Goal: Information Seeking & Learning: Learn about a topic

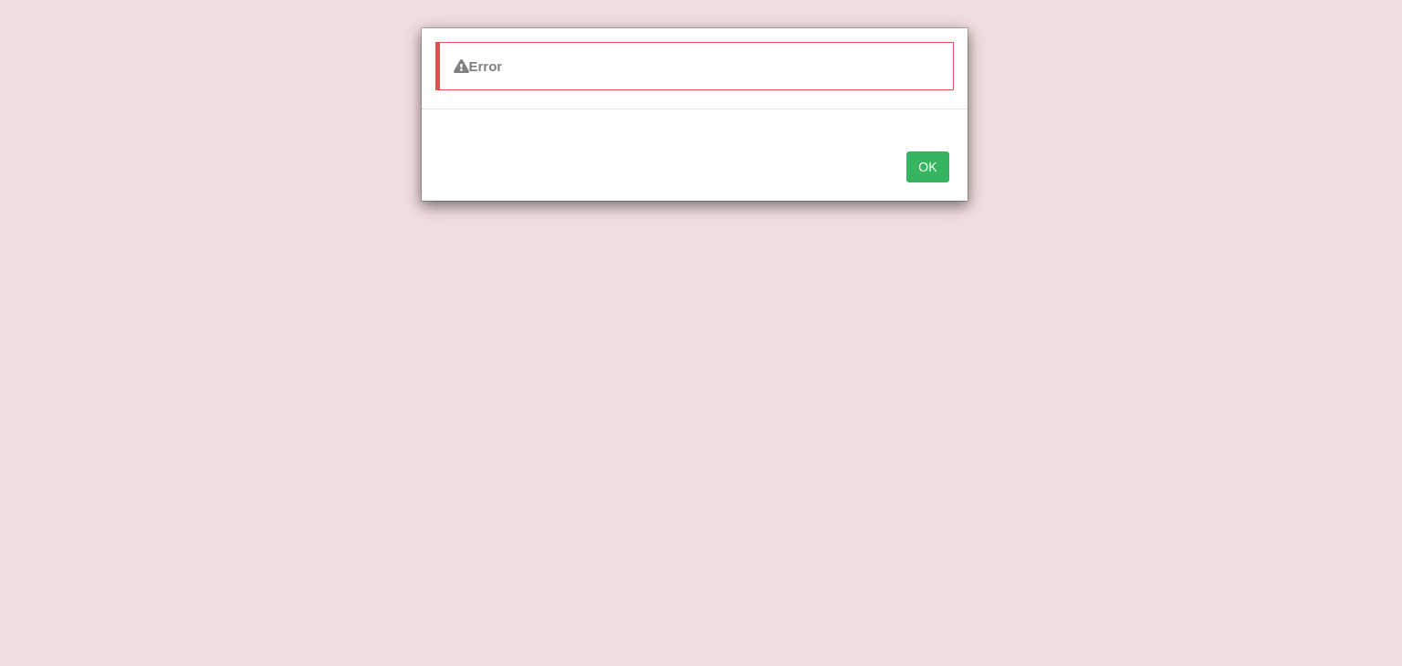
click at [937, 177] on button "OK" at bounding box center [927, 166] width 42 height 31
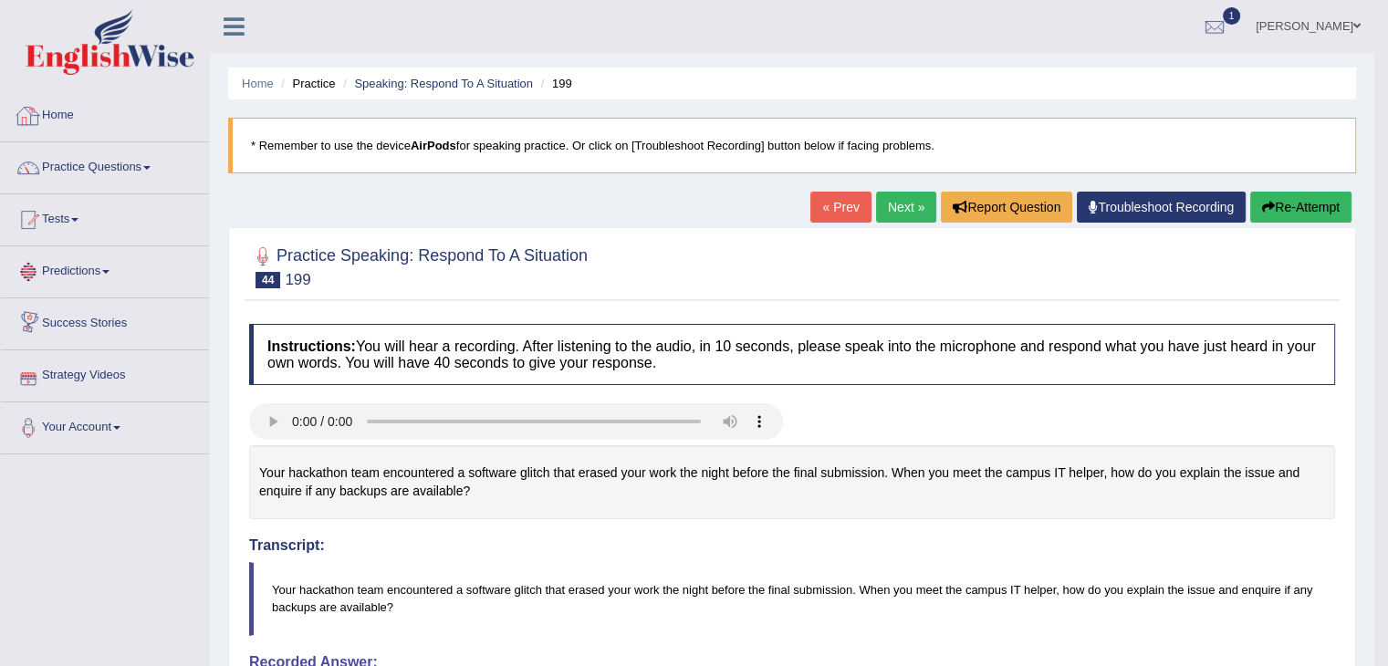
click at [80, 108] on link "Home" at bounding box center [105, 113] width 208 height 46
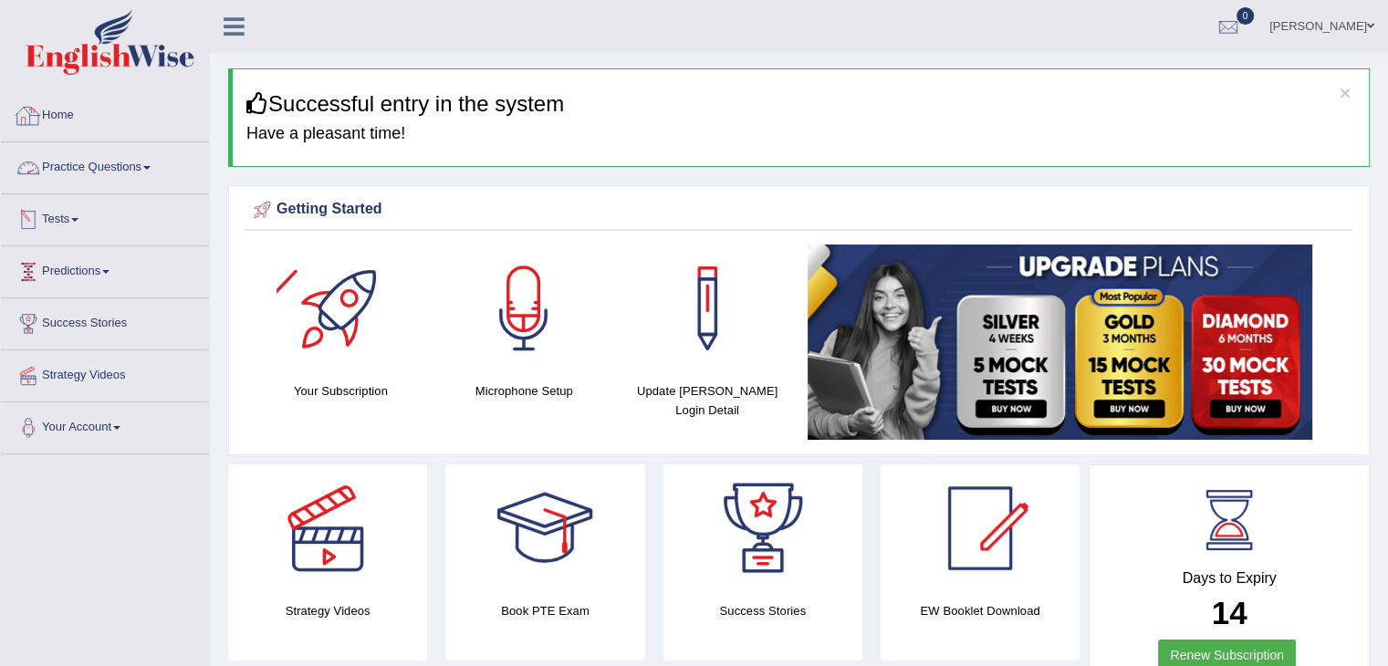
click at [63, 112] on link "Home" at bounding box center [105, 113] width 208 height 46
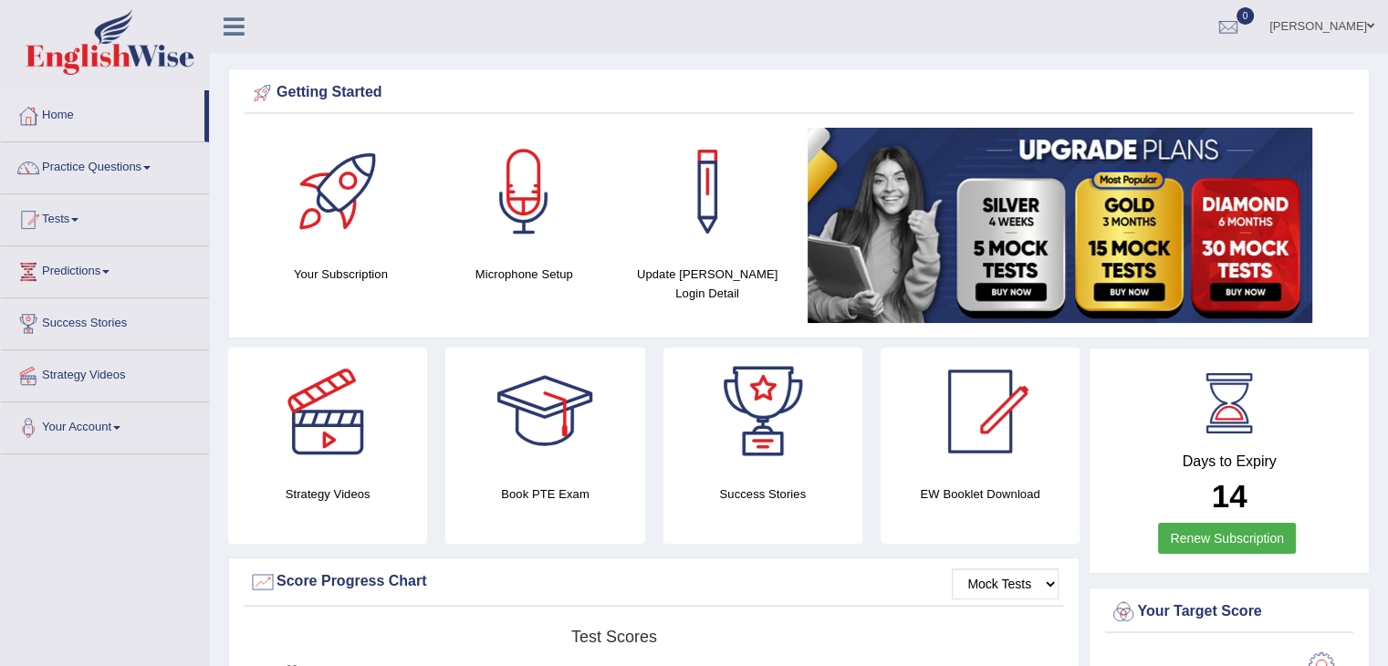
click at [150, 168] on span at bounding box center [146, 168] width 7 height 4
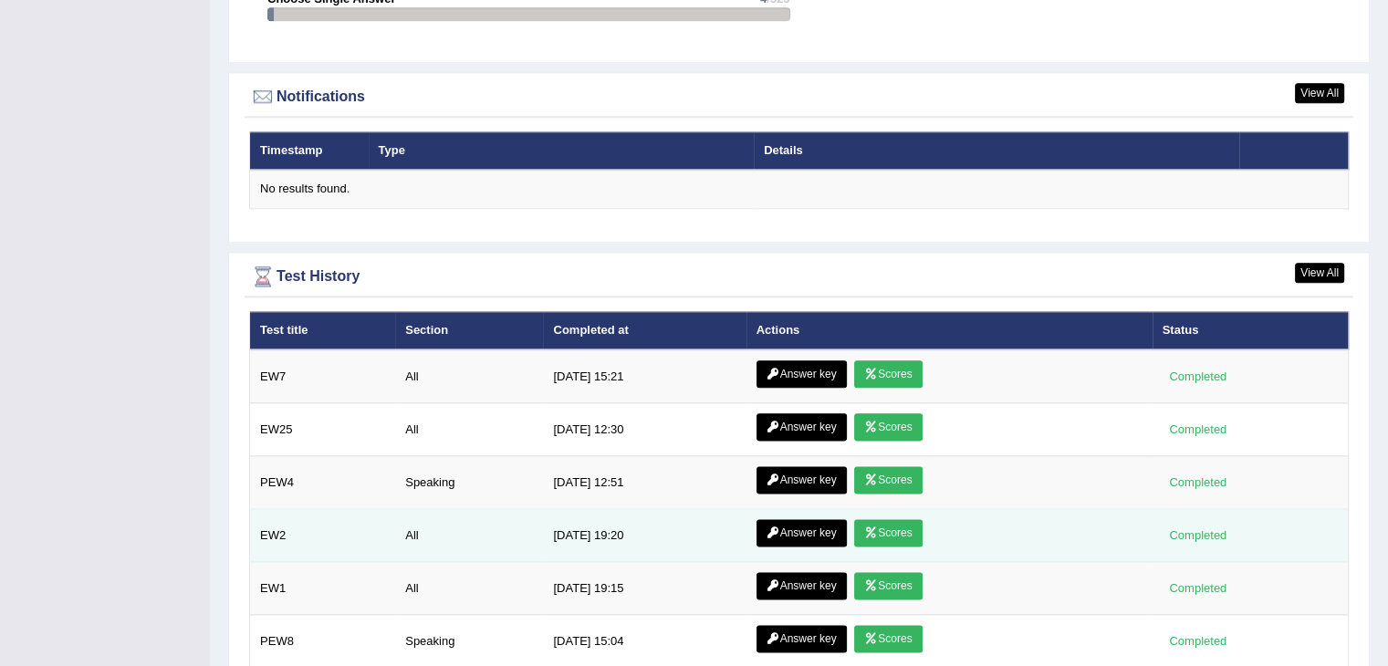
scroll to position [2296, 0]
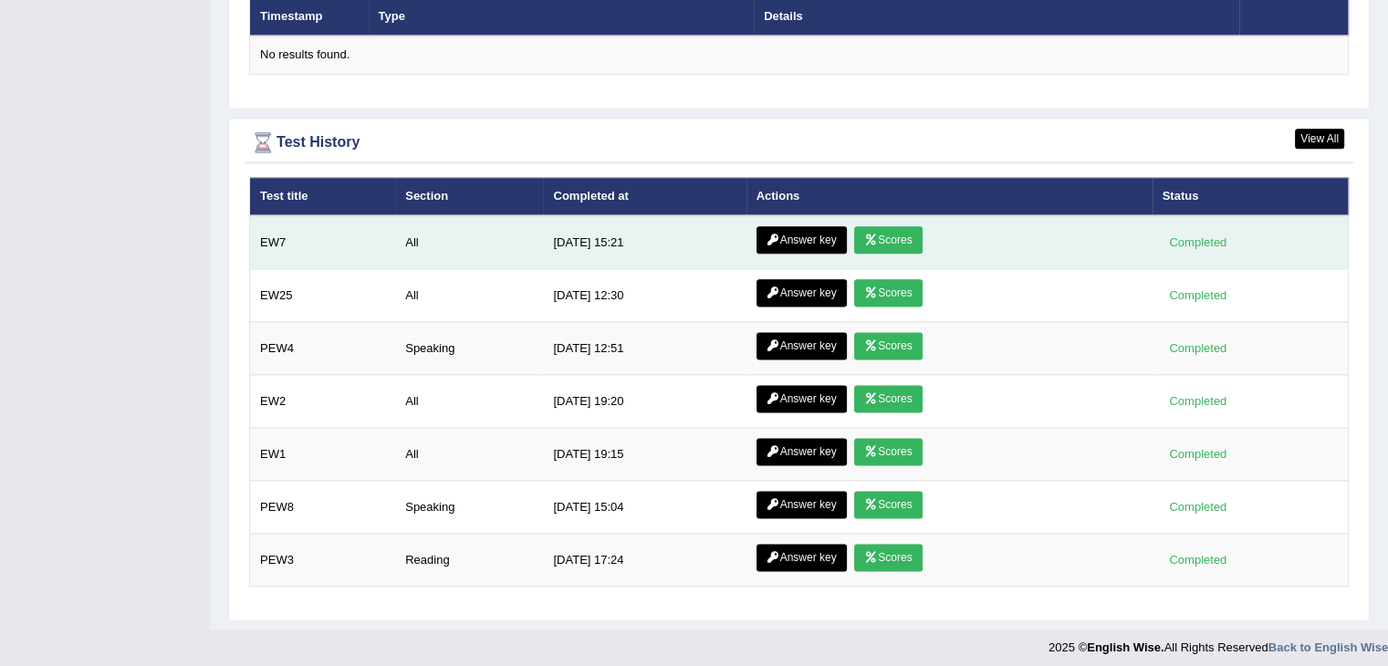
click at [864, 234] on icon at bounding box center [871, 239] width 14 height 11
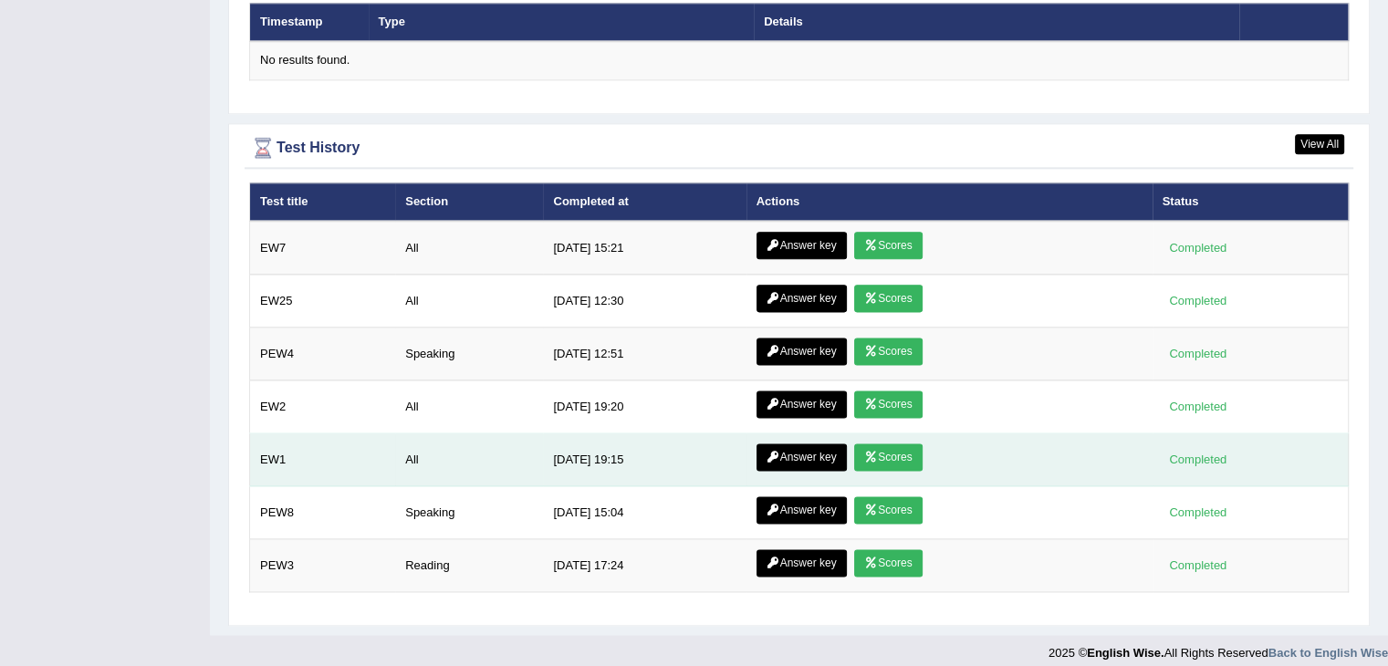
scroll to position [2296, 0]
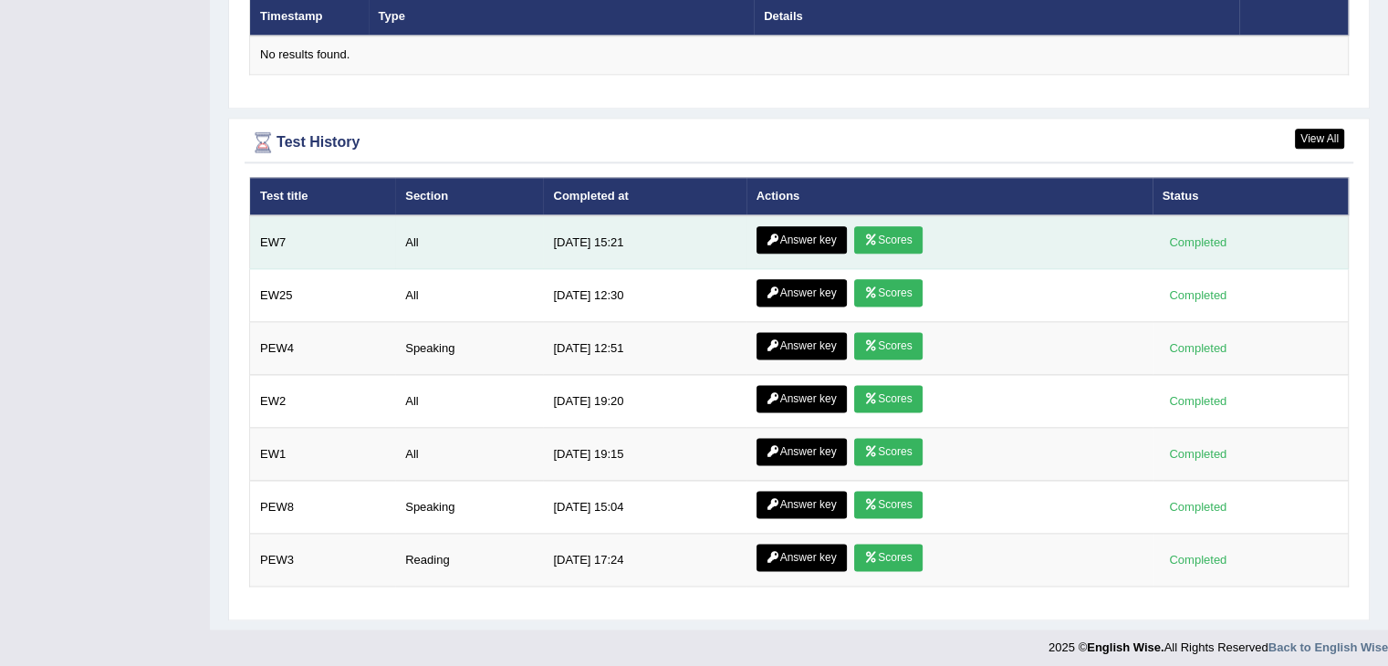
click at [796, 234] on link "Answer key" at bounding box center [801, 239] width 90 height 27
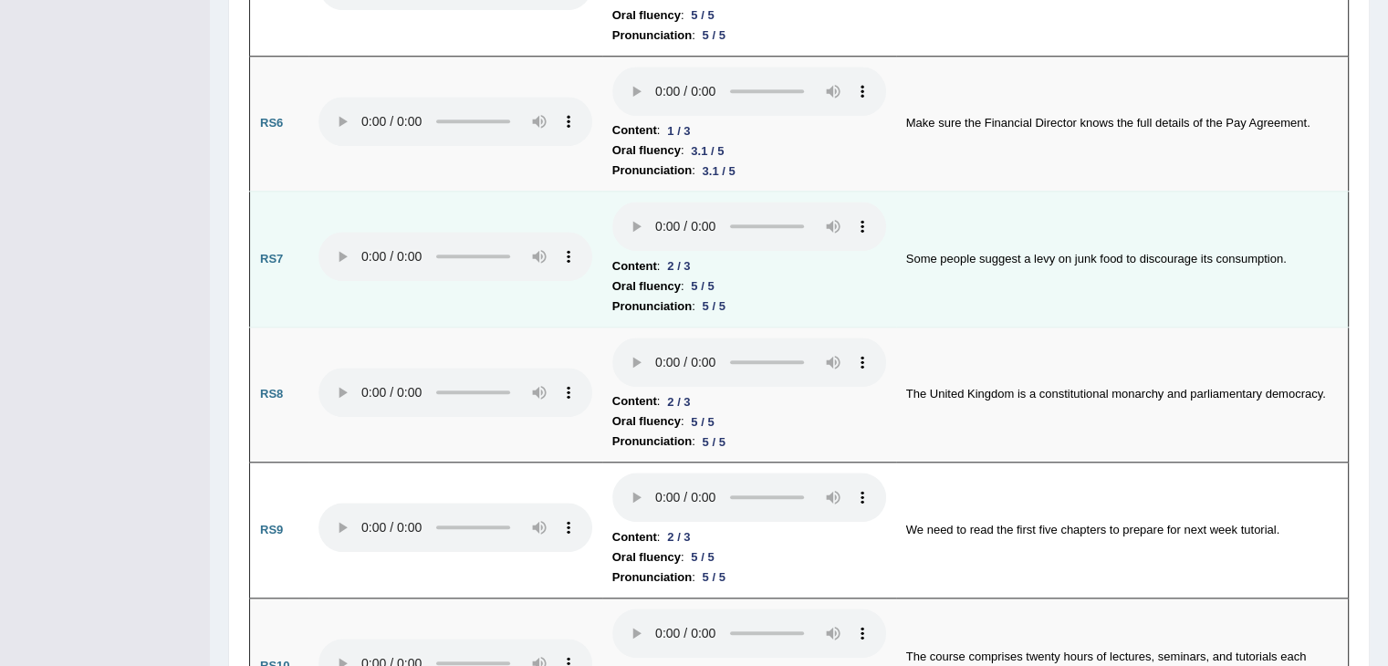
scroll to position [1825, 0]
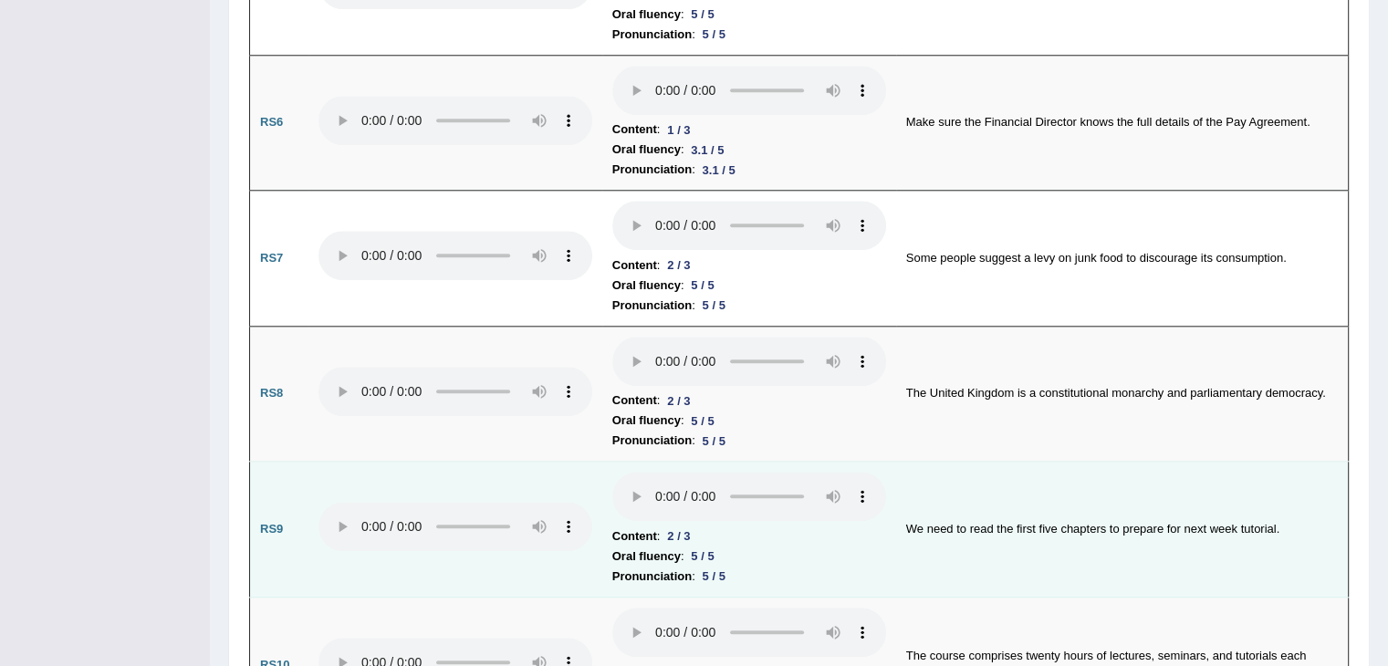
click at [991, 481] on td "We need to read the first five chapters to prepare for next week tutorial." at bounding box center [1122, 530] width 453 height 136
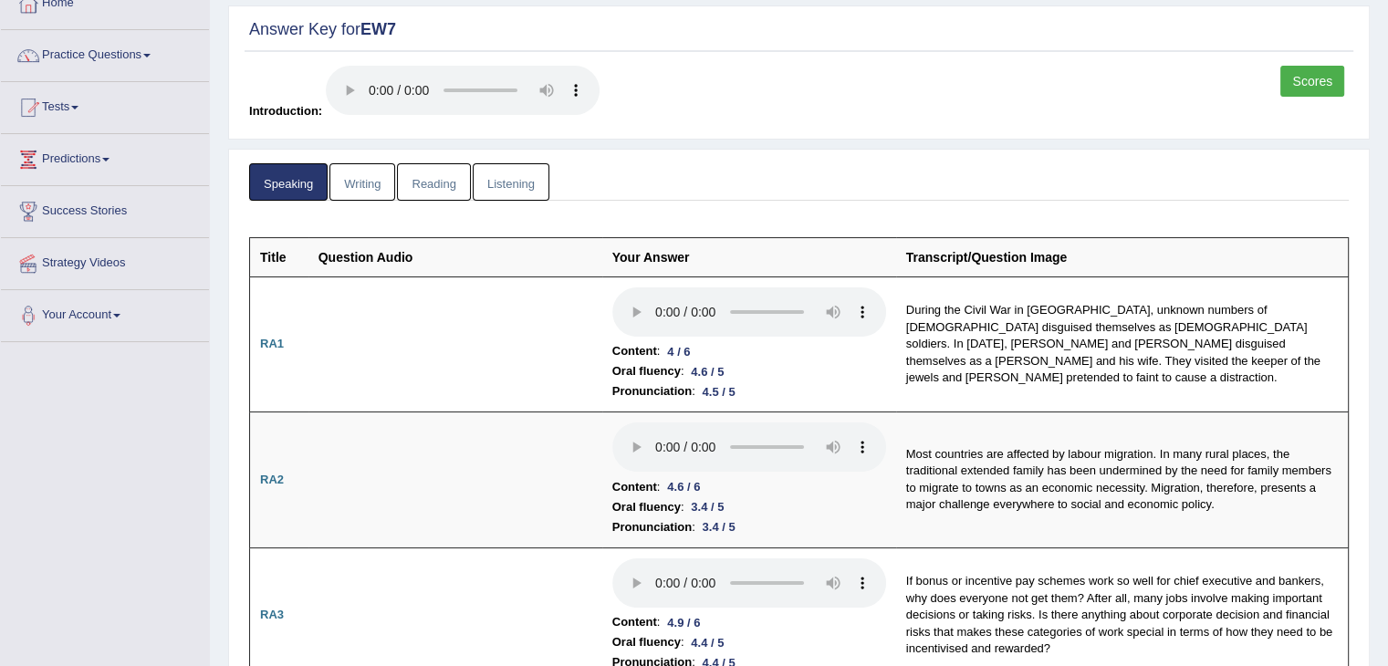
scroll to position [0, 0]
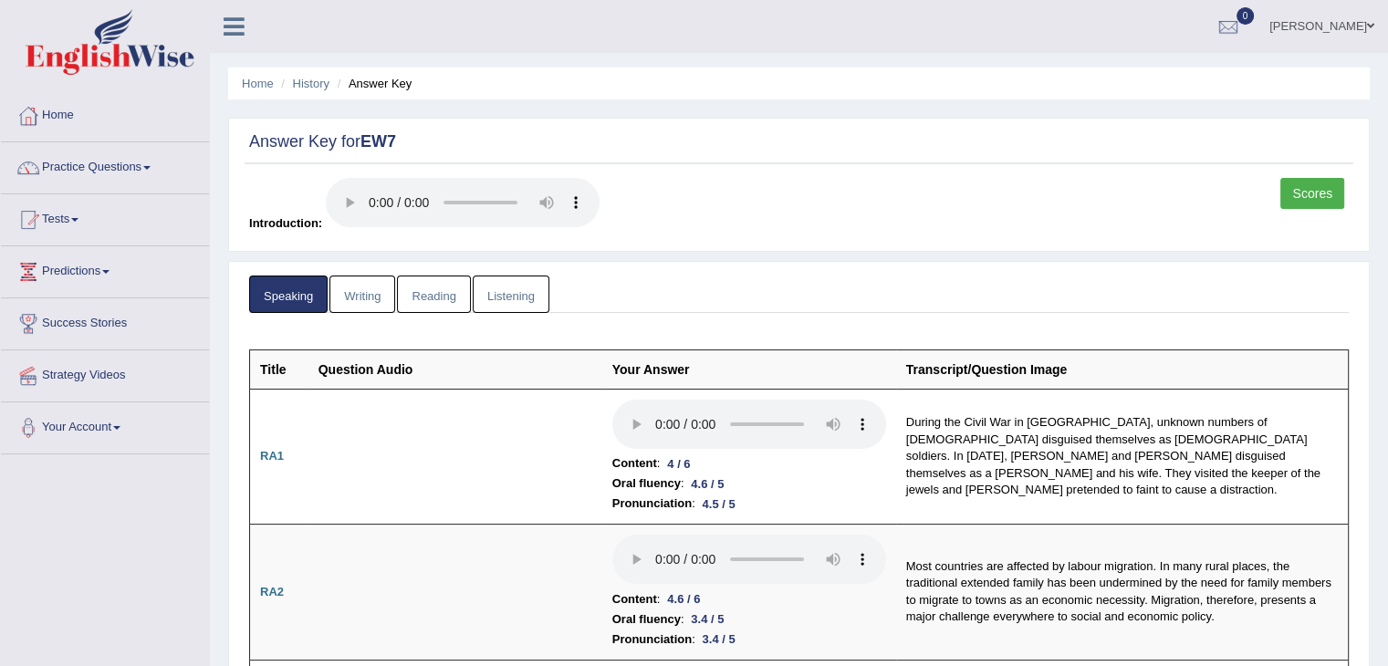
click at [369, 283] on link "Writing" at bounding box center [362, 294] width 66 height 37
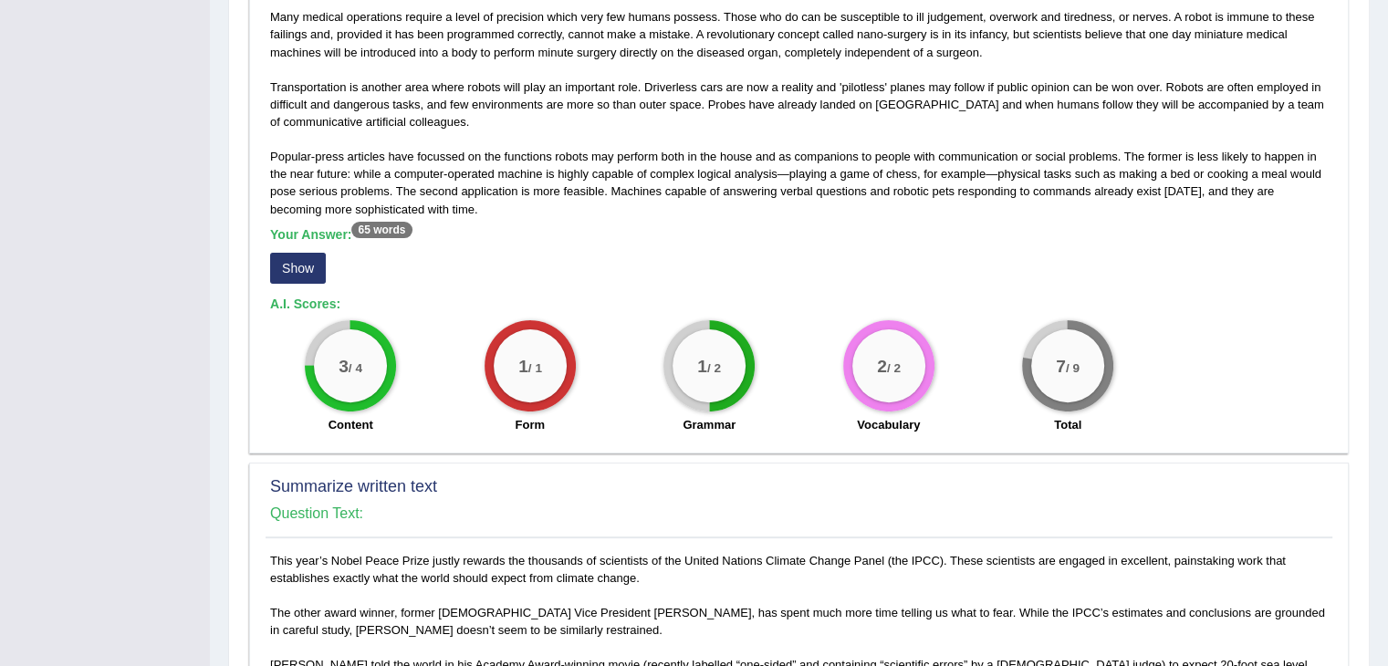
scroll to position [486, 0]
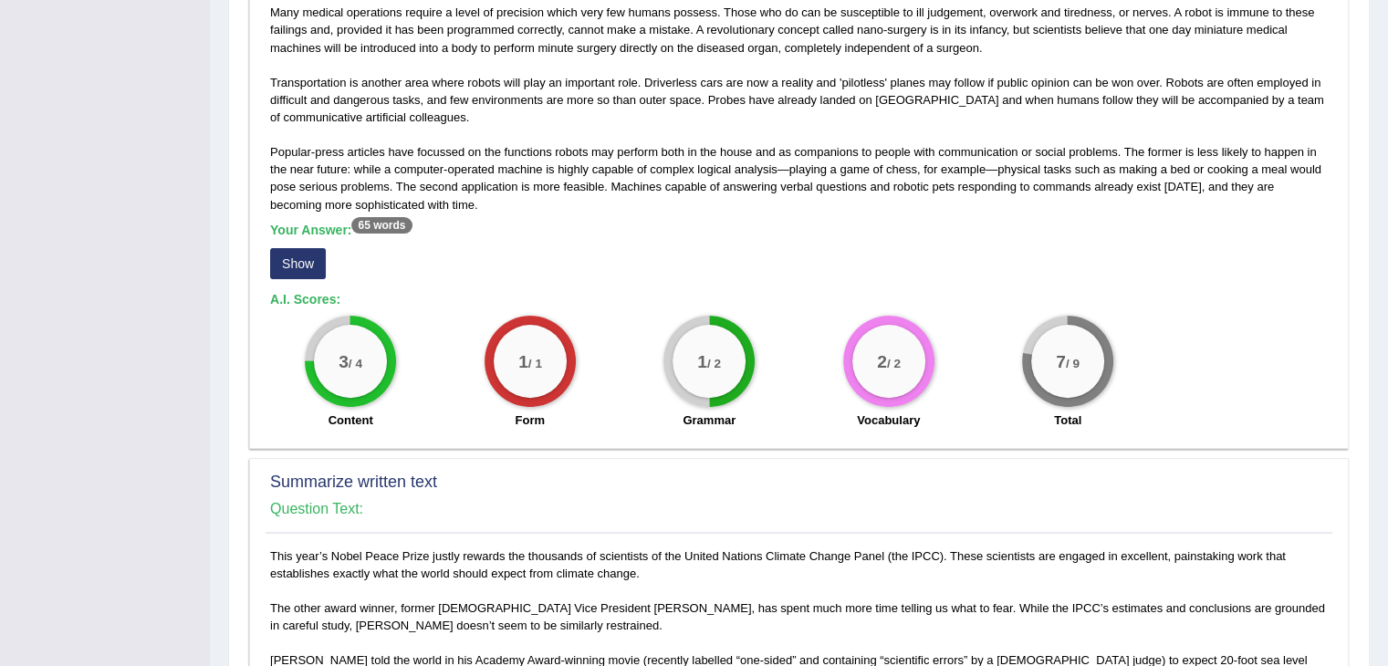
click at [310, 273] on button "Show" at bounding box center [298, 263] width 56 height 31
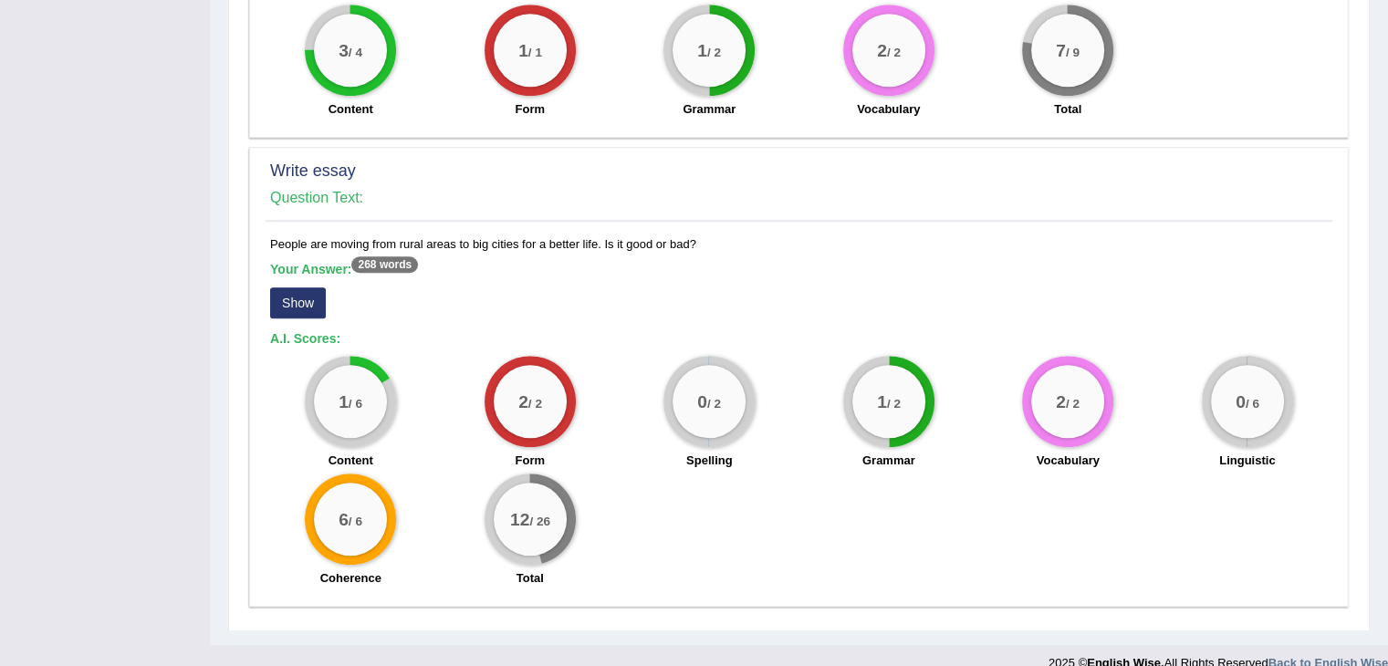
scroll to position [1503, 0]
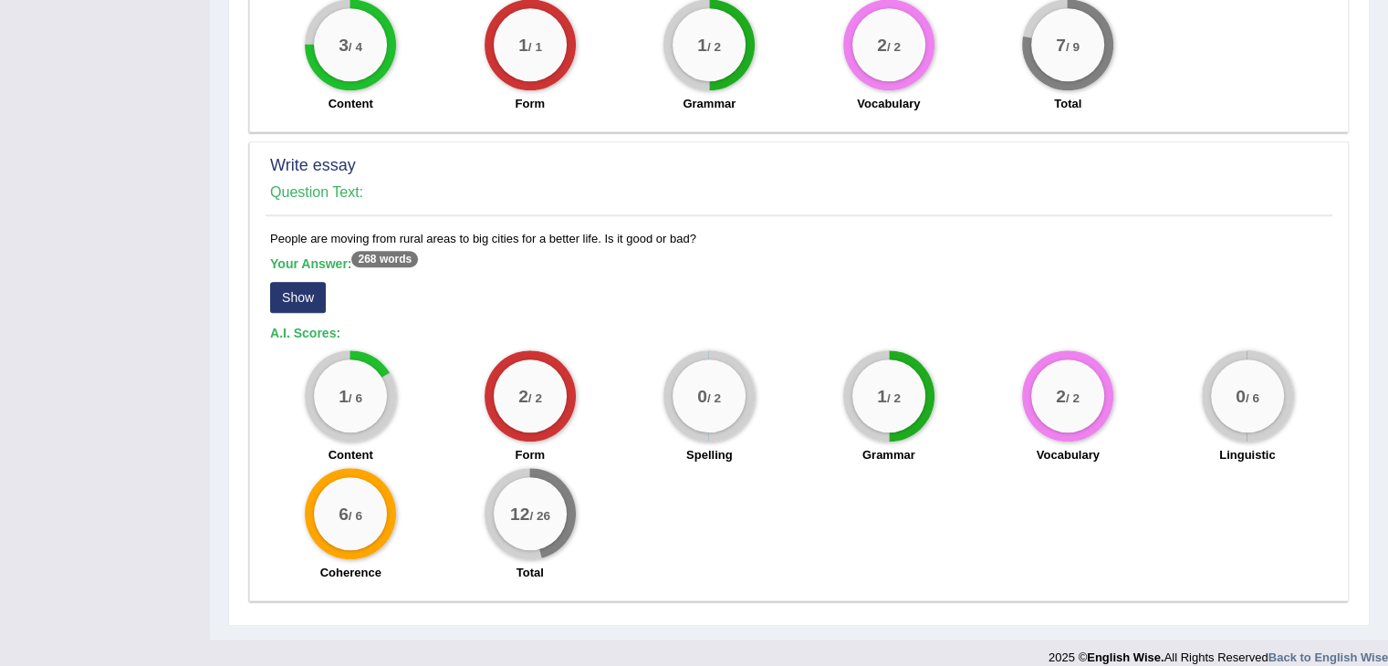
click at [318, 283] on button "Show" at bounding box center [298, 297] width 56 height 31
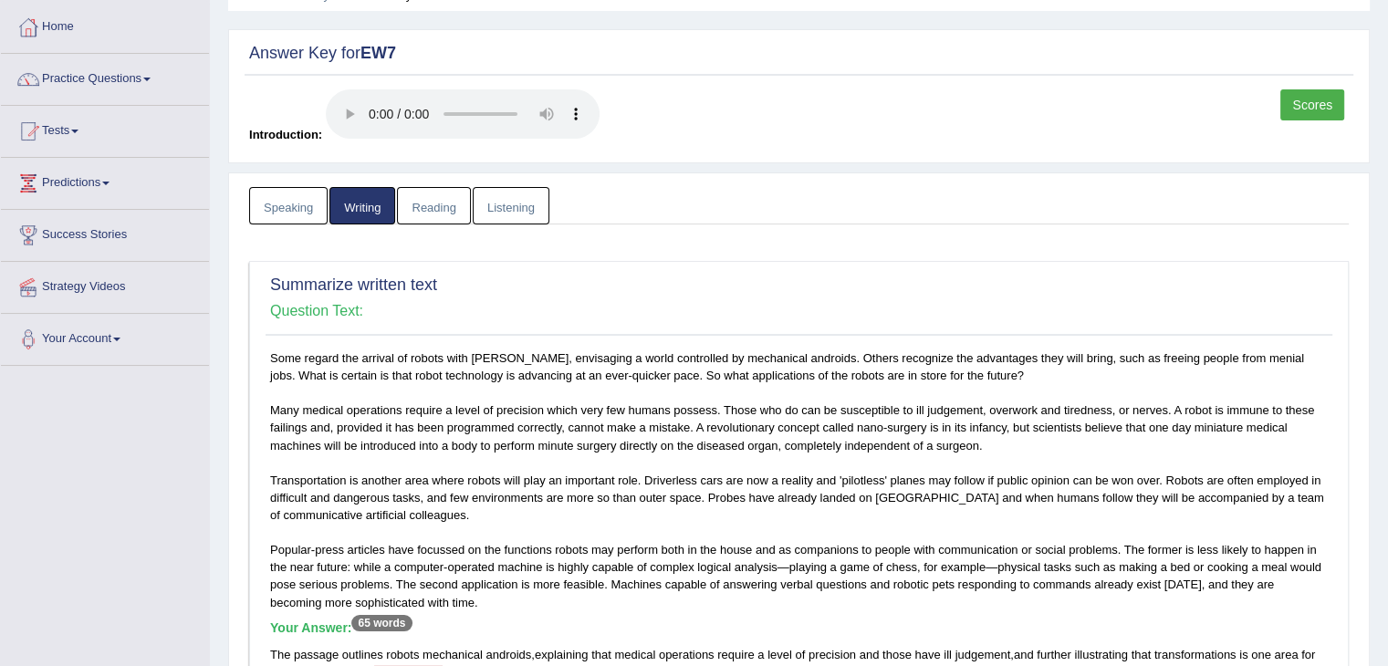
scroll to position [0, 0]
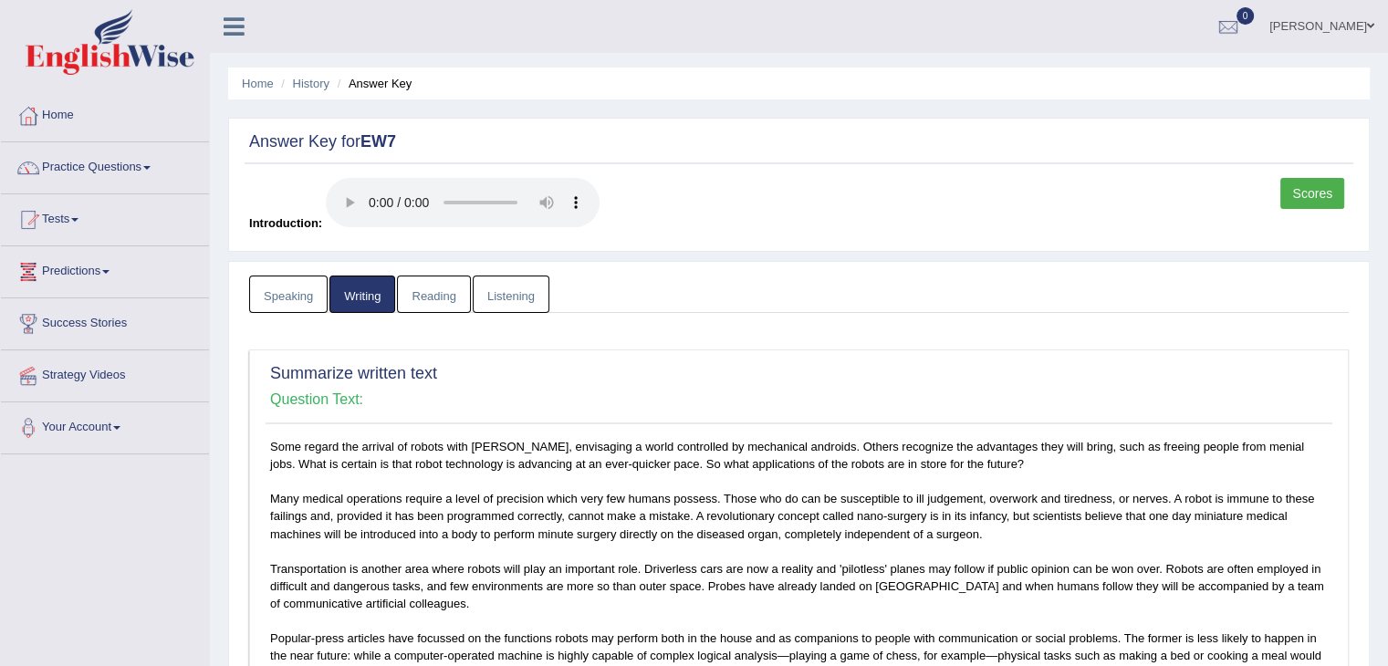
click at [536, 297] on link "Listening" at bounding box center [511, 294] width 77 height 37
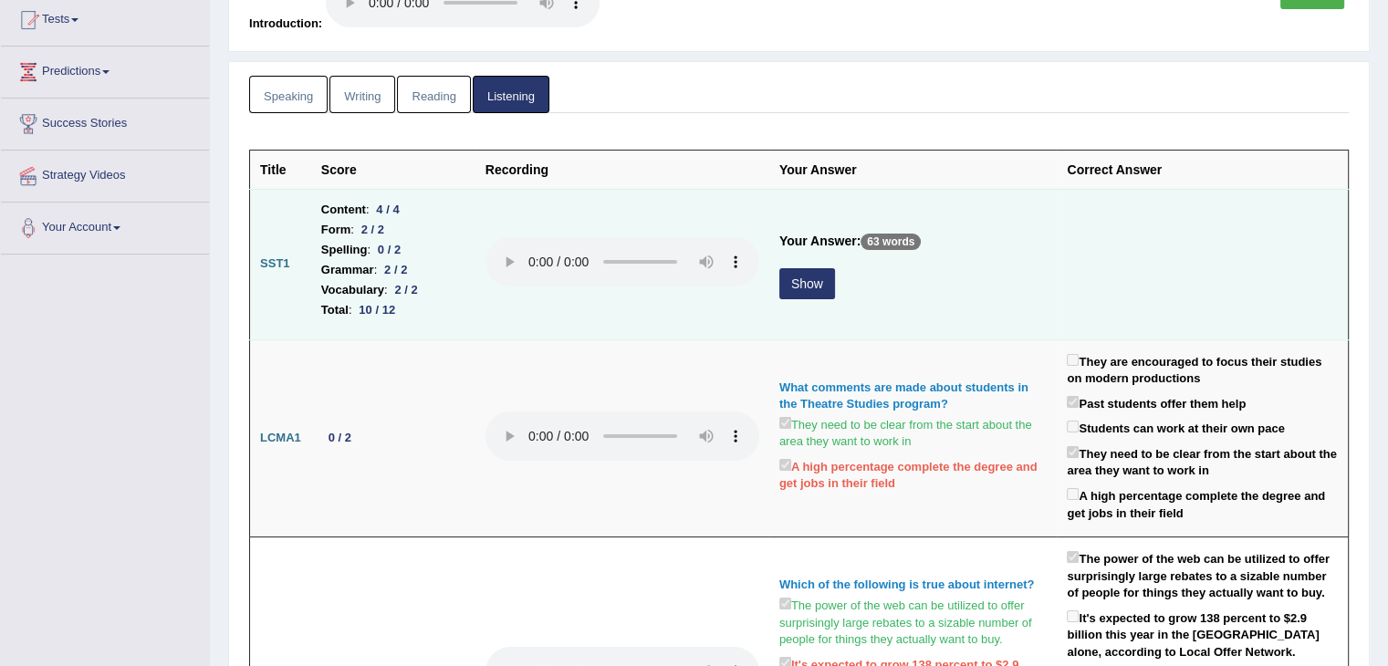
scroll to position [213, 0]
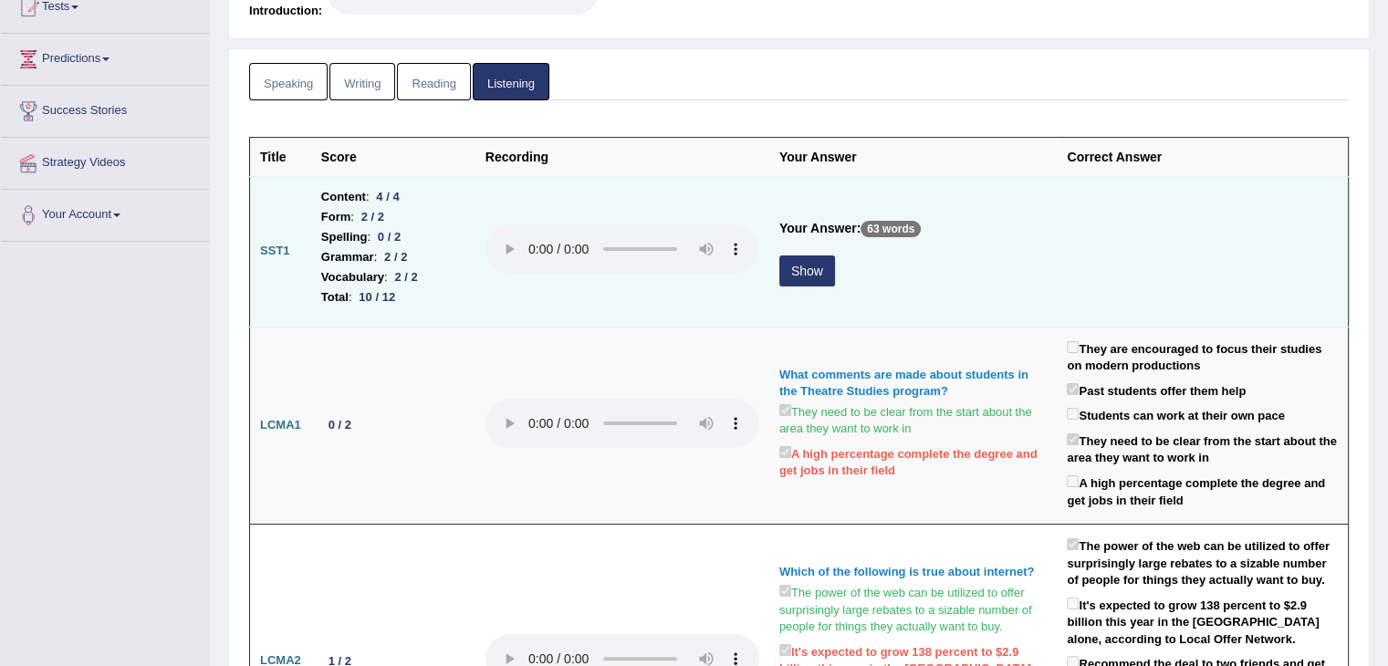
click at [802, 287] on div "Show" at bounding box center [913, 273] width 268 height 36
click at [804, 266] on button "Show" at bounding box center [807, 270] width 56 height 31
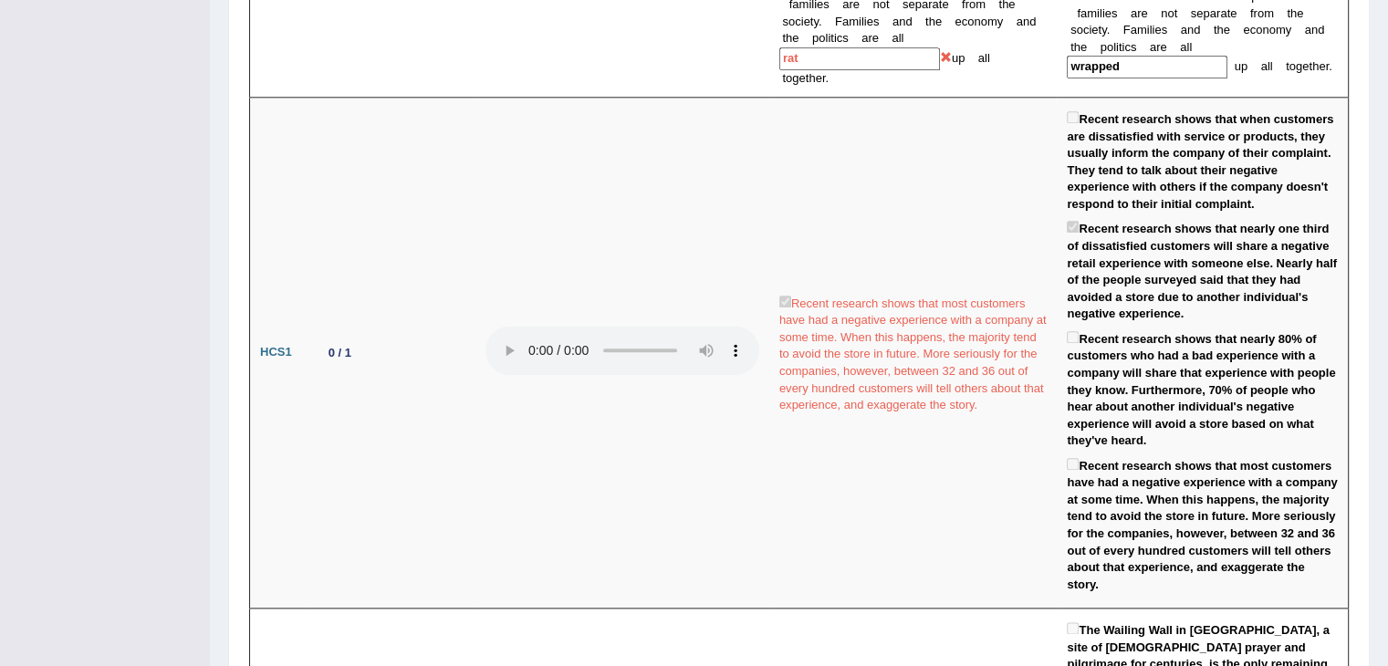
scroll to position [3646, 0]
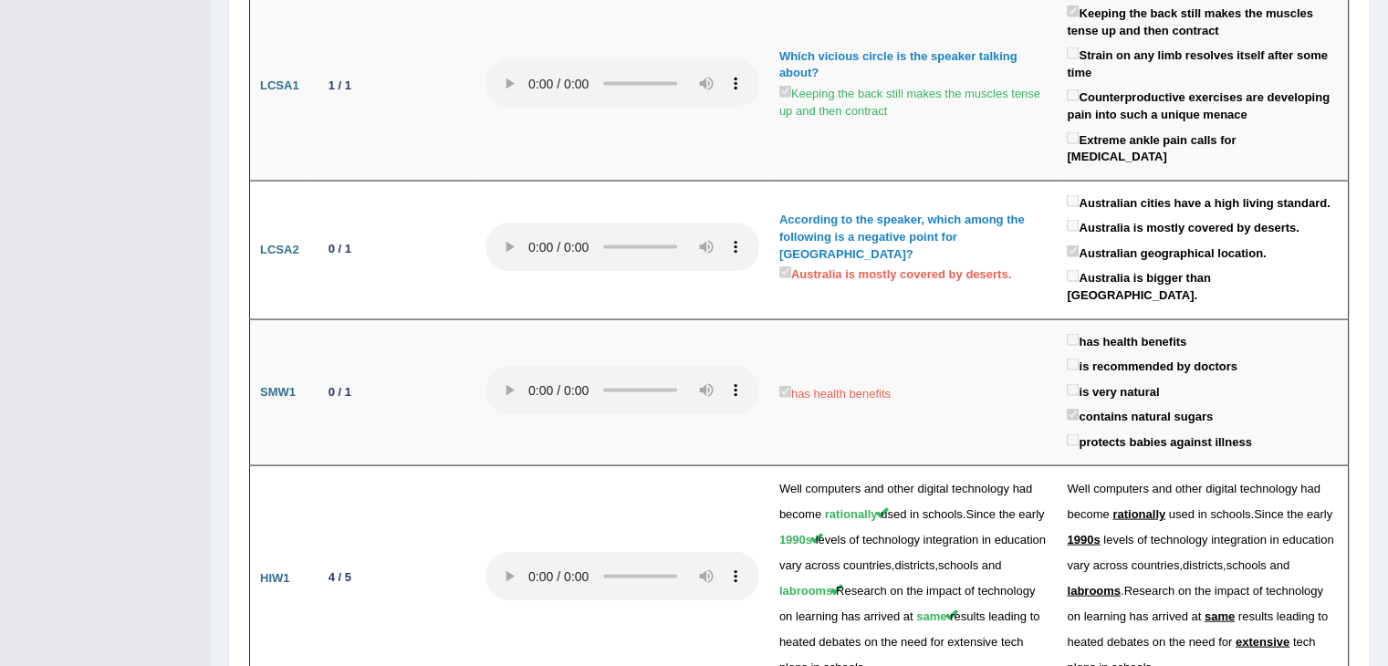
drag, startPoint x: 1384, startPoint y: 505, endPoint x: 1401, endPoint y: 537, distance: 35.1
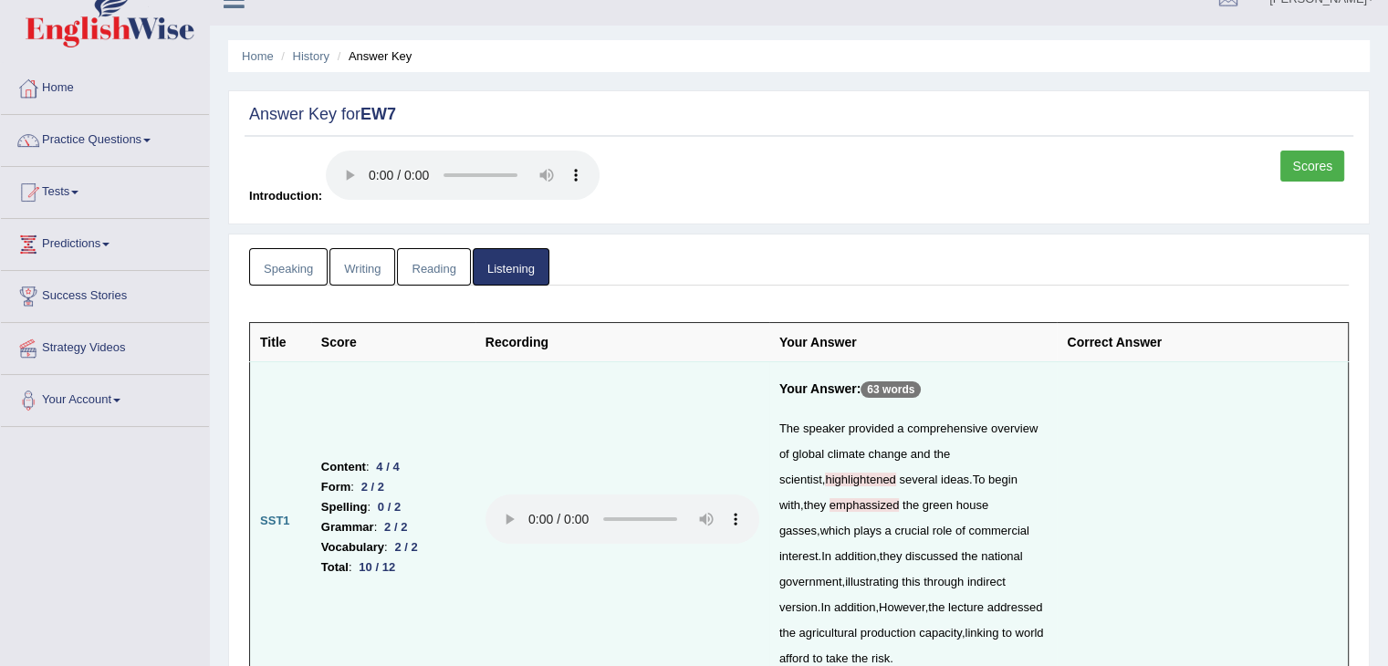
scroll to position [0, 0]
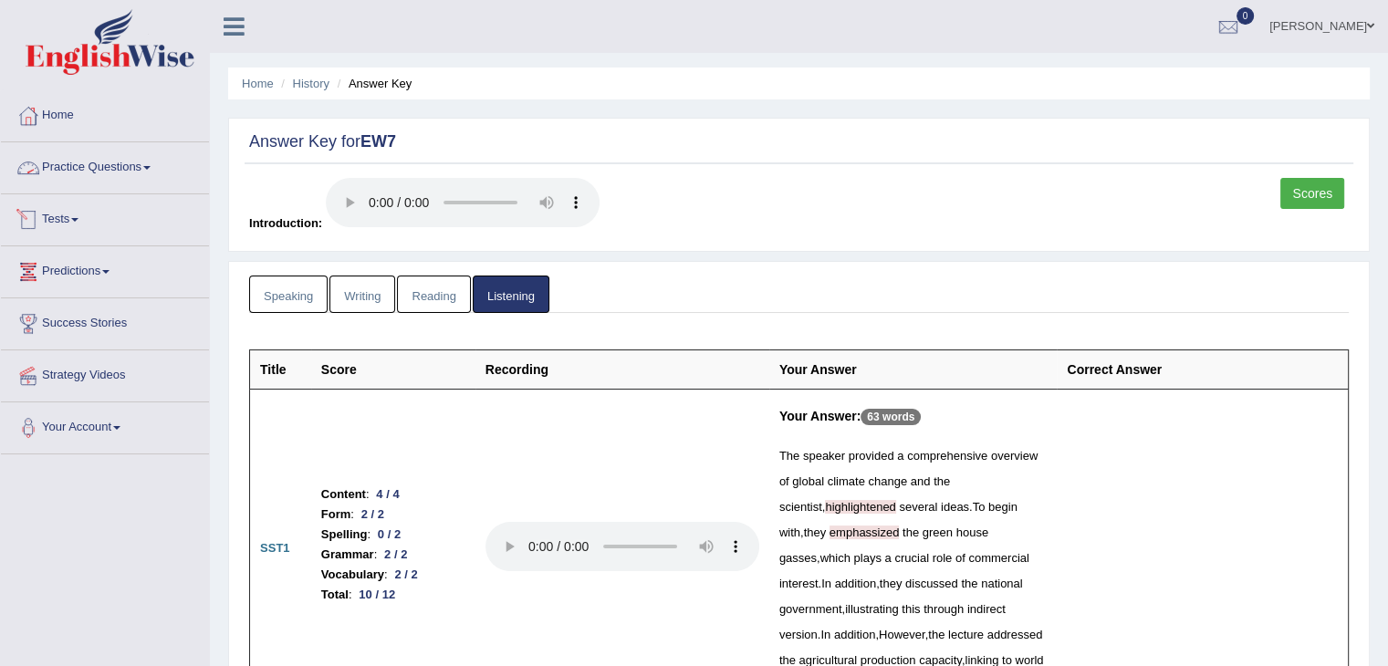
click at [151, 166] on span at bounding box center [146, 168] width 7 height 4
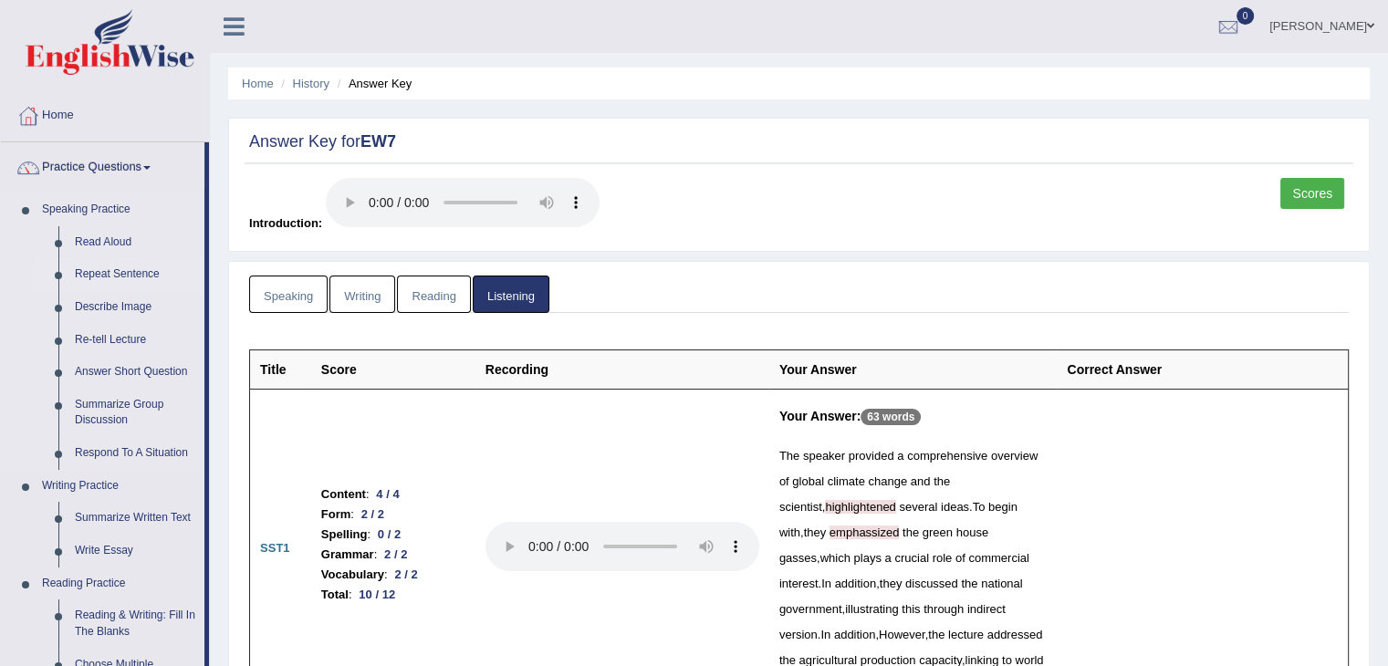
click at [135, 270] on link "Repeat Sentence" at bounding box center [136, 274] width 138 height 33
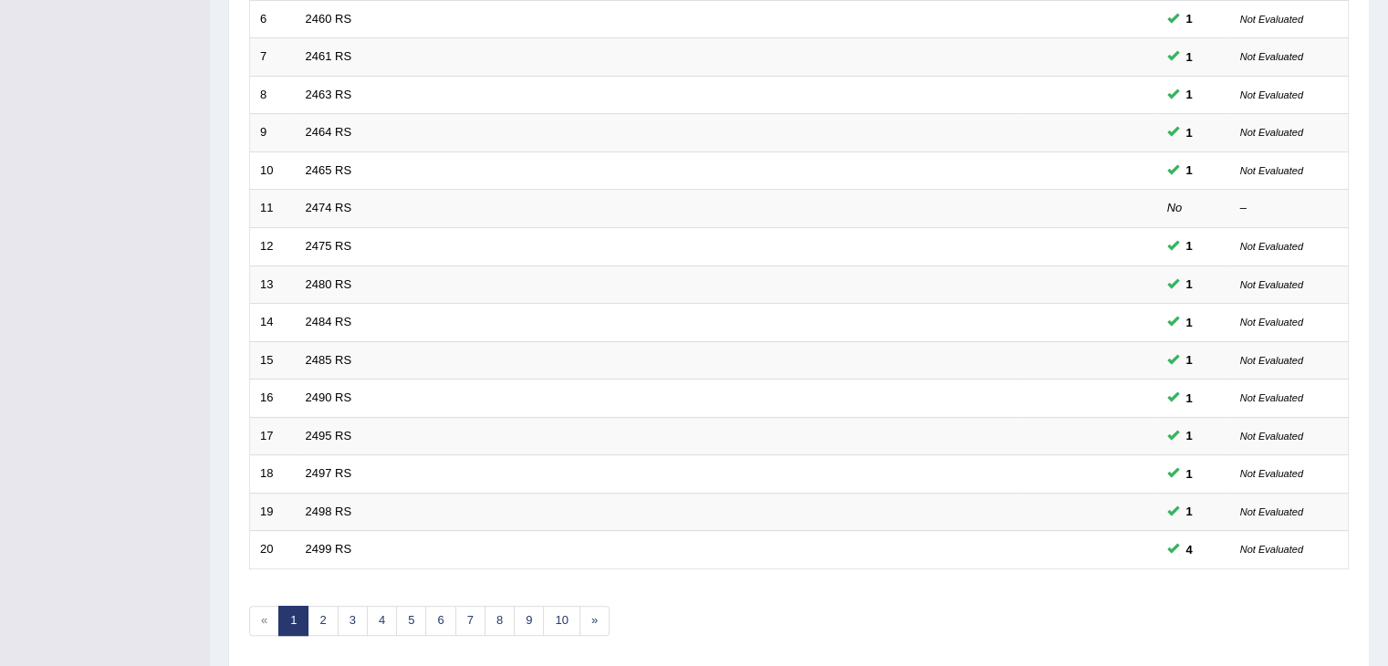
scroll to position [486, 0]
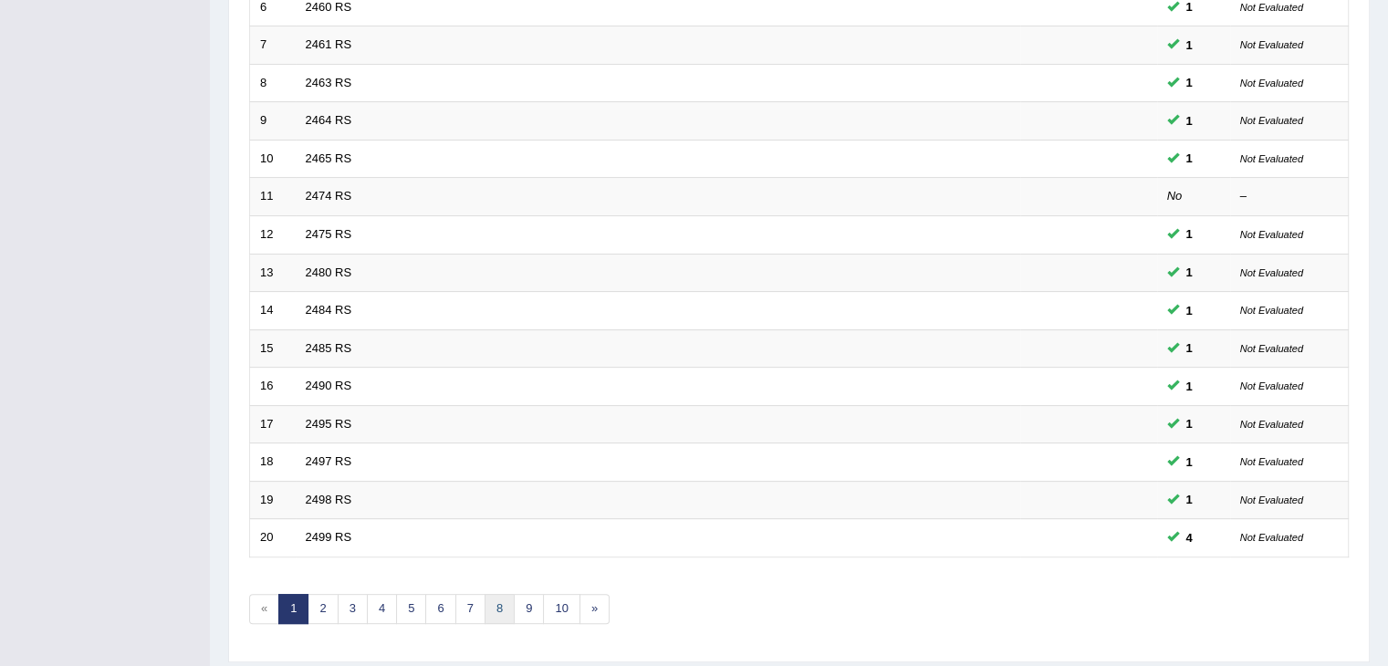
click at [487, 609] on link "8" at bounding box center [500, 609] width 30 height 30
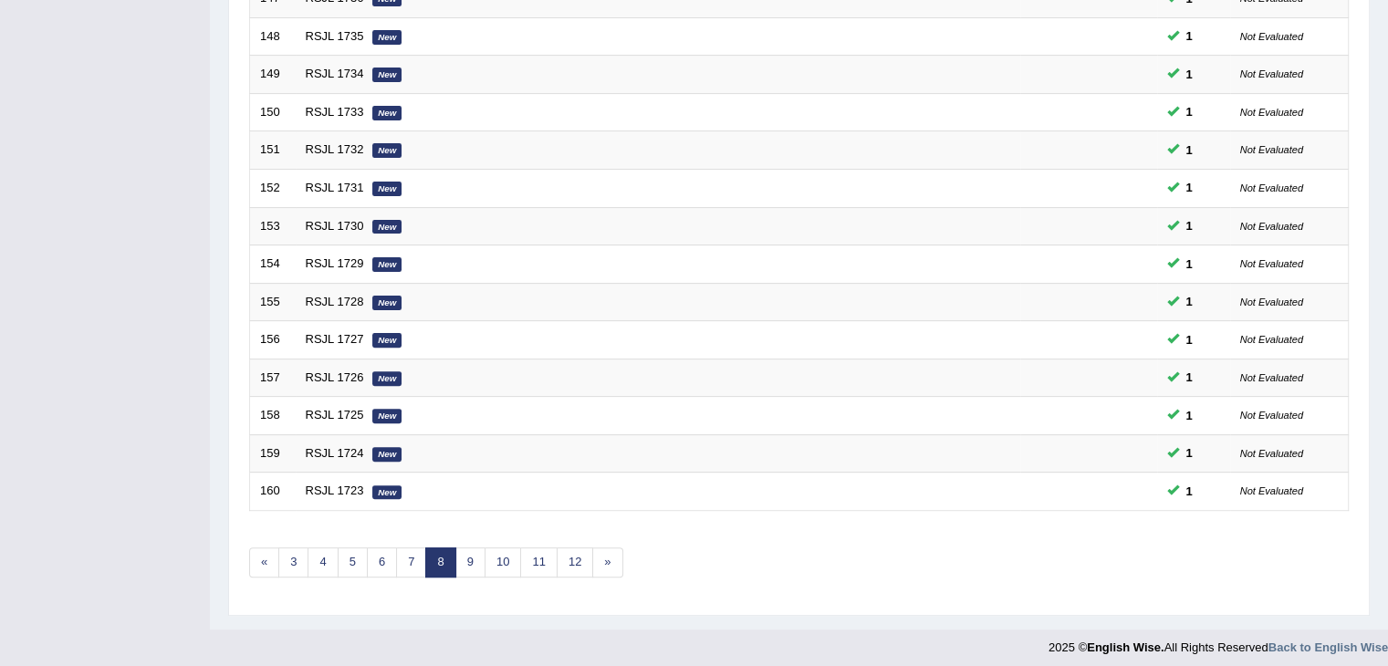
scroll to position [537, 0]
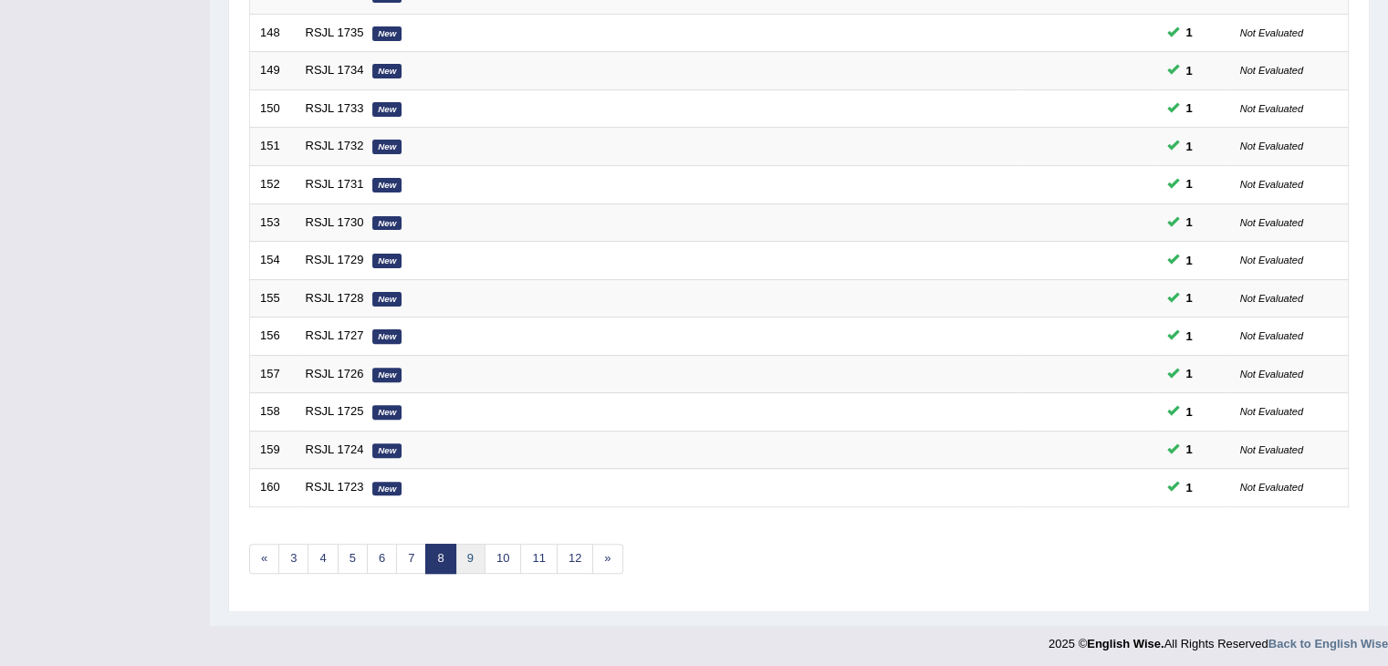
click at [468, 558] on link "9" at bounding box center [470, 559] width 30 height 30
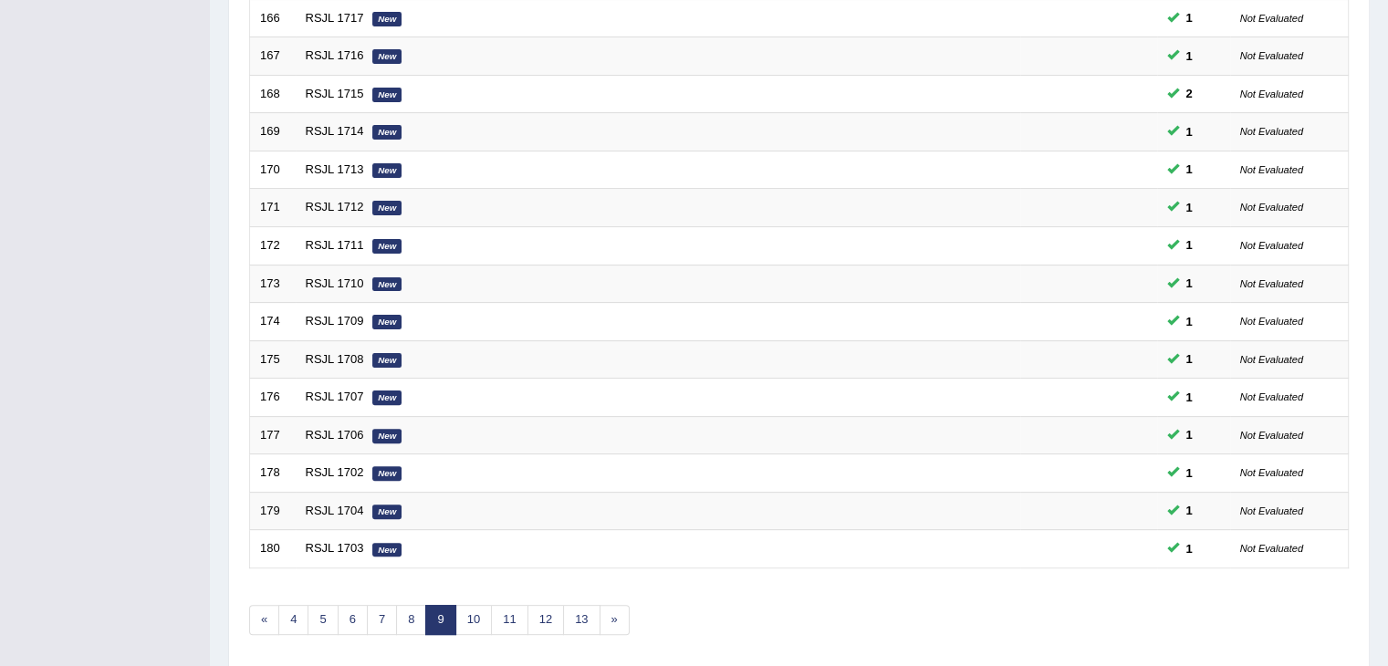
scroll to position [537, 0]
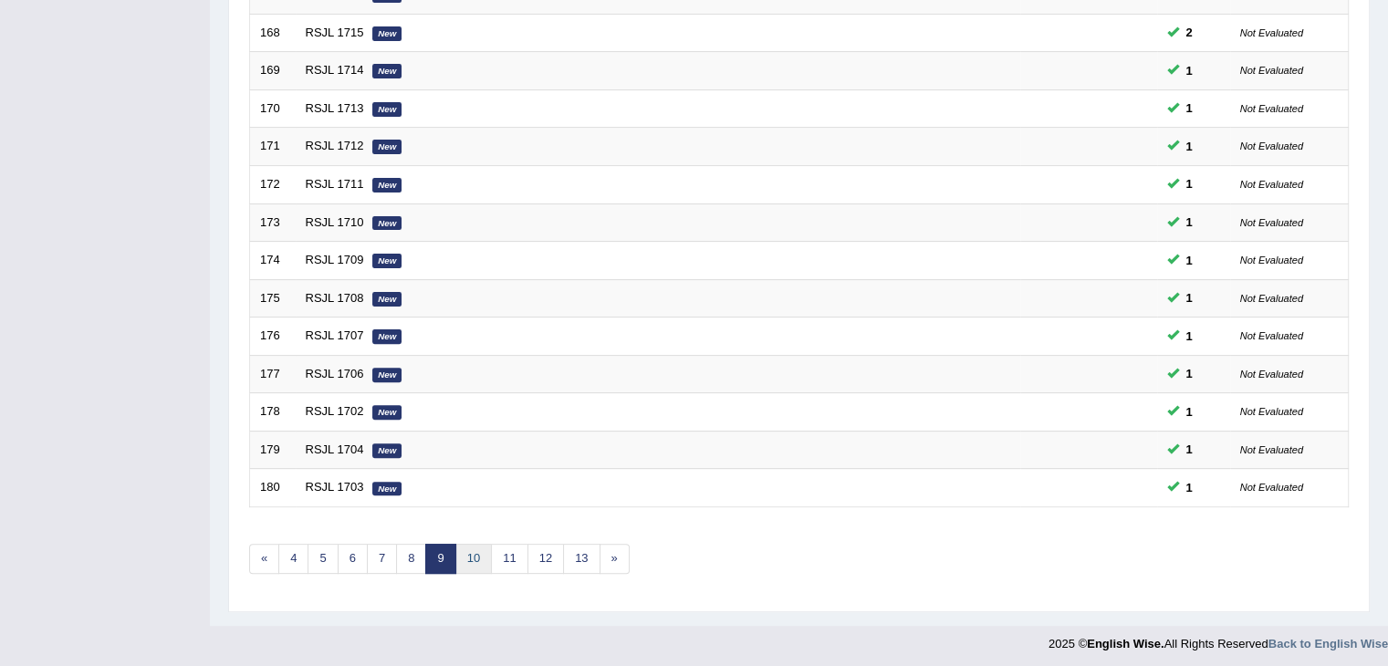
click at [455, 548] on link "10" at bounding box center [473, 559] width 36 height 30
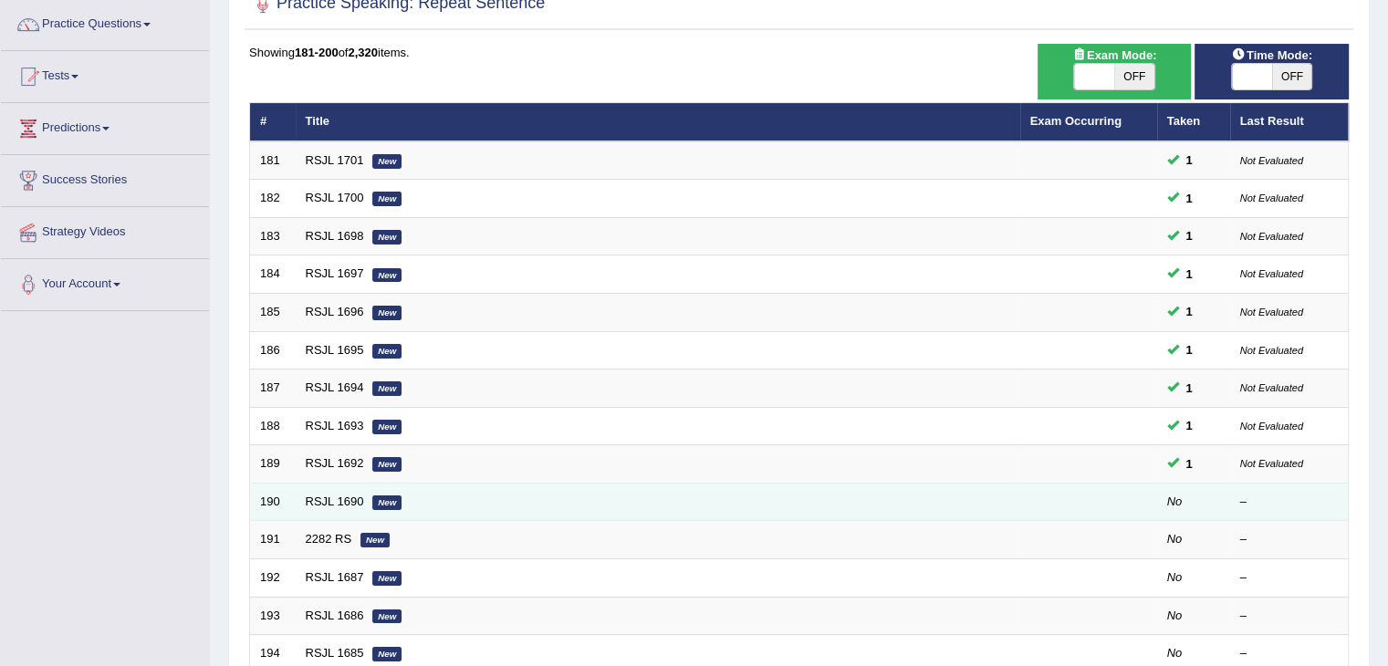
scroll to position [213, 0]
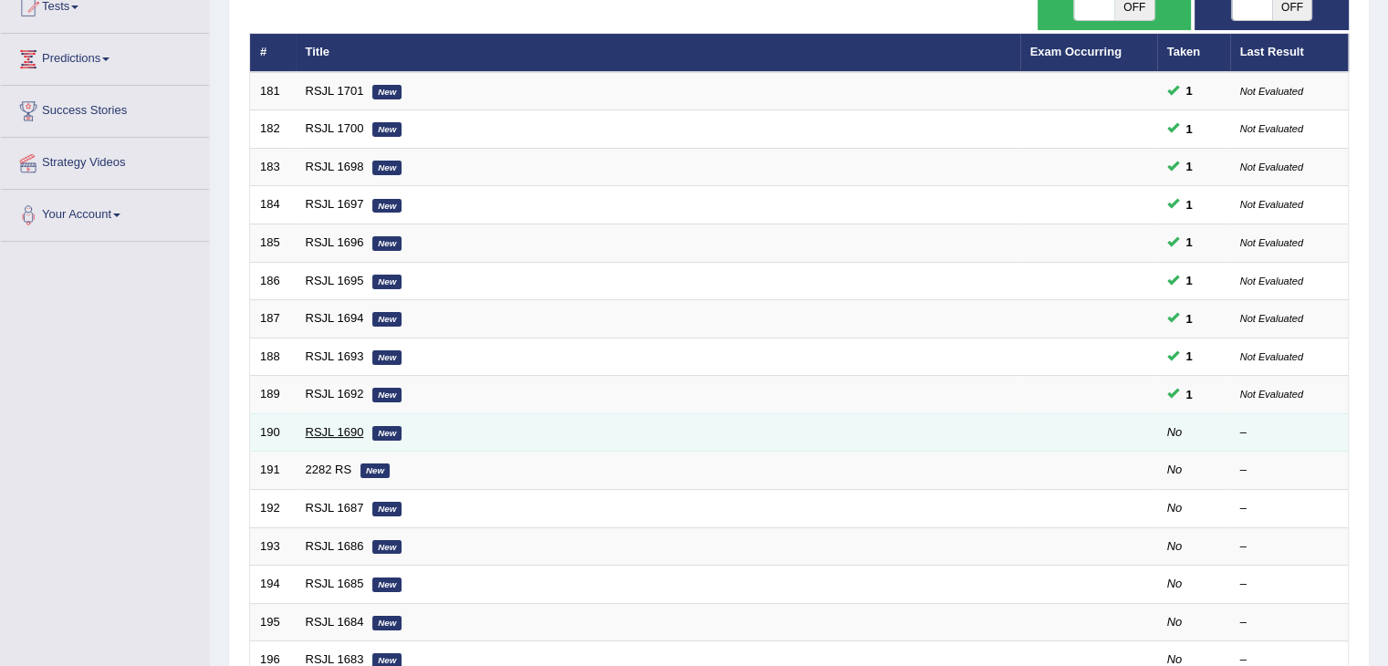
click at [341, 434] on link "RSJL 1690" at bounding box center [335, 432] width 58 height 14
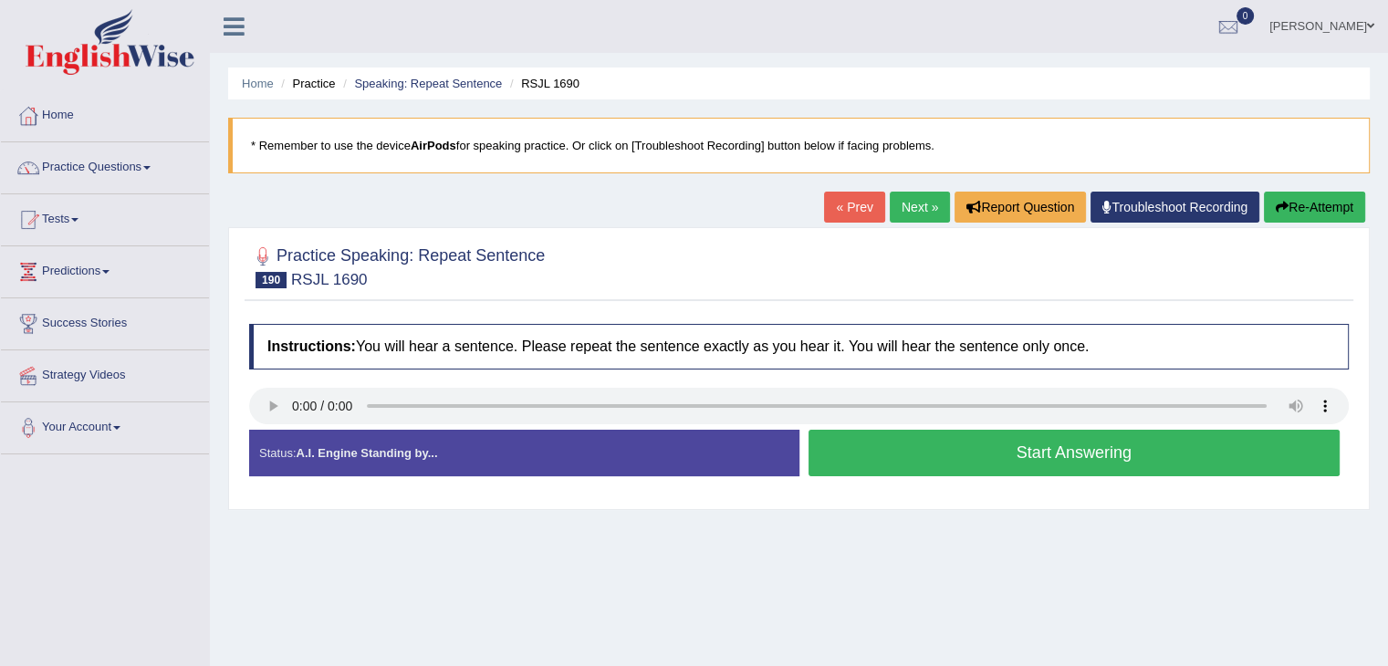
click at [1089, 453] on button "Start Answering" at bounding box center [1074, 453] width 532 height 47
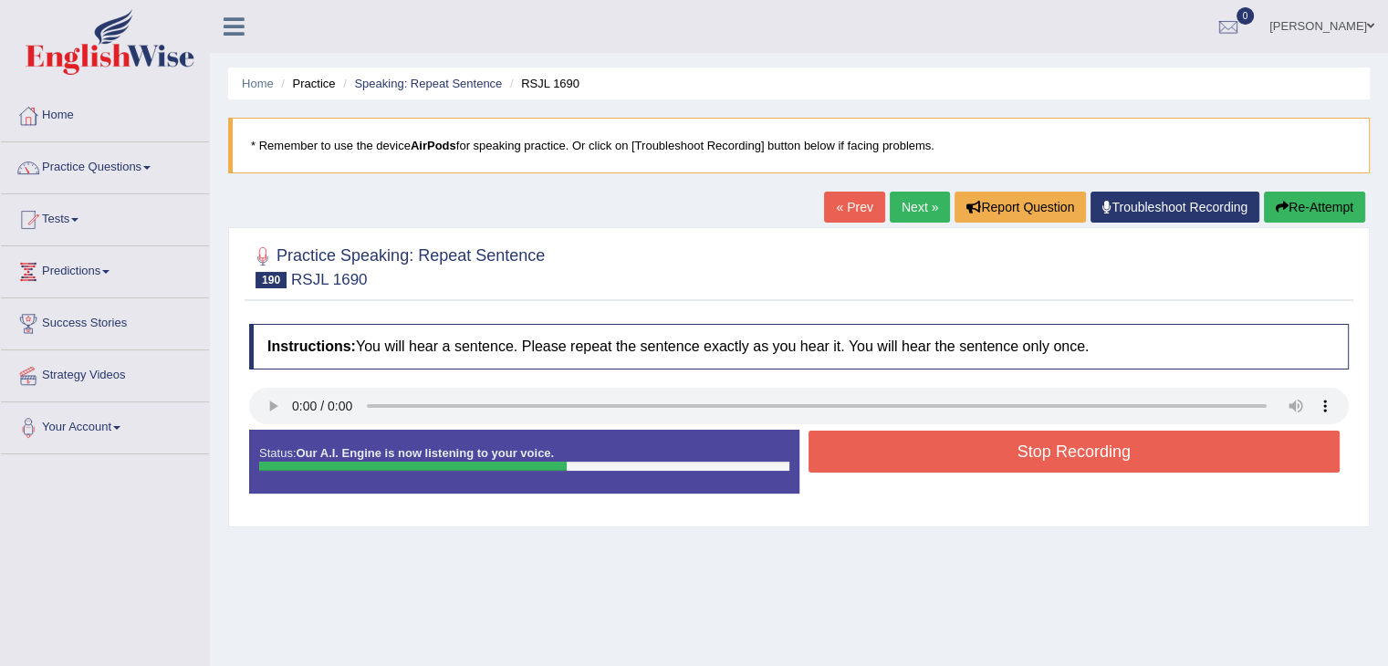
click at [1094, 452] on button "Stop Recording" at bounding box center [1074, 452] width 532 height 42
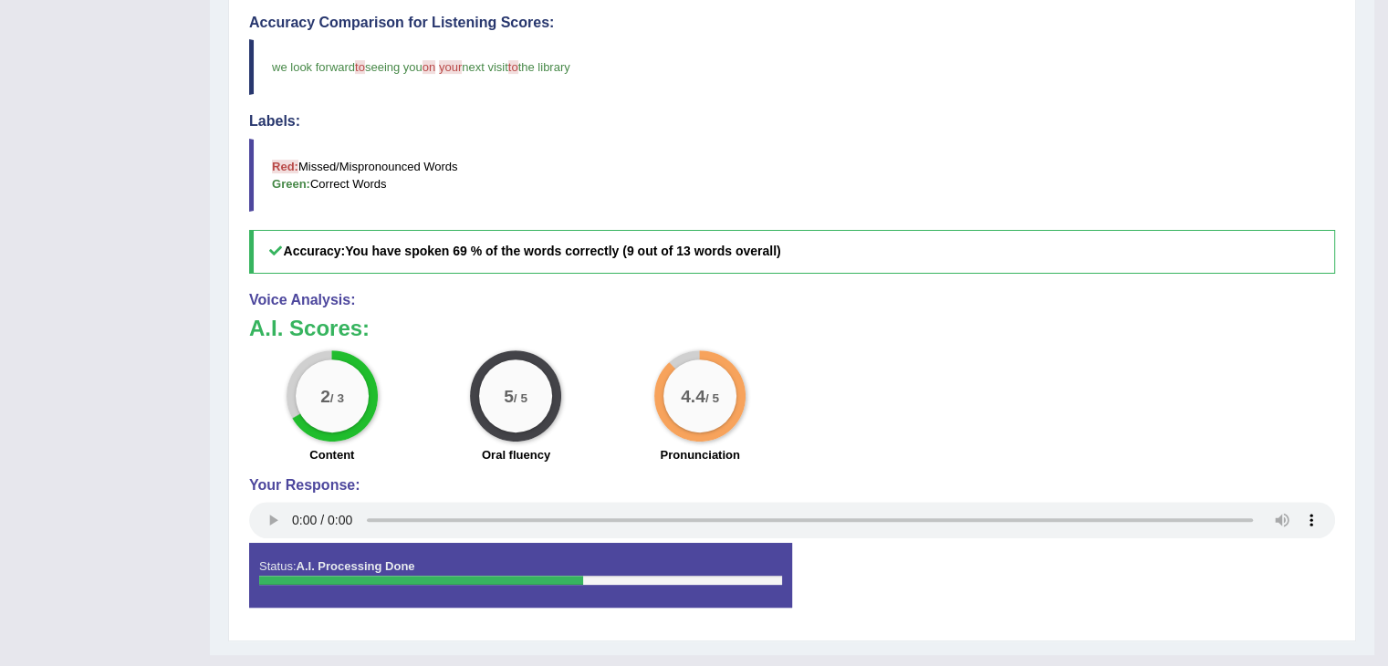
scroll to position [474, 0]
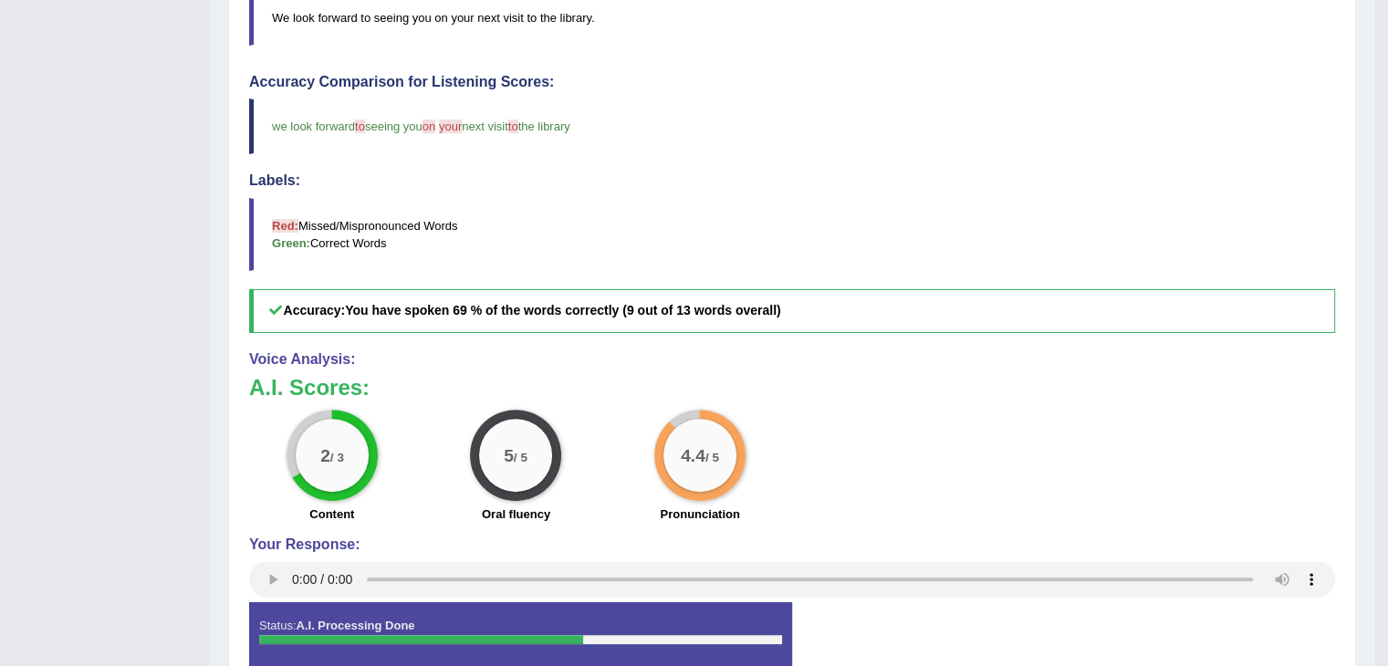
click at [804, 410] on div "2 / 3 Content 5 / 5 Oral fluency 4.4 / 5 Pronunciation" at bounding box center [792, 469] width 1104 height 118
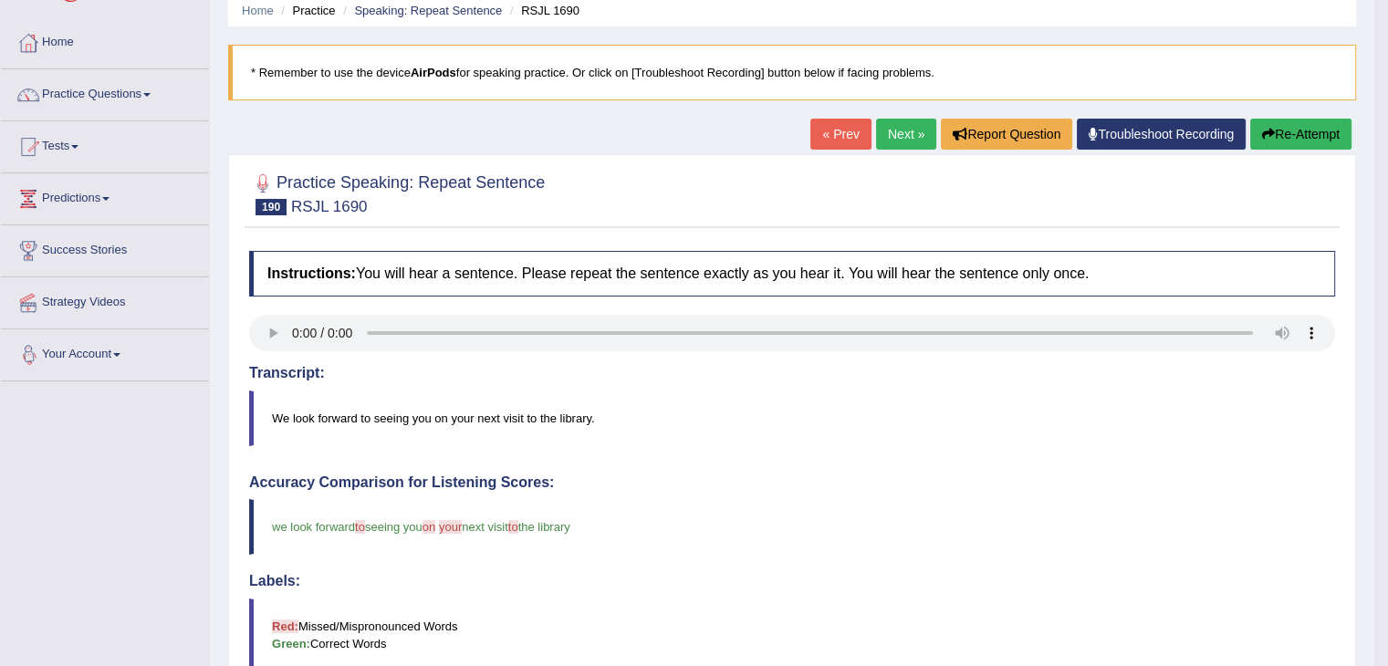
scroll to position [109, 0]
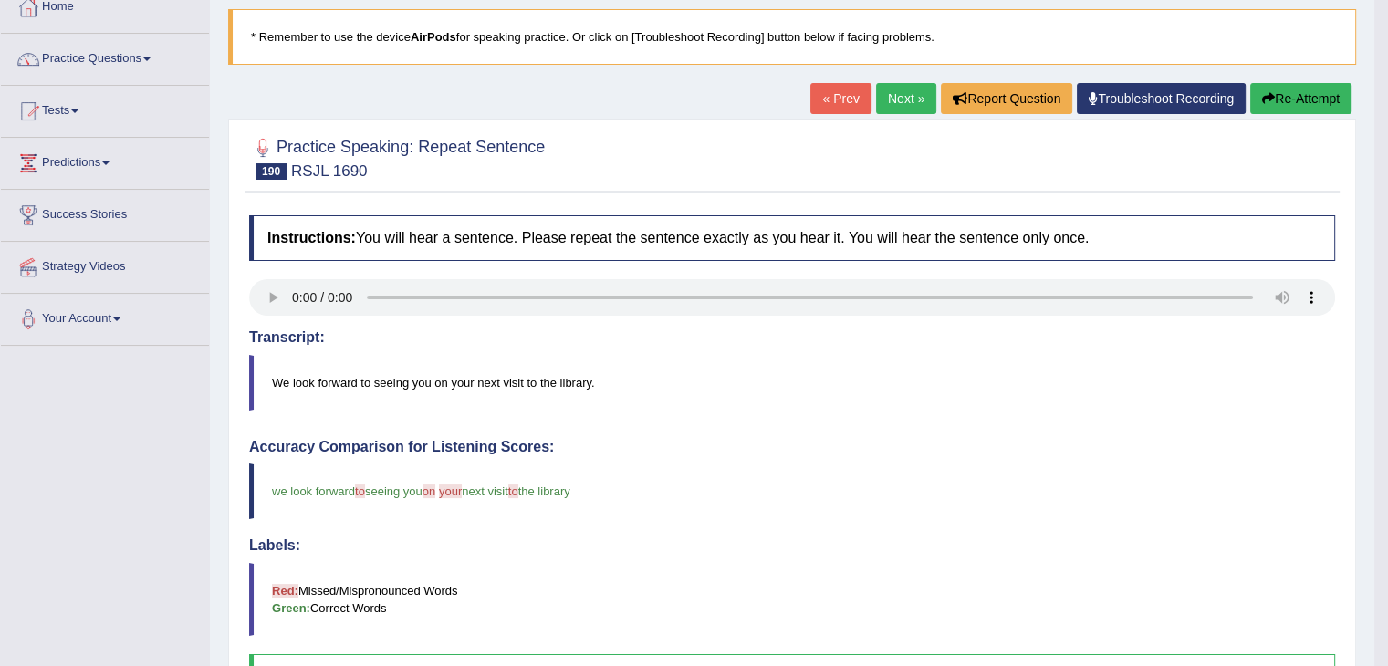
drag, startPoint x: 912, startPoint y: 95, endPoint x: 901, endPoint y: 99, distance: 11.9
click at [912, 96] on link "Next »" at bounding box center [906, 98] width 60 height 31
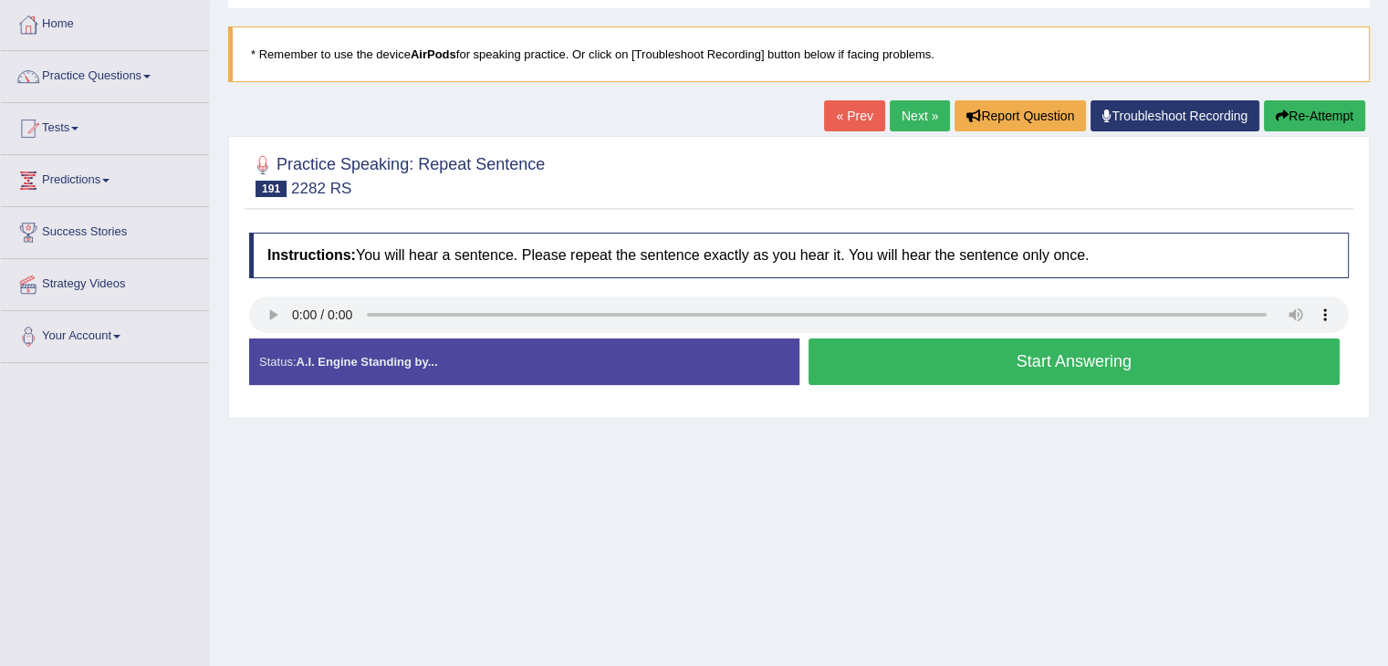
click at [1097, 360] on button "Start Answering" at bounding box center [1074, 362] width 532 height 47
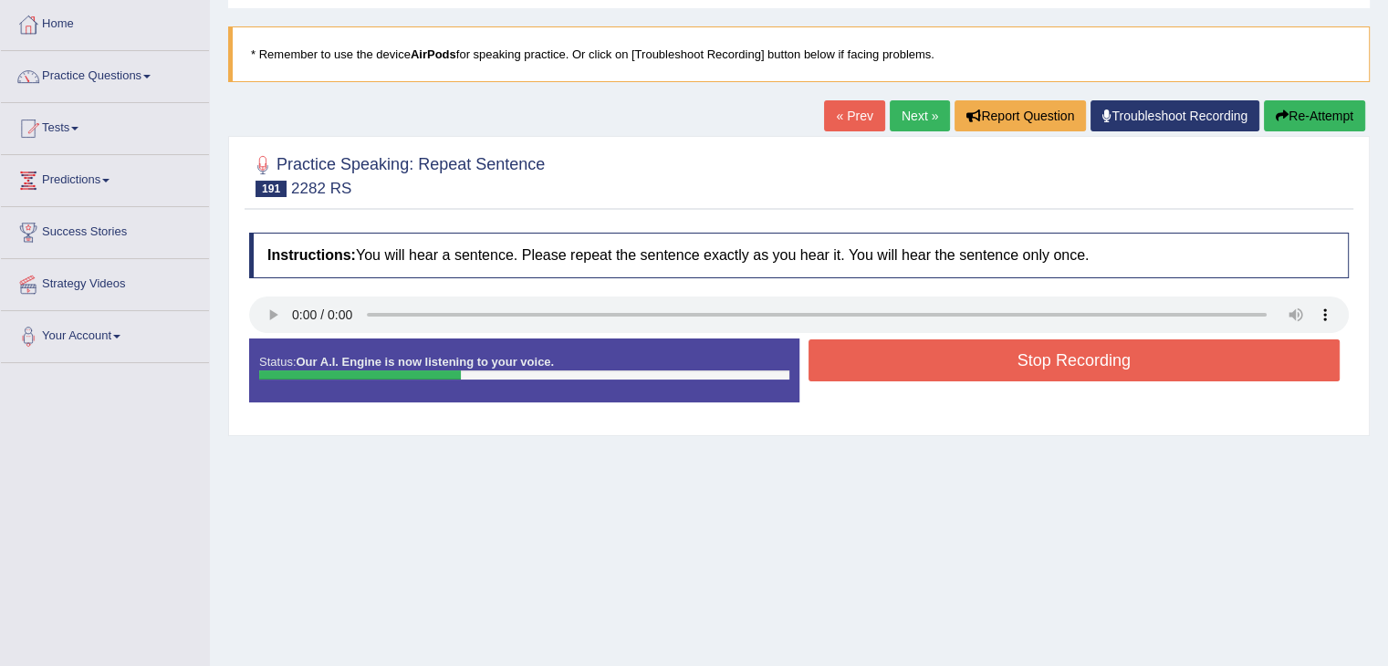
click at [1097, 360] on button "Stop Recording" at bounding box center [1074, 360] width 532 height 42
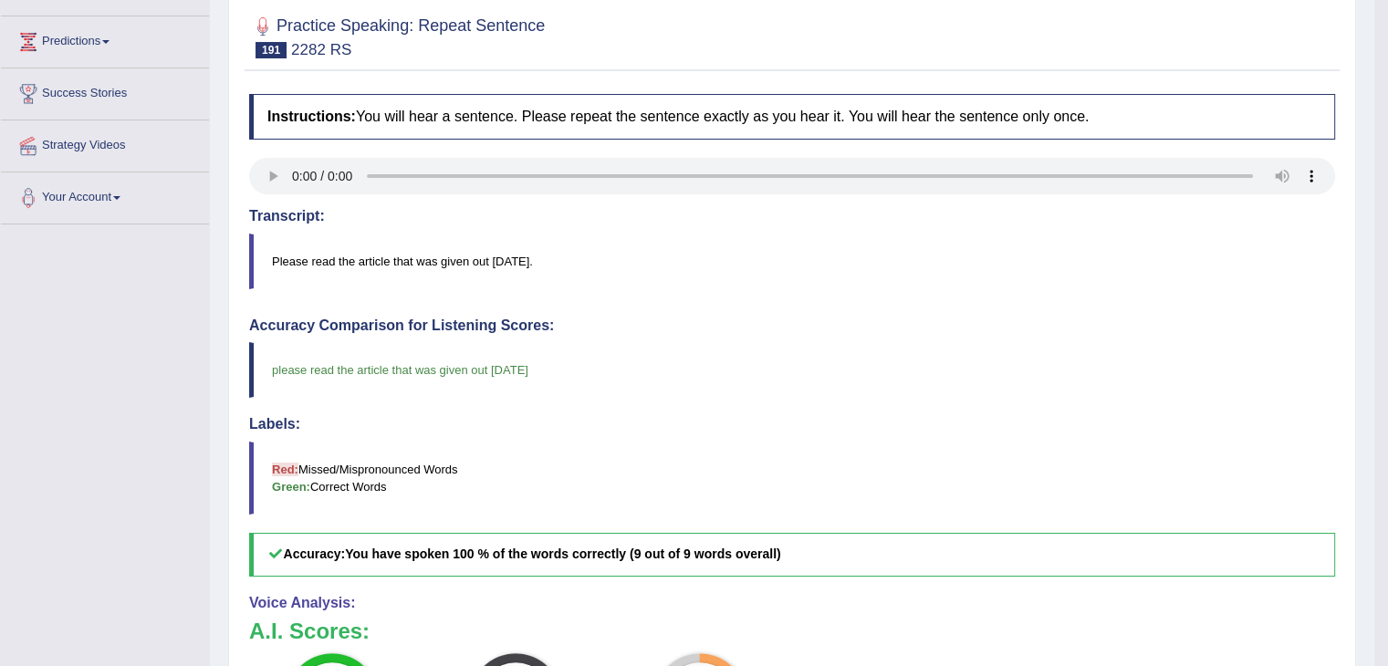
scroll to position [91, 0]
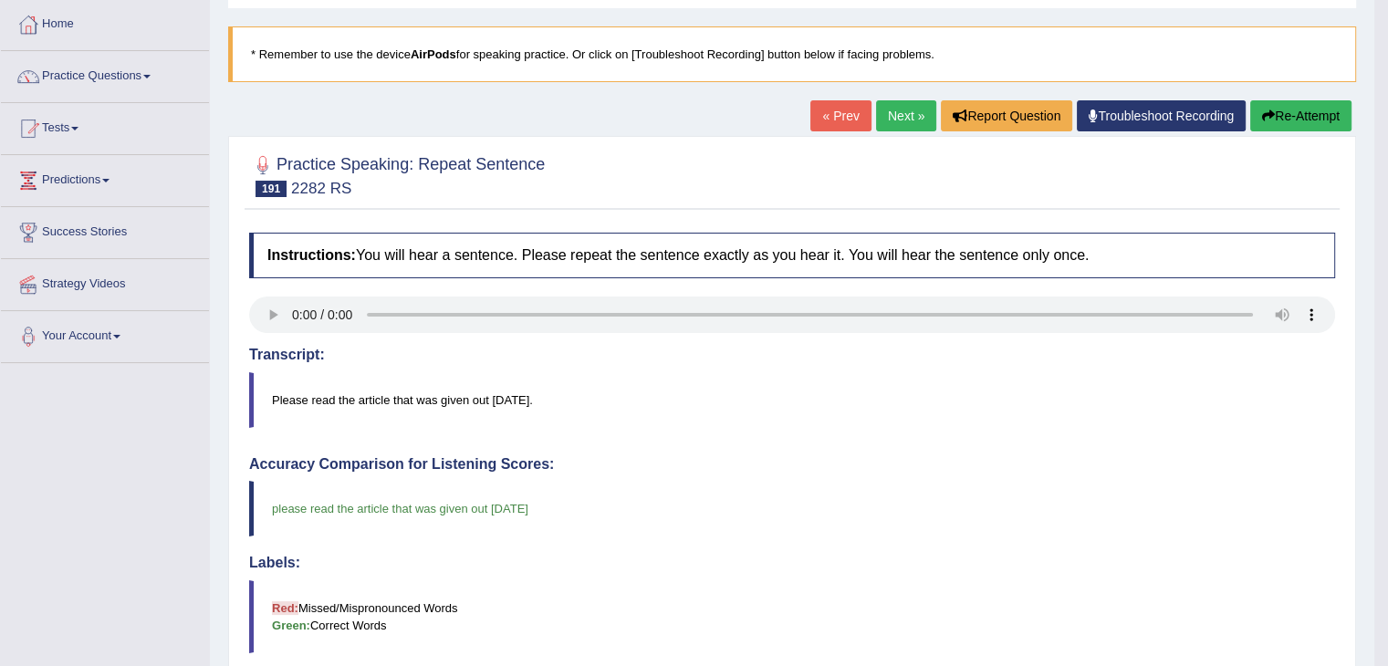
click at [895, 107] on link "Next »" at bounding box center [906, 115] width 60 height 31
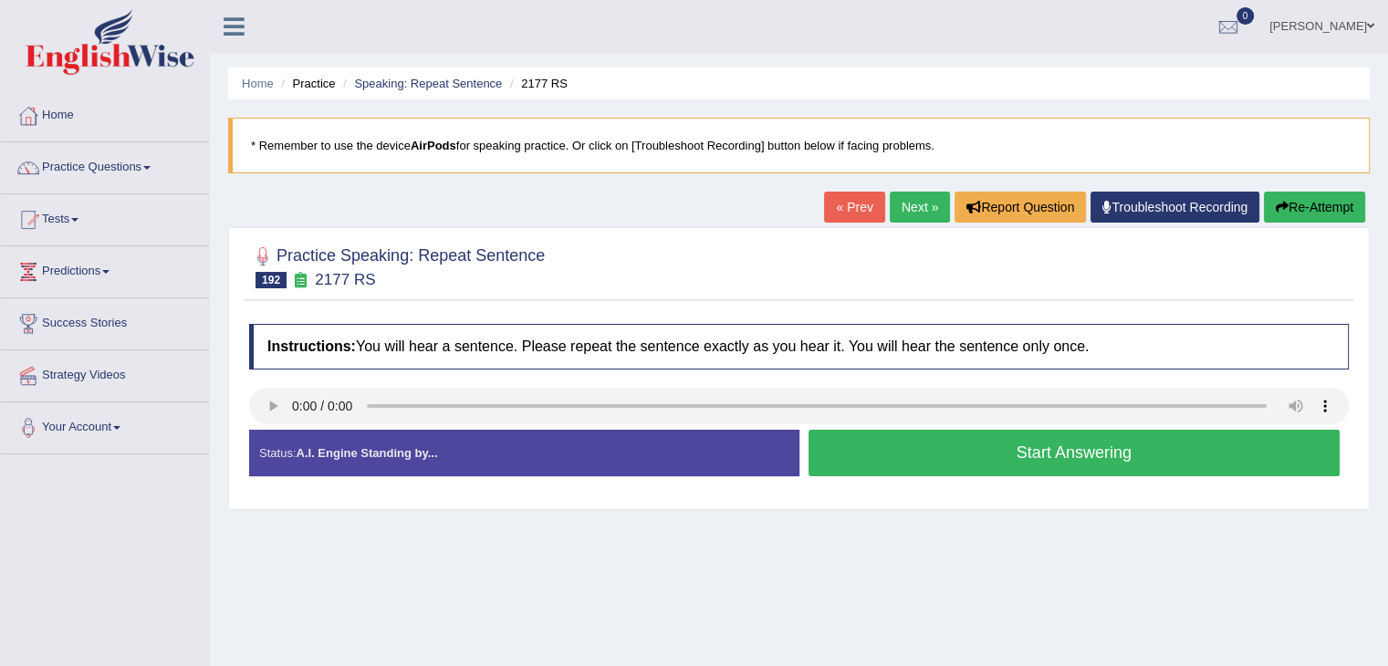
click at [1204, 443] on button "Start Answering" at bounding box center [1074, 453] width 532 height 47
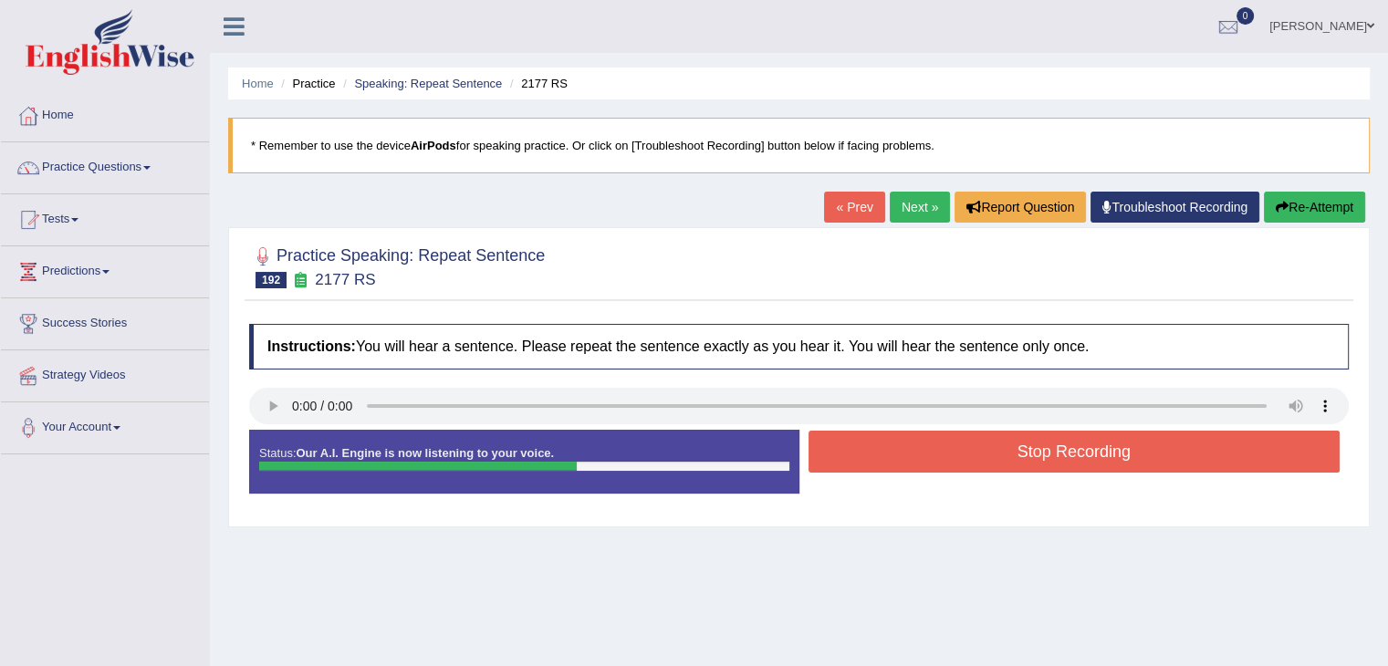
click at [1114, 448] on button "Stop Recording" at bounding box center [1074, 452] width 532 height 42
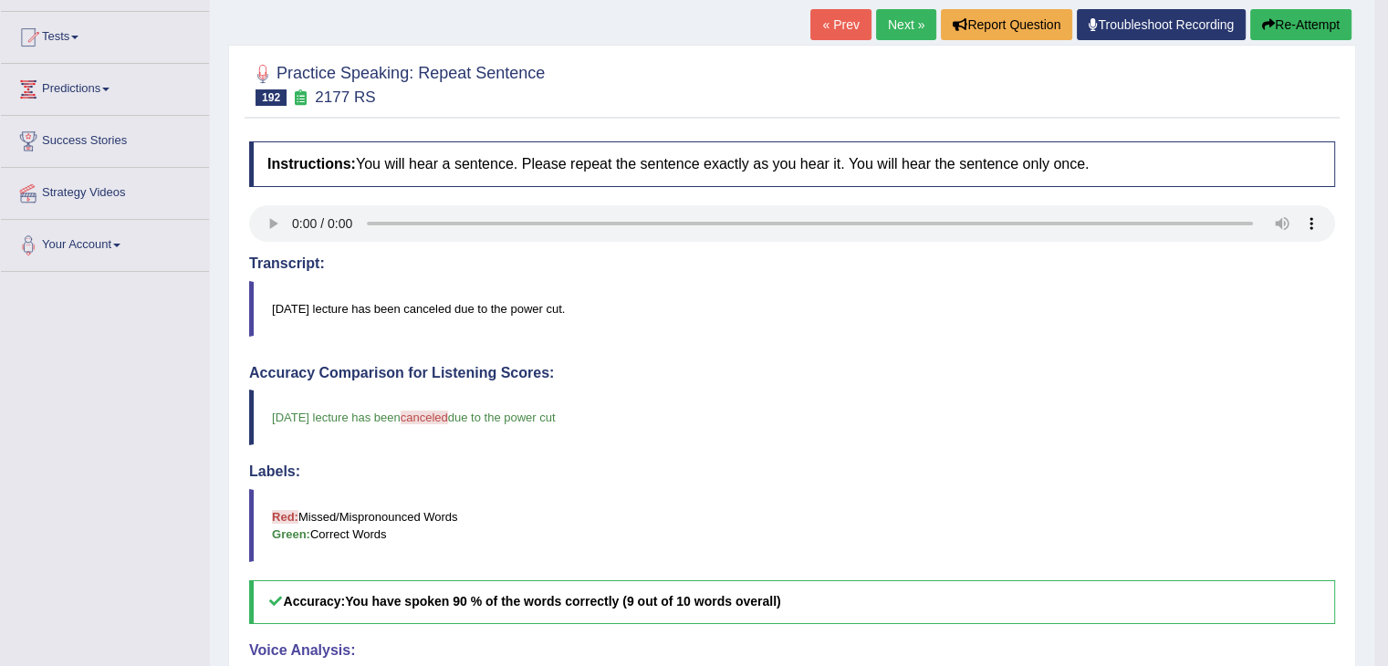
scroll to position [182, 0]
click at [907, 30] on link "Next »" at bounding box center [906, 24] width 60 height 31
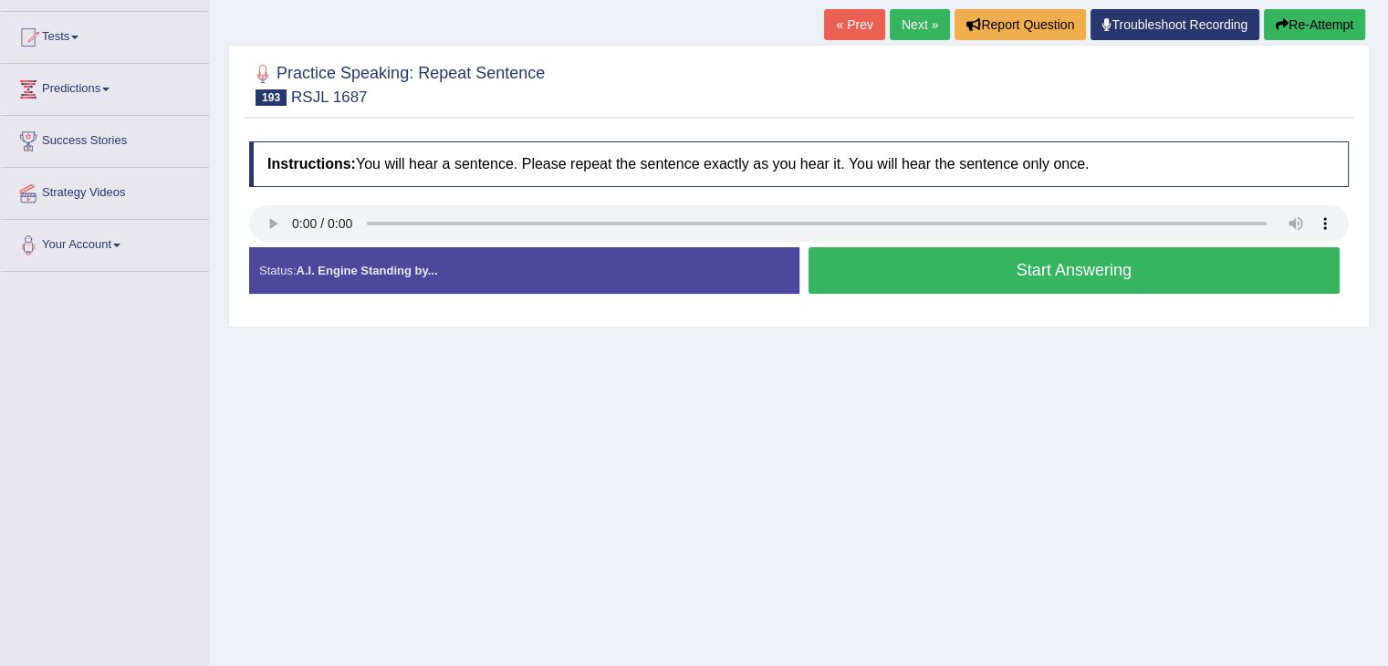
click at [1153, 275] on button "Start Answering" at bounding box center [1074, 270] width 532 height 47
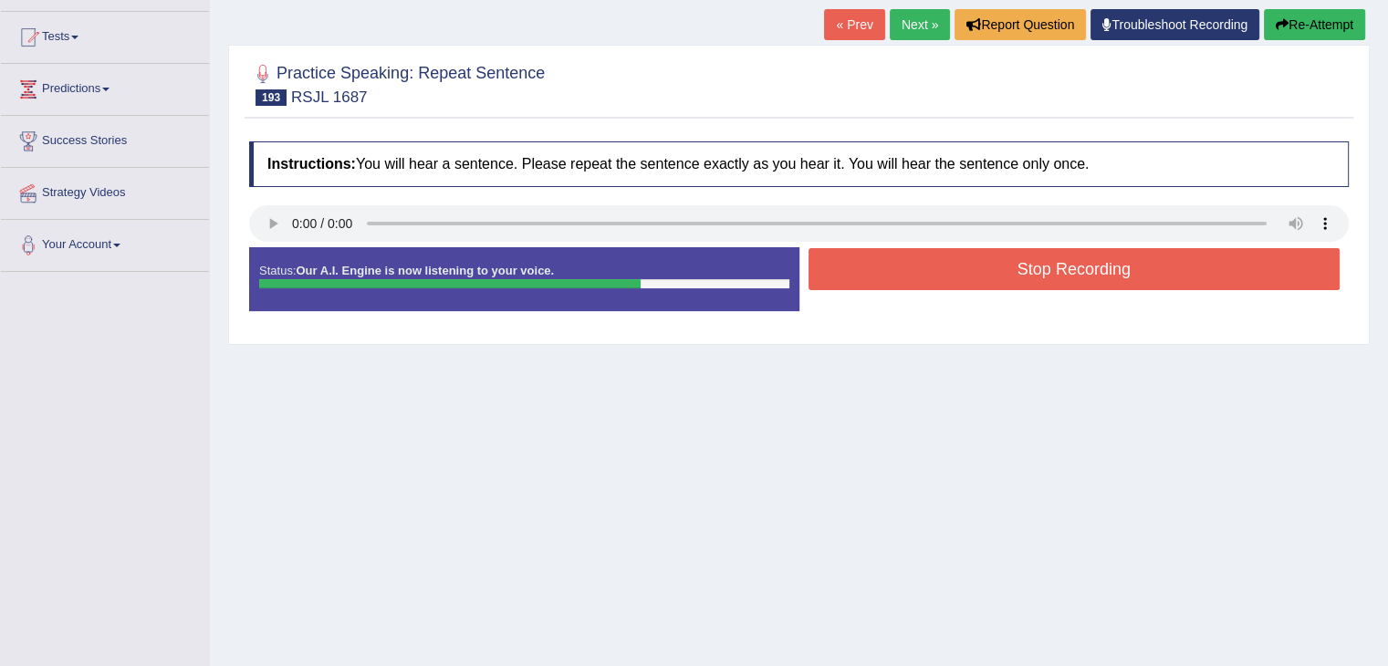
drag, startPoint x: 1153, startPoint y: 275, endPoint x: 1152, endPoint y: 264, distance: 11.0
click at [1153, 270] on button "Stop Recording" at bounding box center [1074, 269] width 532 height 42
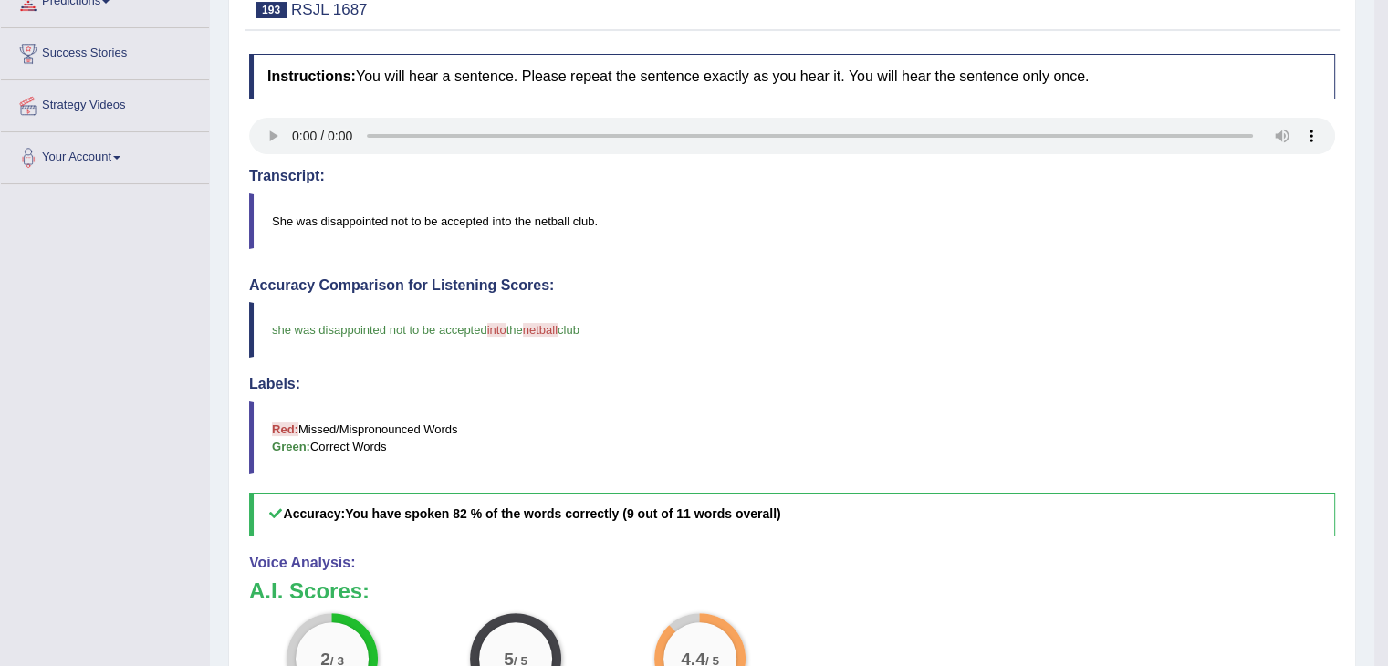
scroll to position [182, 0]
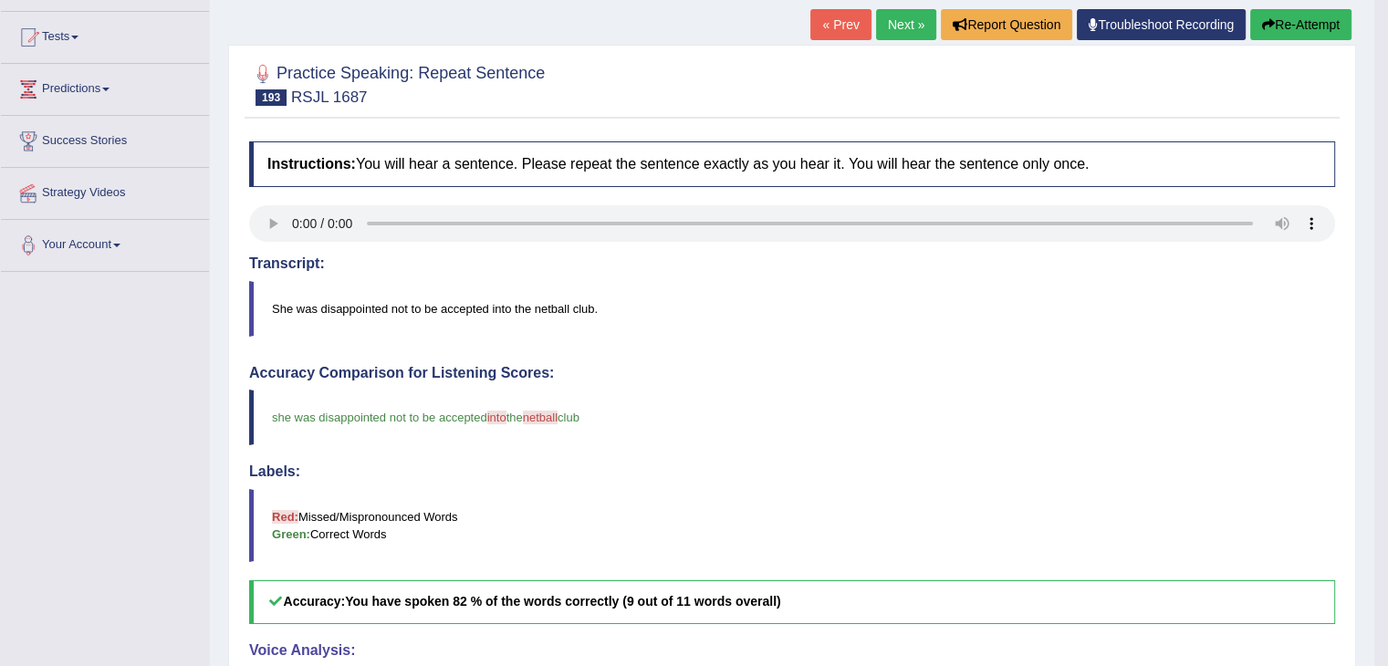
click at [883, 17] on link "Next »" at bounding box center [906, 24] width 60 height 31
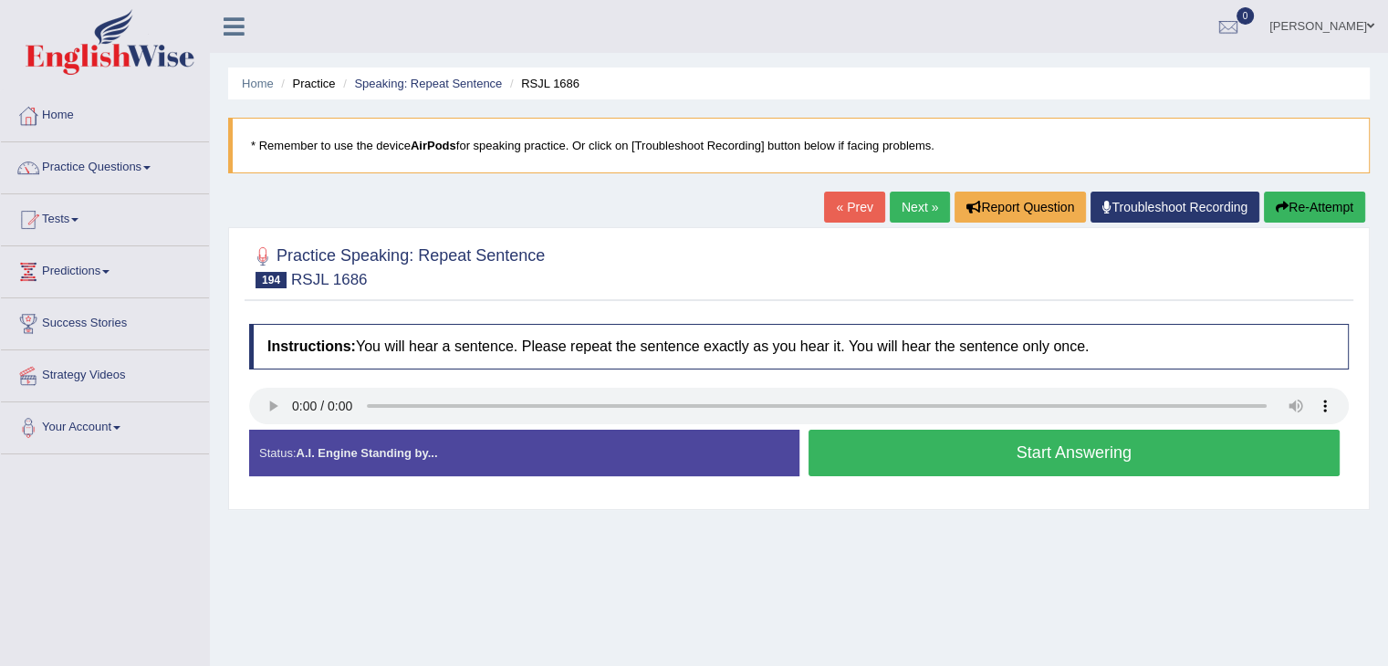
click at [1106, 455] on button "Start Answering" at bounding box center [1074, 453] width 532 height 47
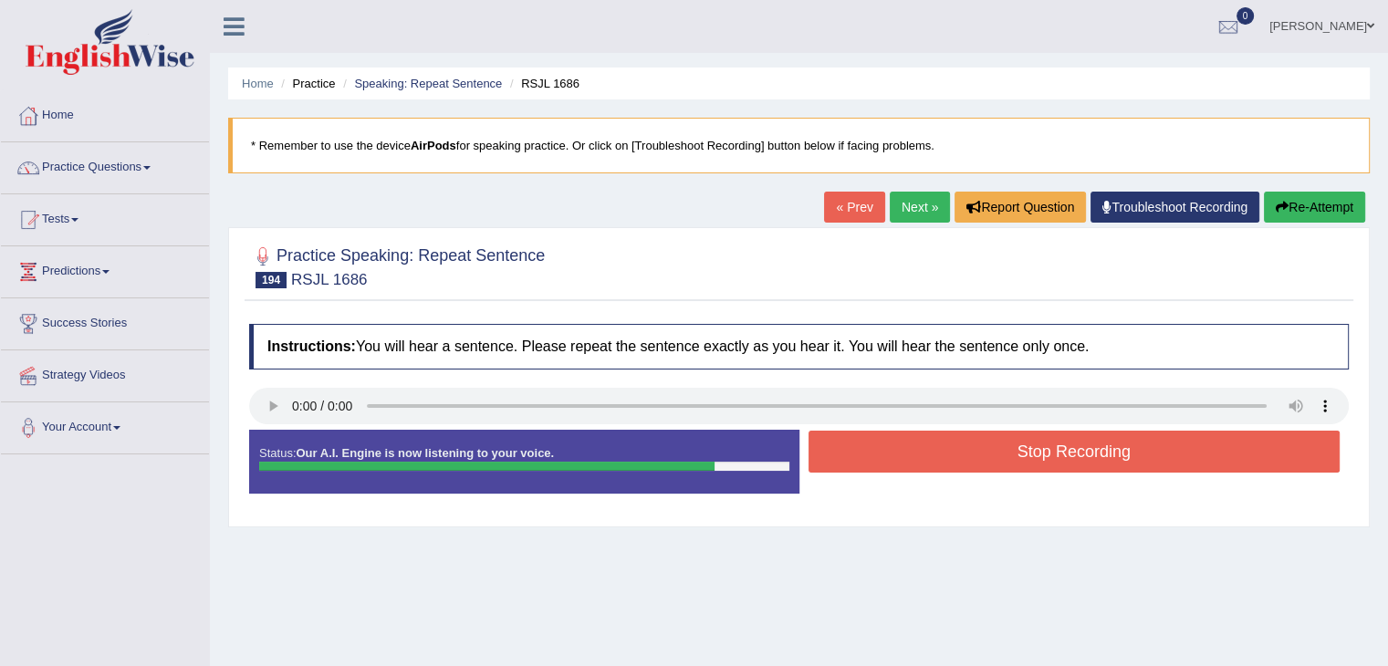
click at [1106, 455] on button "Stop Recording" at bounding box center [1074, 452] width 532 height 42
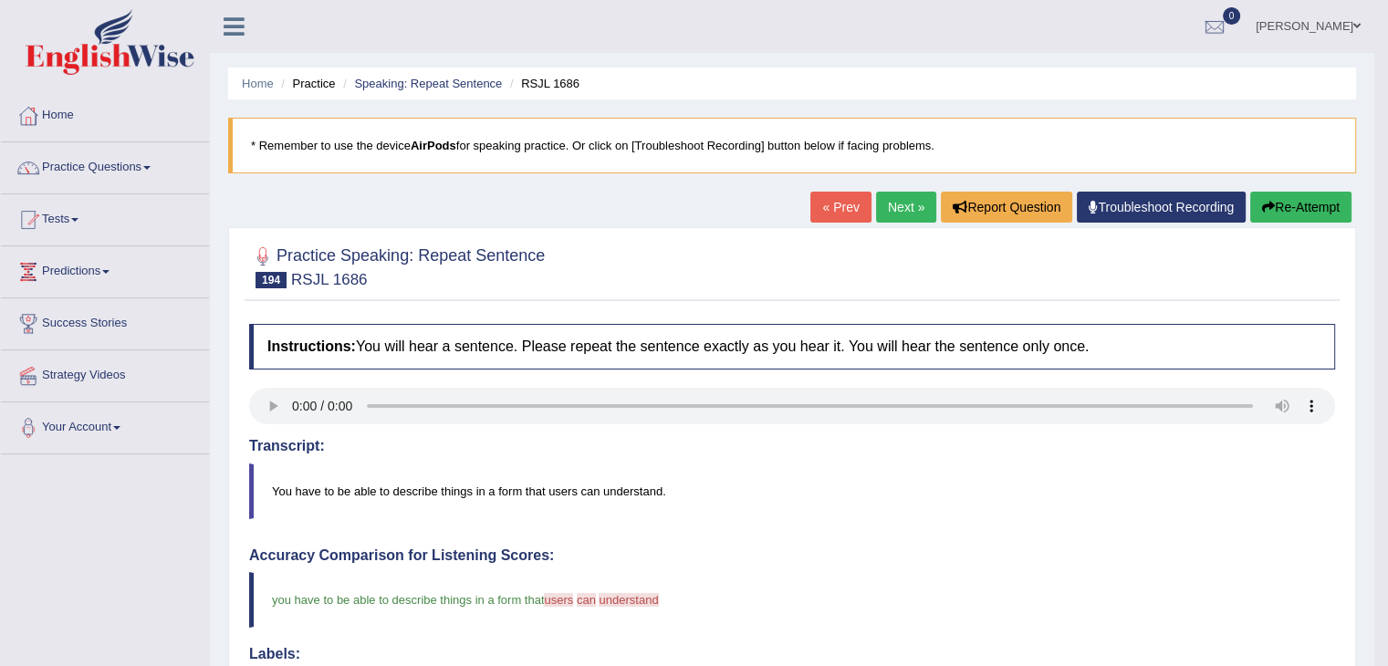
click at [891, 194] on link "Next »" at bounding box center [906, 207] width 60 height 31
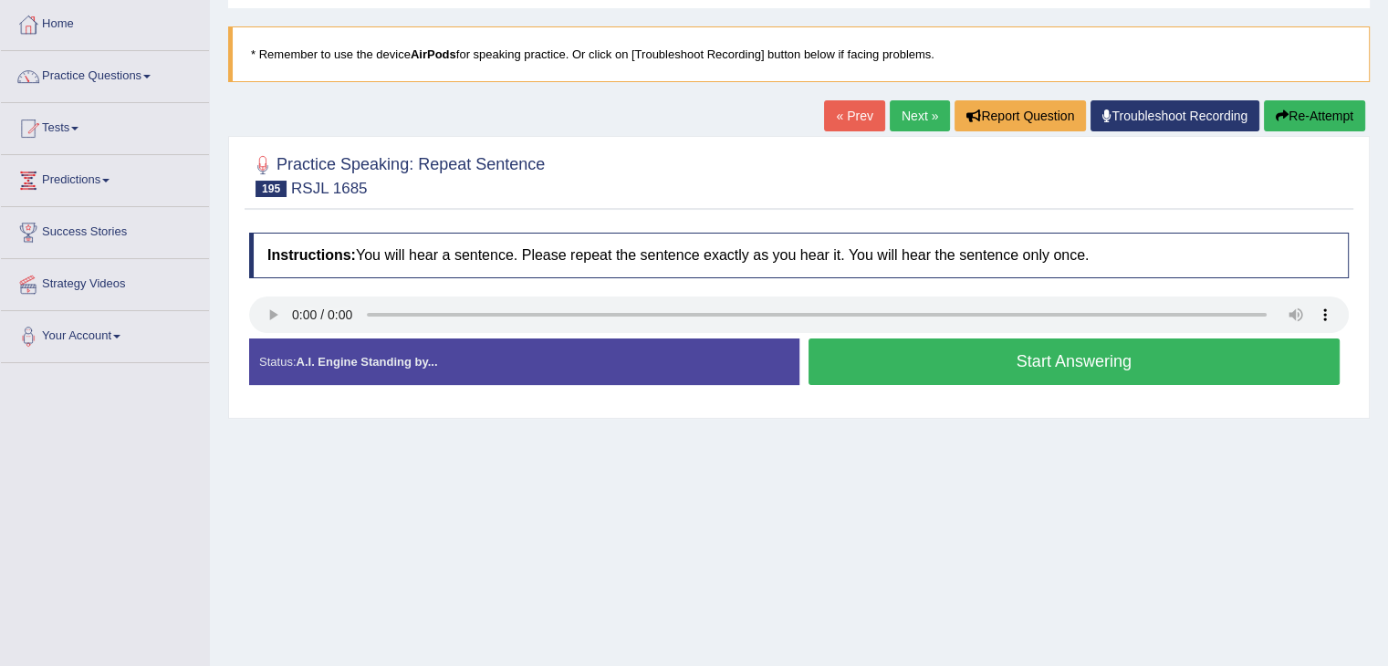
drag, startPoint x: 394, startPoint y: 264, endPoint x: 383, endPoint y: 255, distance: 13.7
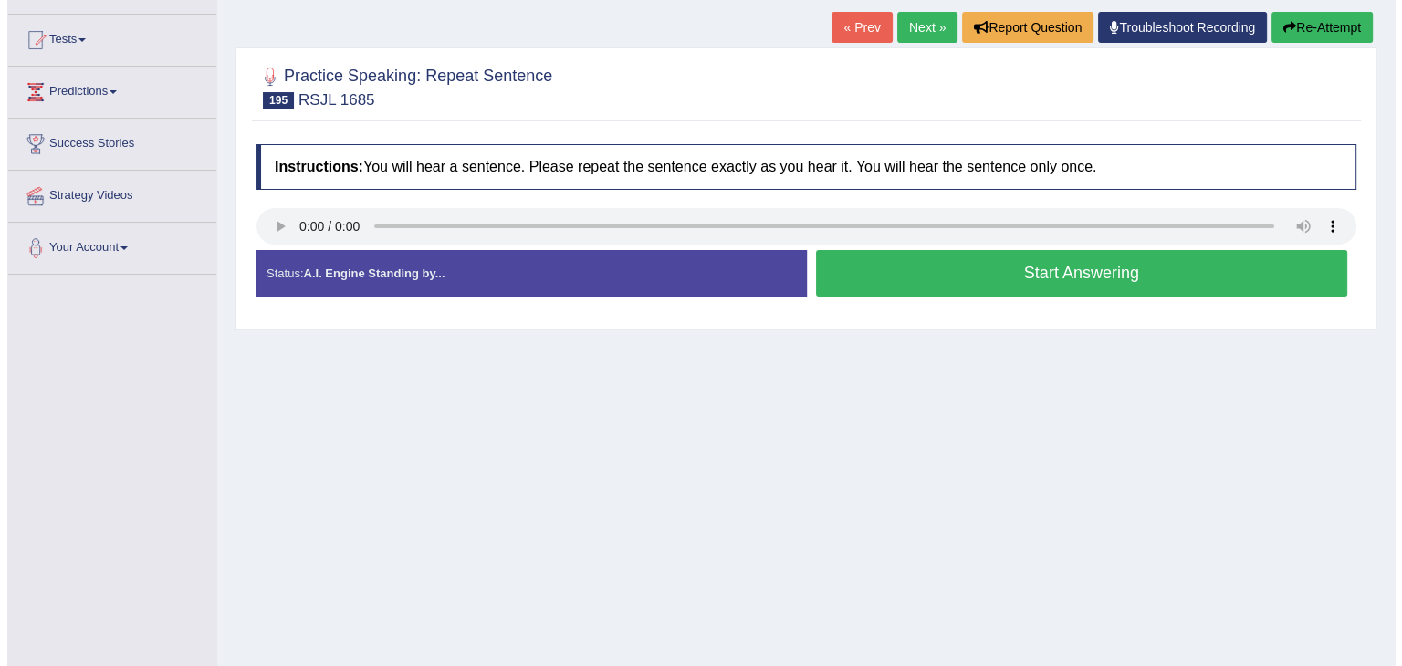
scroll to position [182, 0]
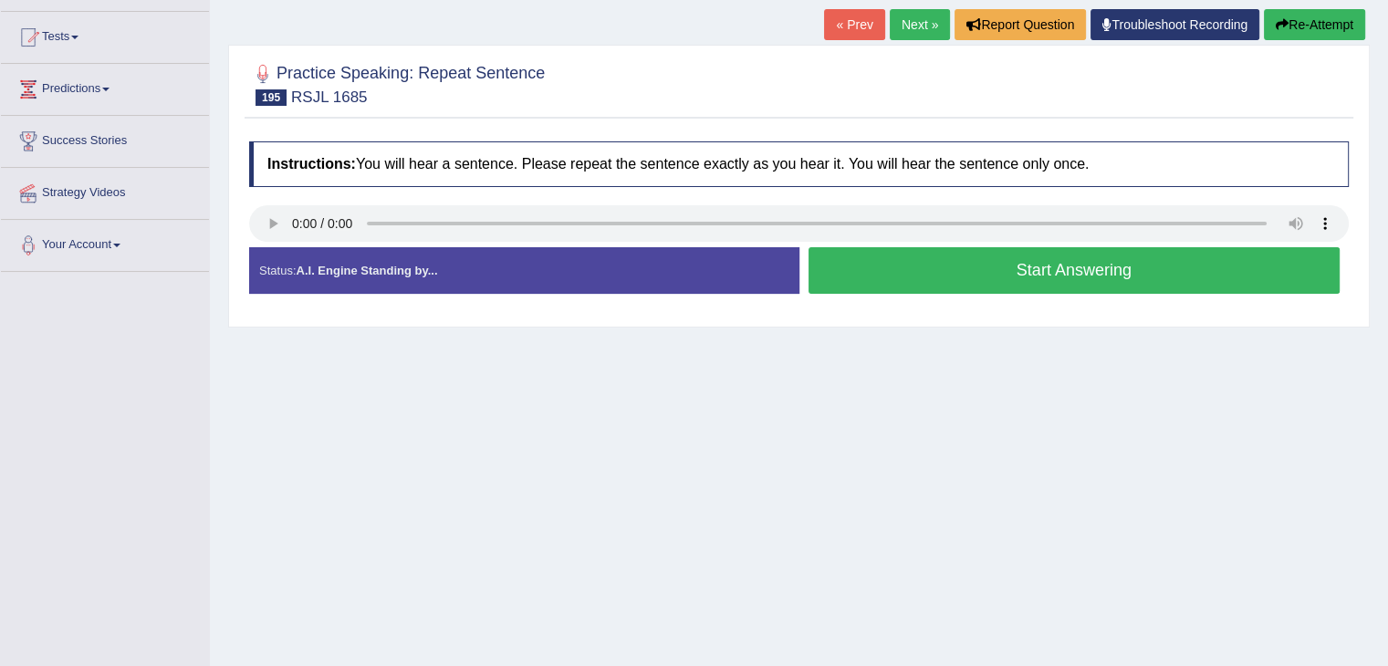
click at [1018, 275] on button "Start Answering" at bounding box center [1074, 270] width 532 height 47
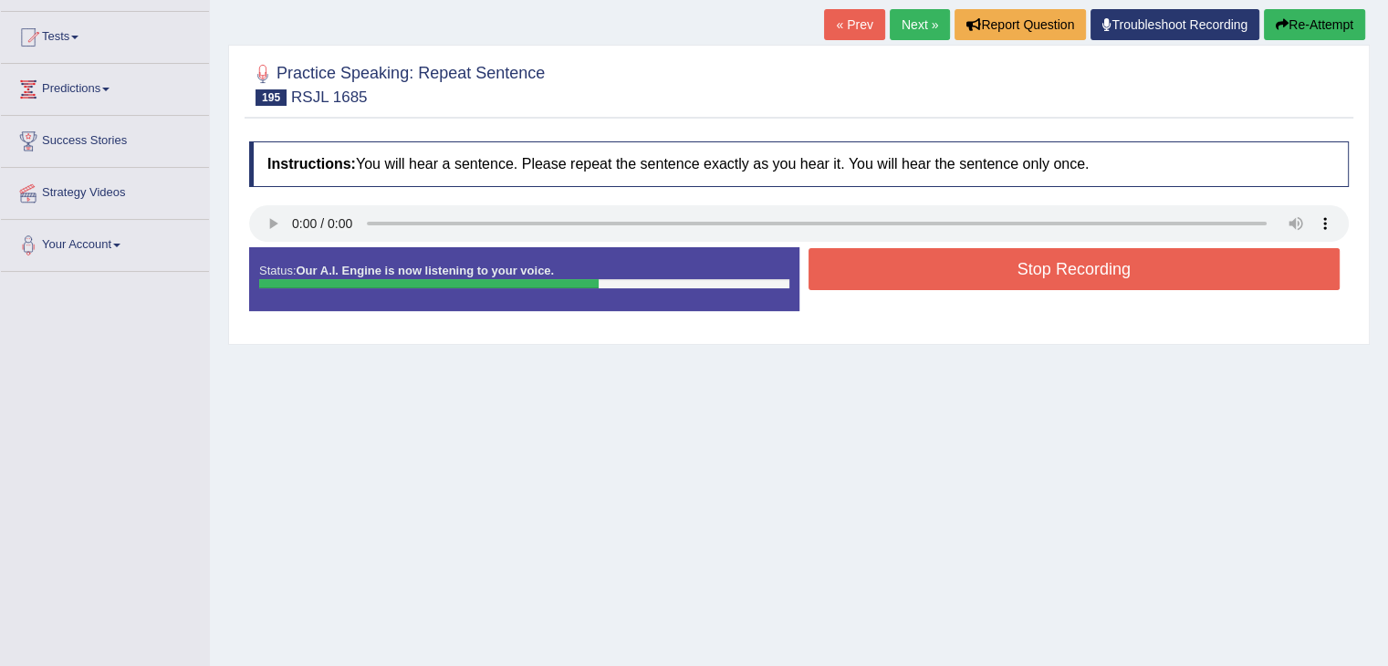
click at [996, 269] on button "Stop Recording" at bounding box center [1074, 269] width 532 height 42
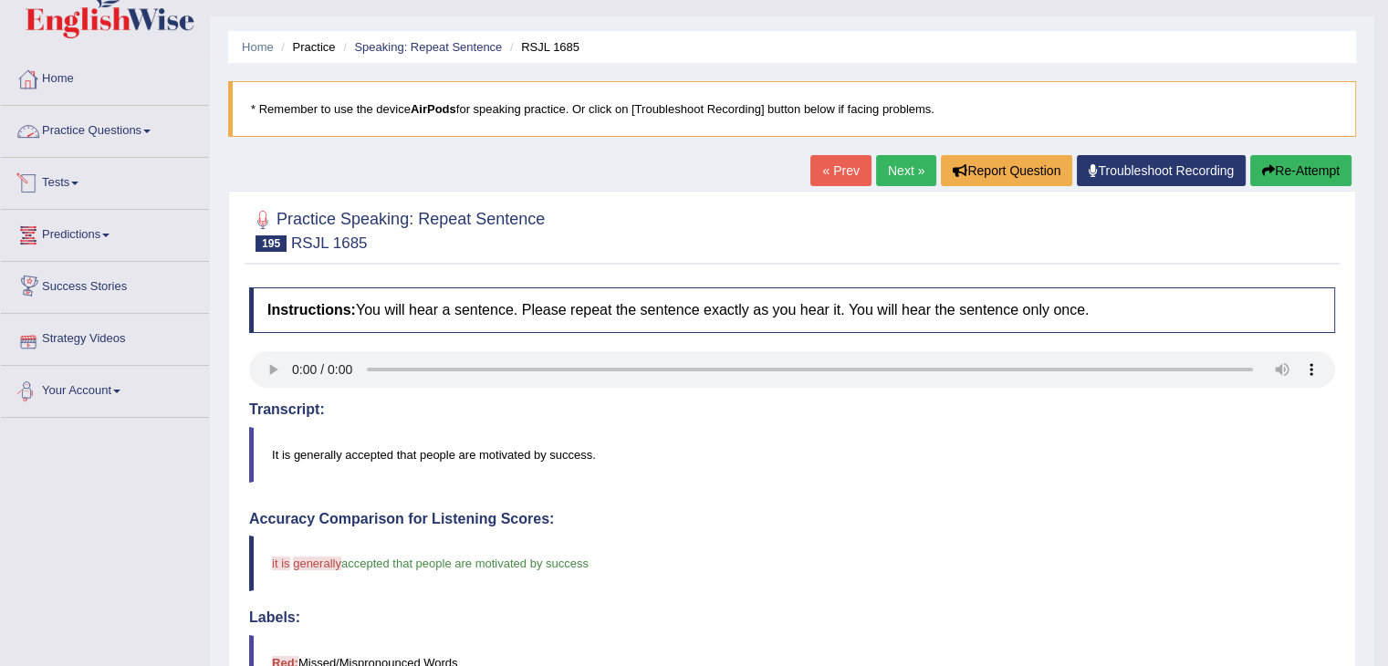
scroll to position [0, 0]
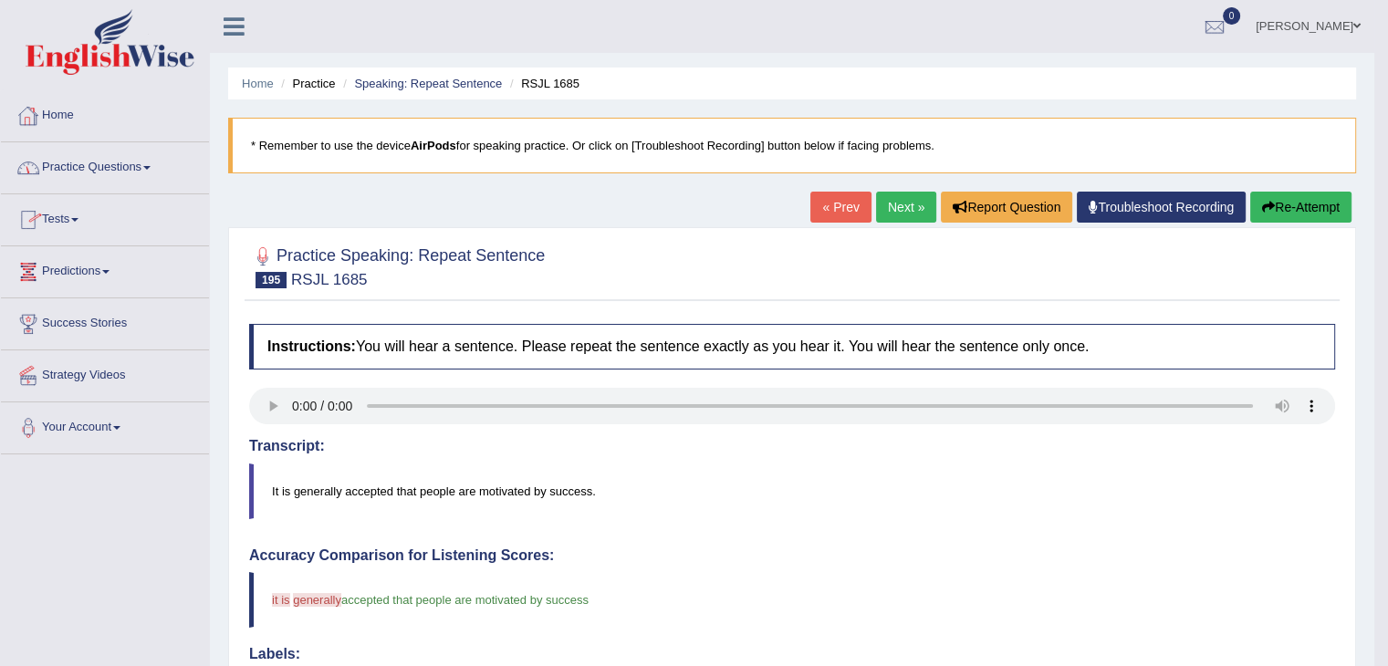
click at [130, 166] on link "Practice Questions" at bounding box center [105, 165] width 208 height 46
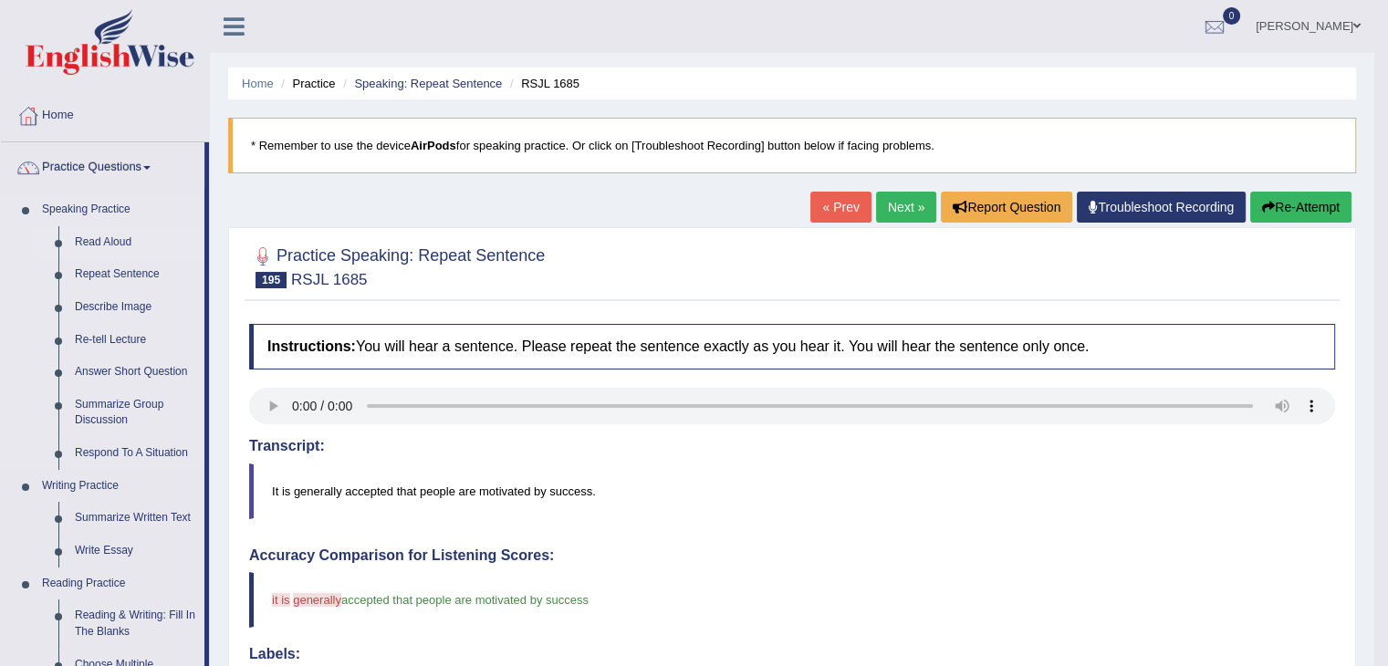
click at [99, 241] on link "Read Aloud" at bounding box center [136, 242] width 138 height 33
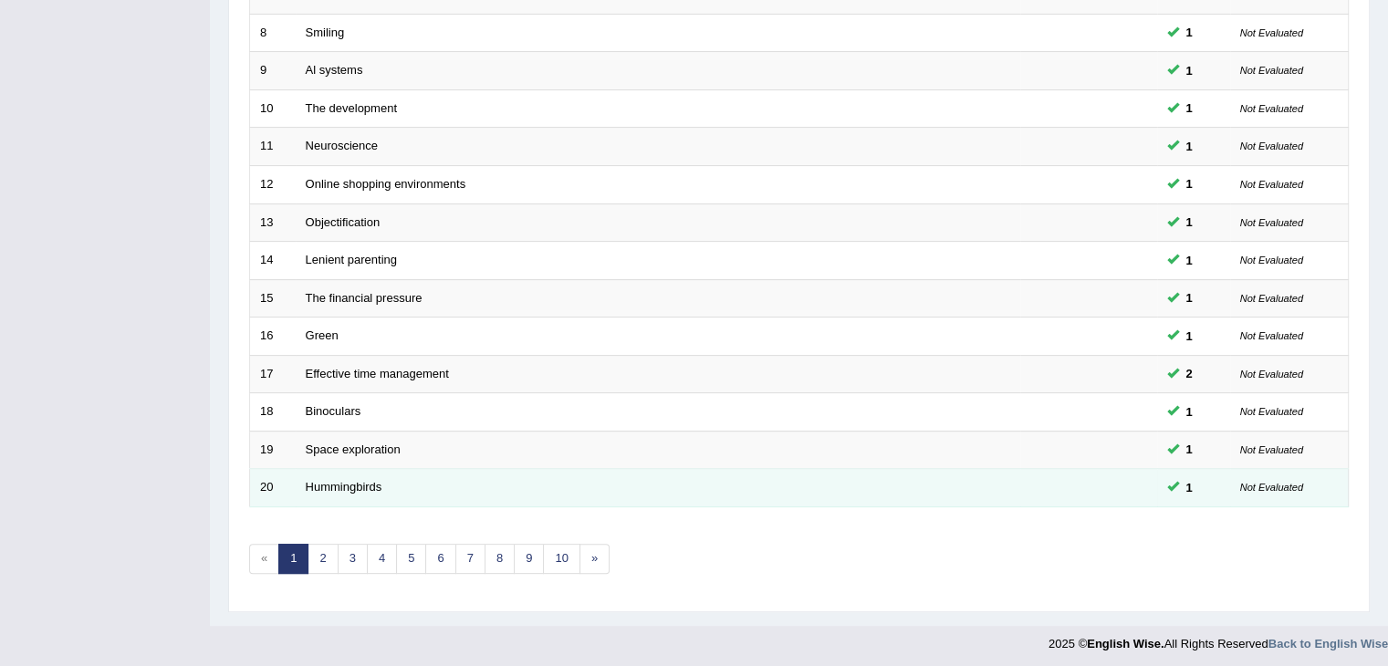
scroll to position [537, 0]
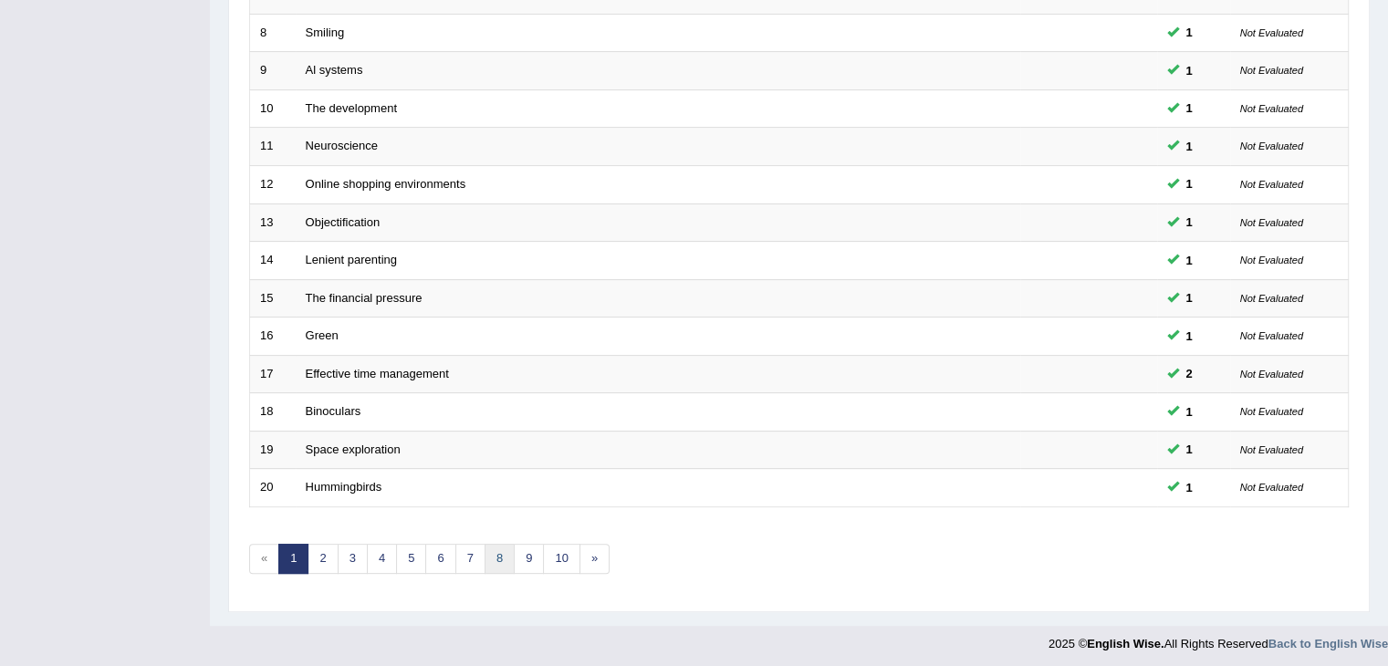
click at [505, 551] on link "8" at bounding box center [500, 559] width 30 height 30
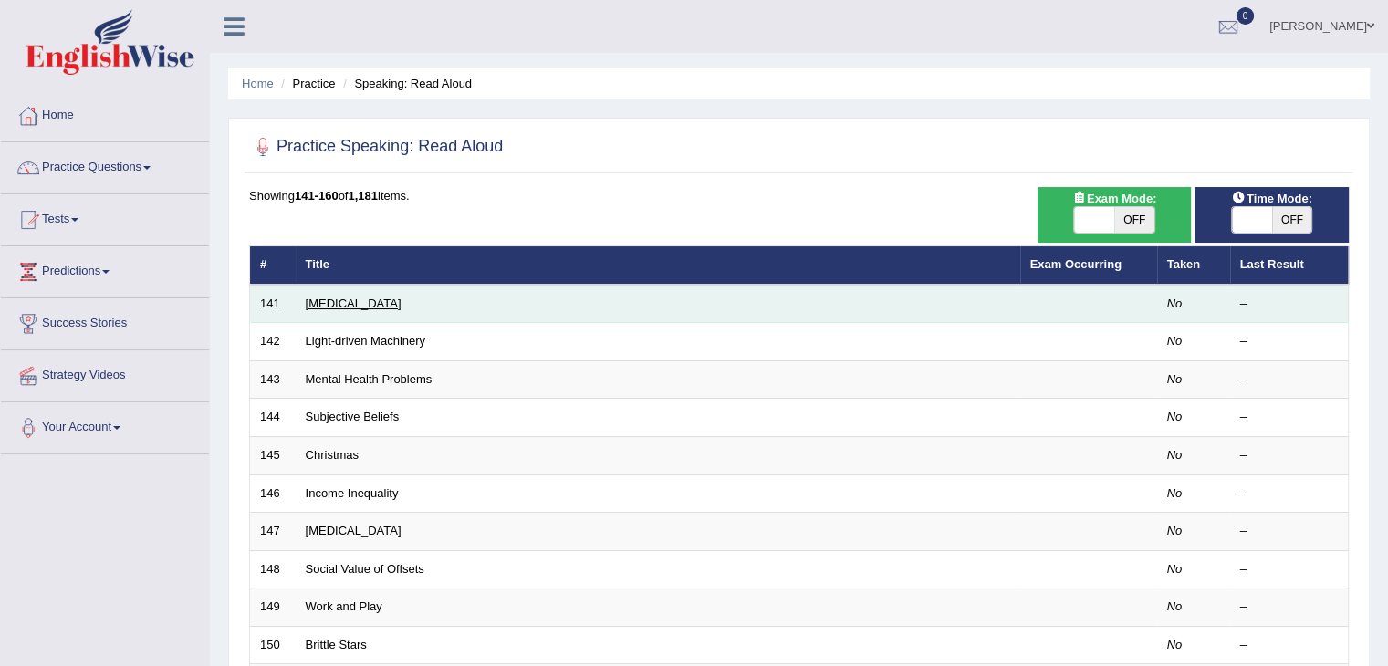
click at [386, 299] on link "[MEDICAL_DATA]" at bounding box center [354, 304] width 96 height 14
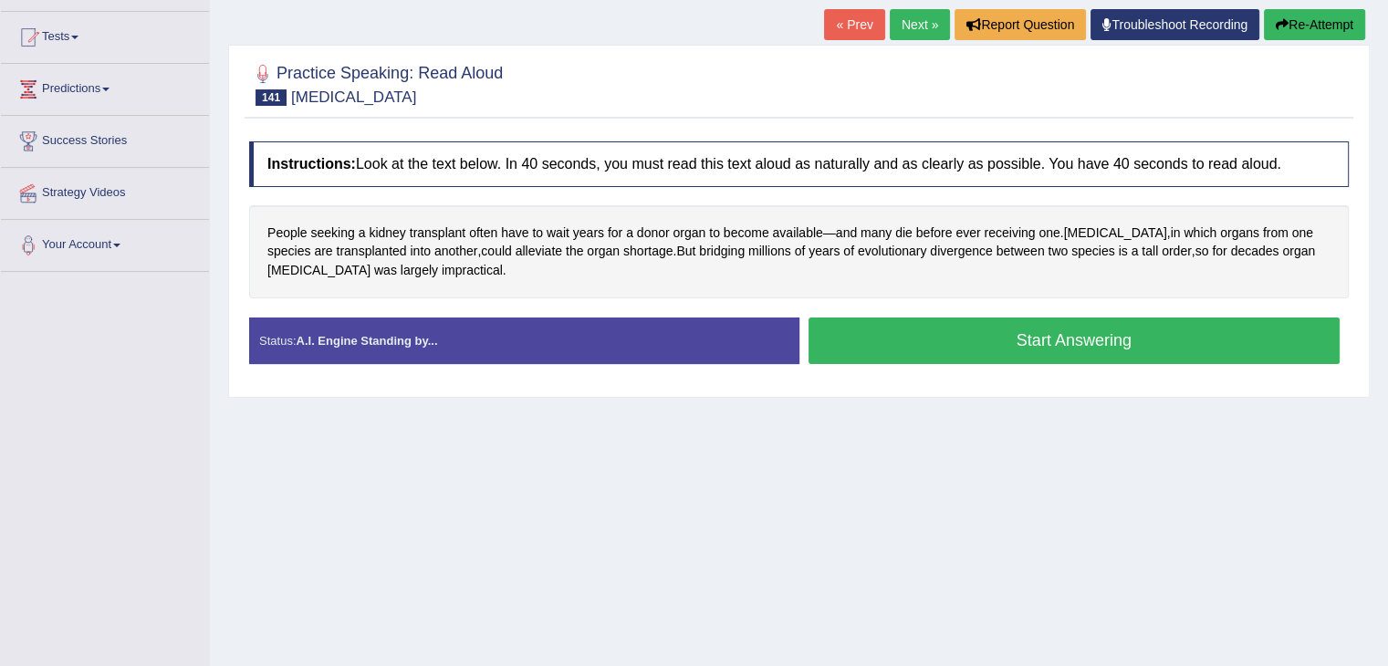
click at [866, 339] on button "Start Answering" at bounding box center [1074, 341] width 532 height 47
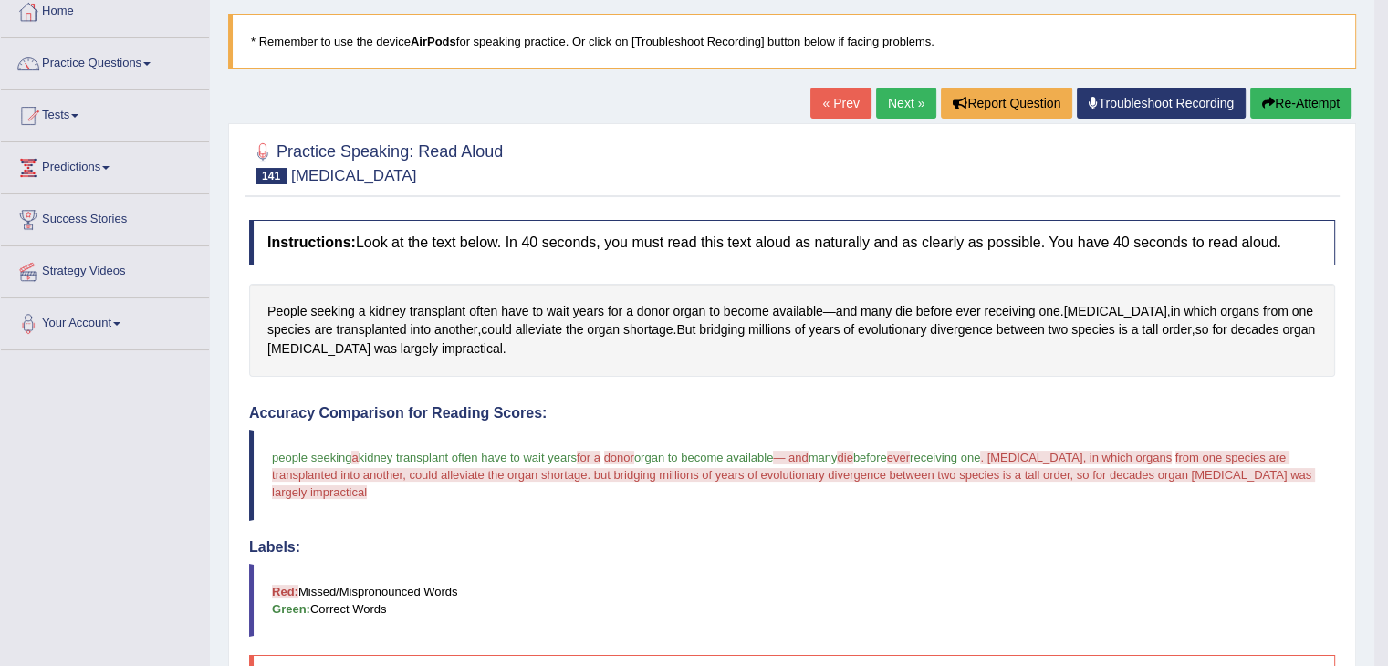
scroll to position [91, 0]
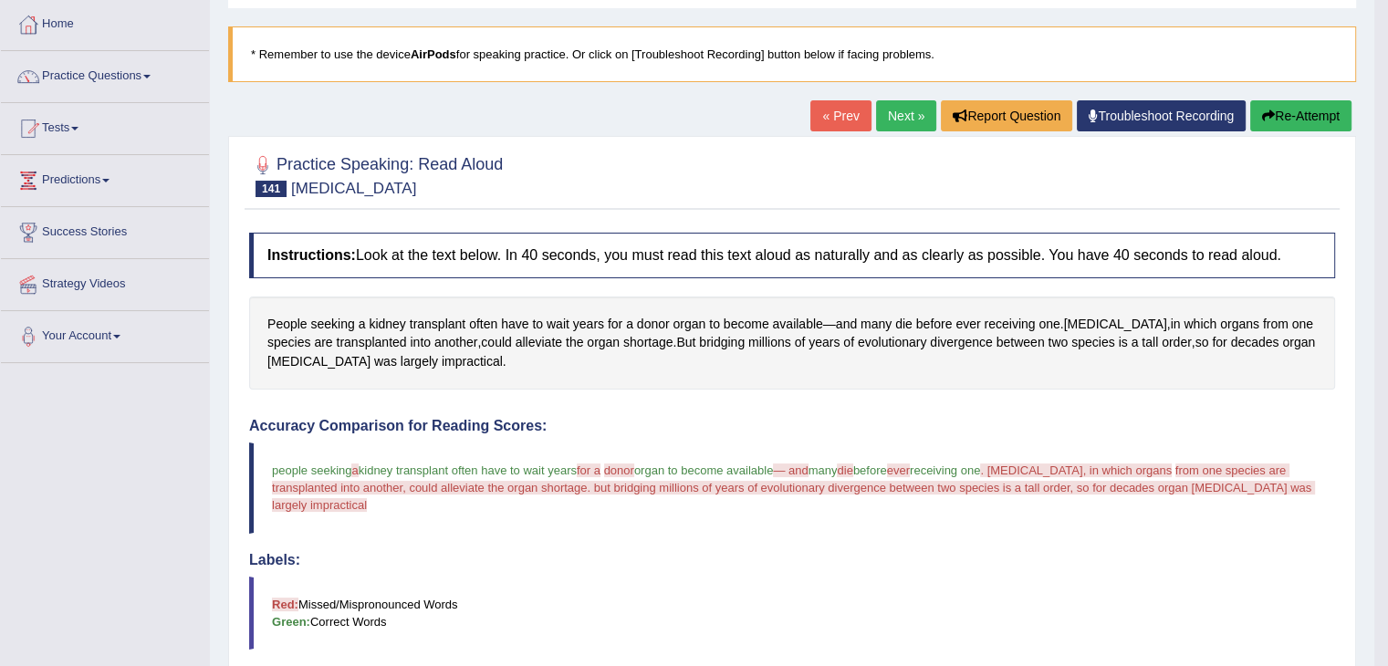
click at [151, 77] on span at bounding box center [146, 77] width 7 height 4
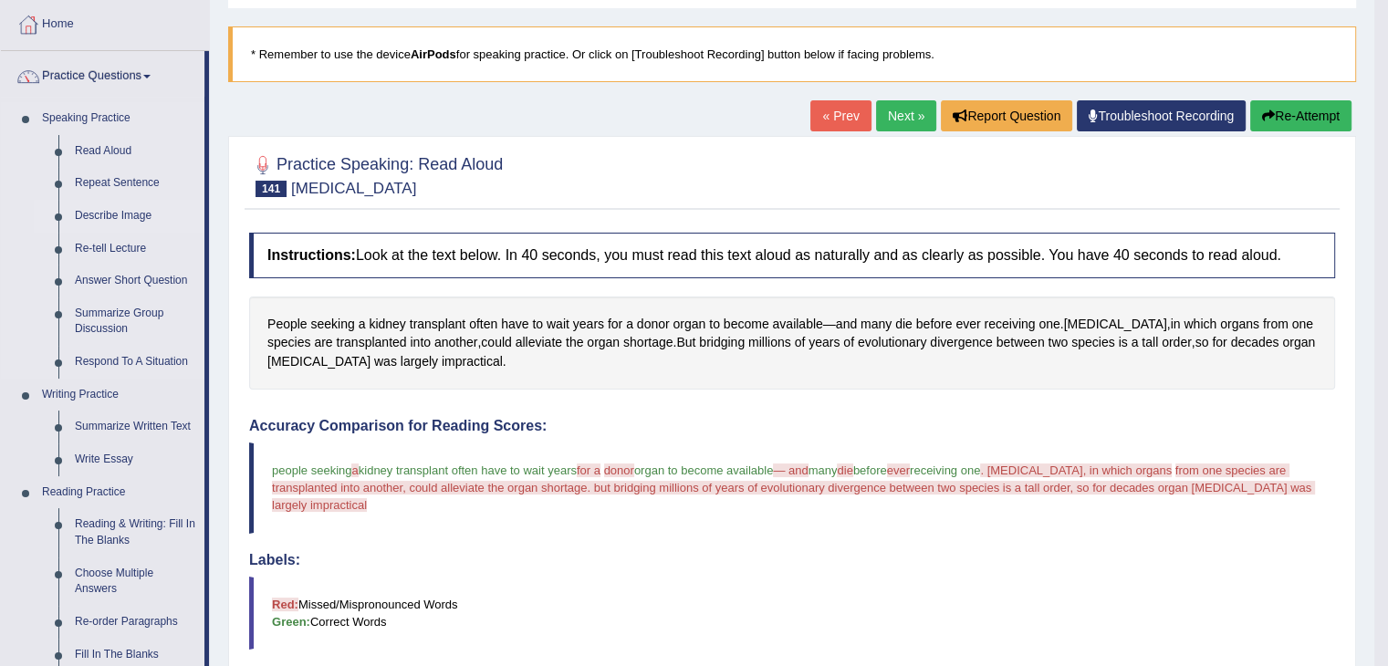
click at [135, 222] on link "Describe Image" at bounding box center [136, 216] width 138 height 33
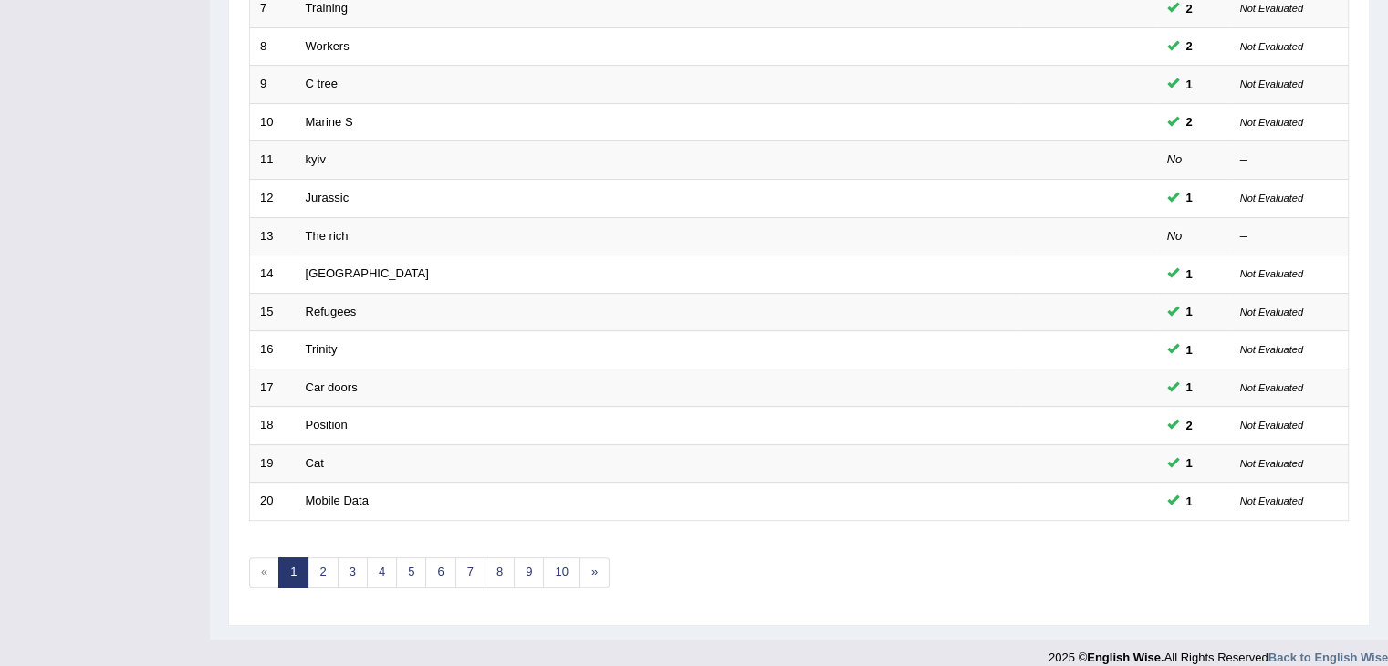
scroll to position [537, 0]
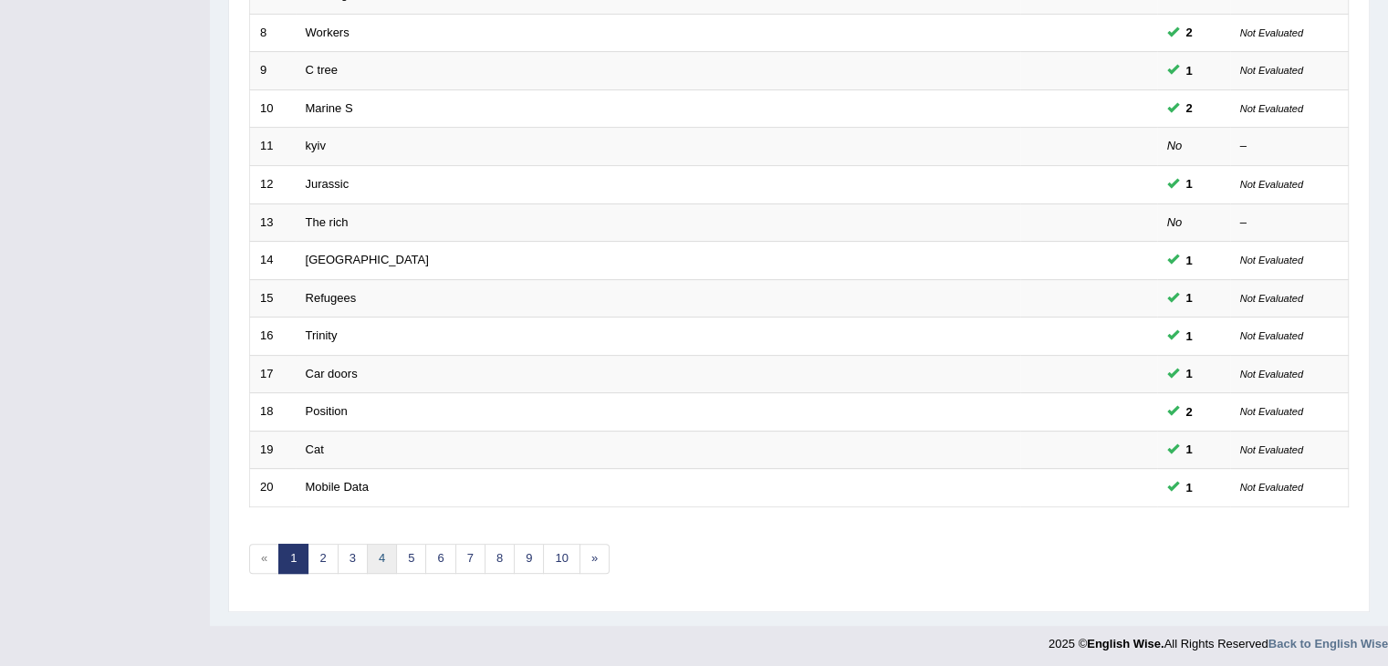
click at [370, 558] on link "4" at bounding box center [382, 559] width 30 height 30
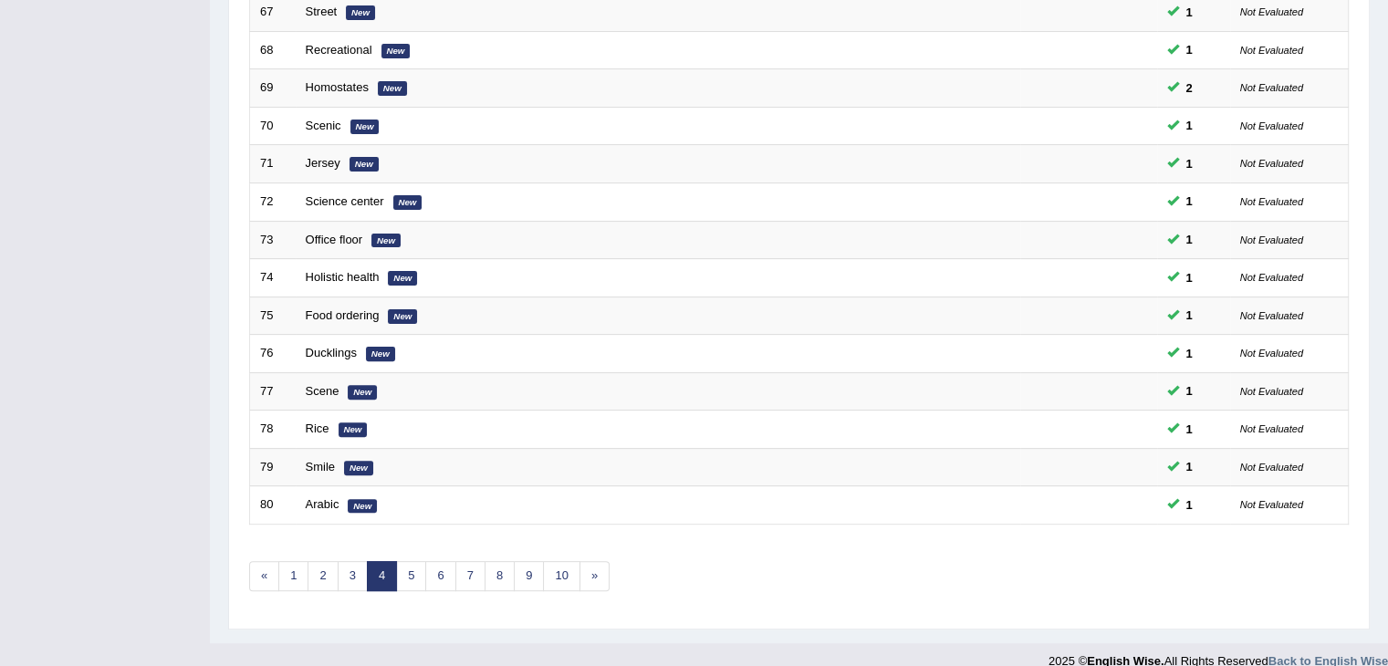
scroll to position [537, 0]
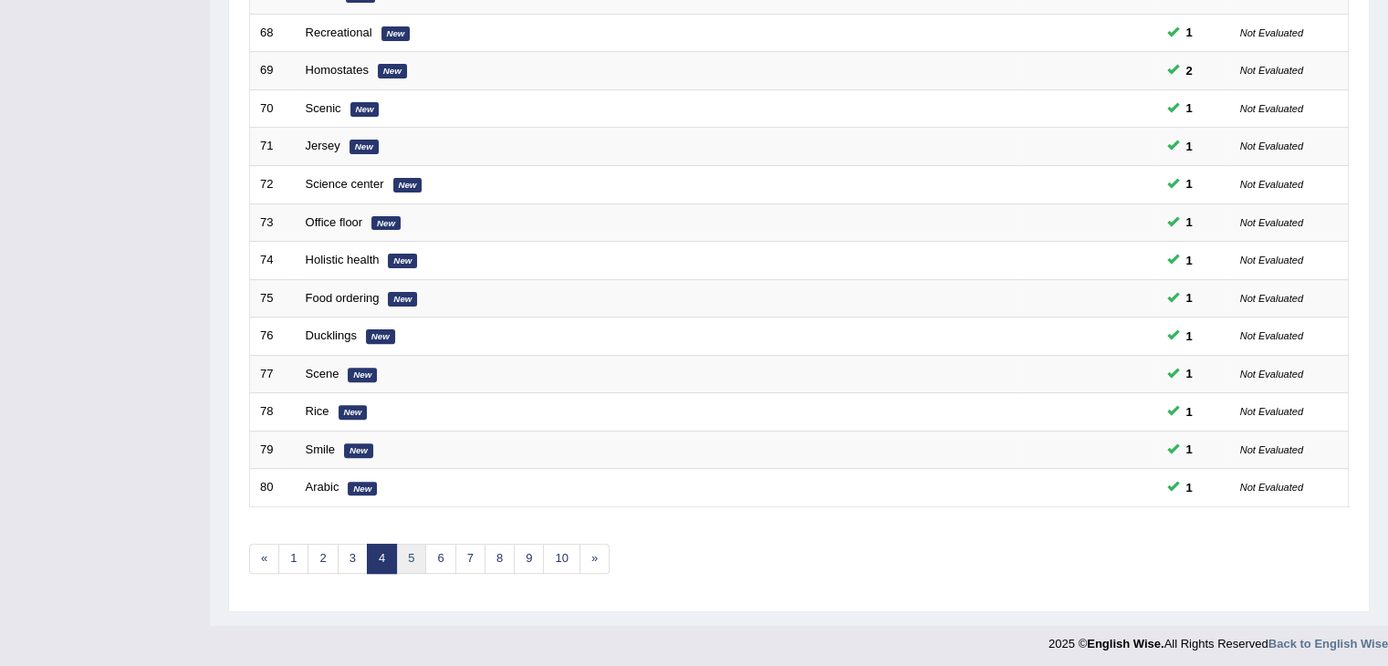
click at [412, 563] on link "5" at bounding box center [411, 559] width 30 height 30
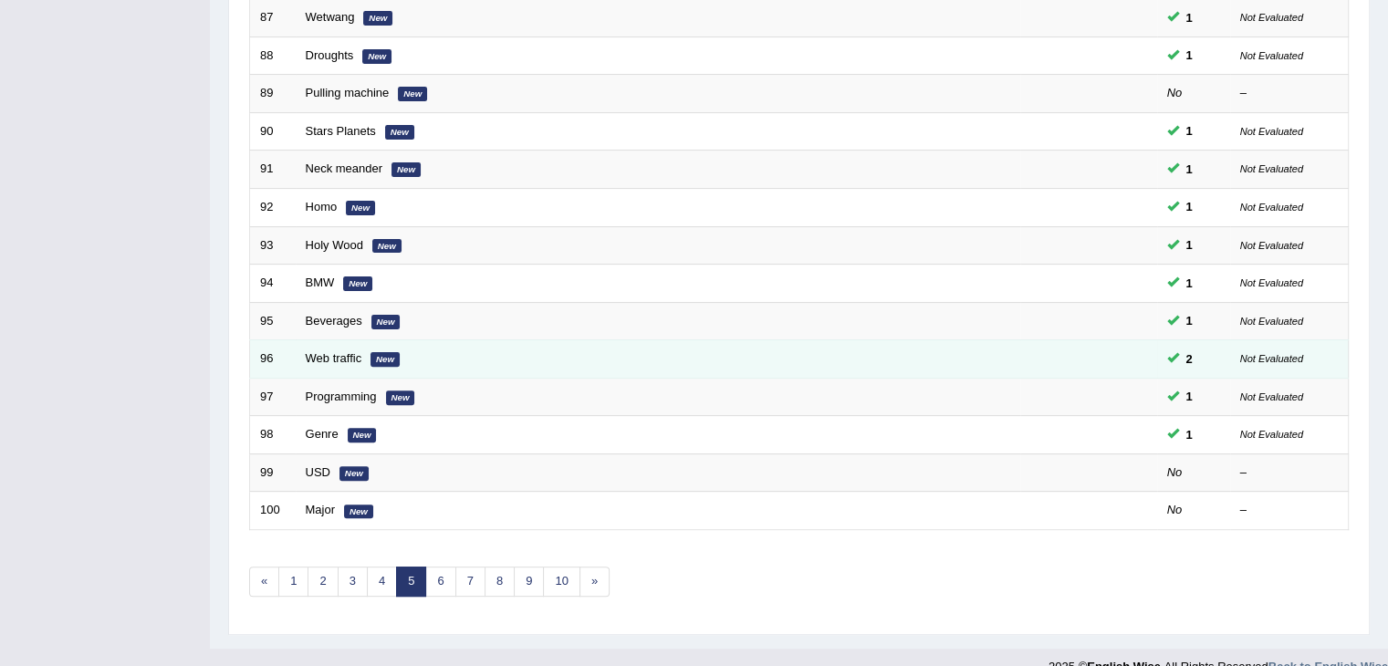
scroll to position [537, 0]
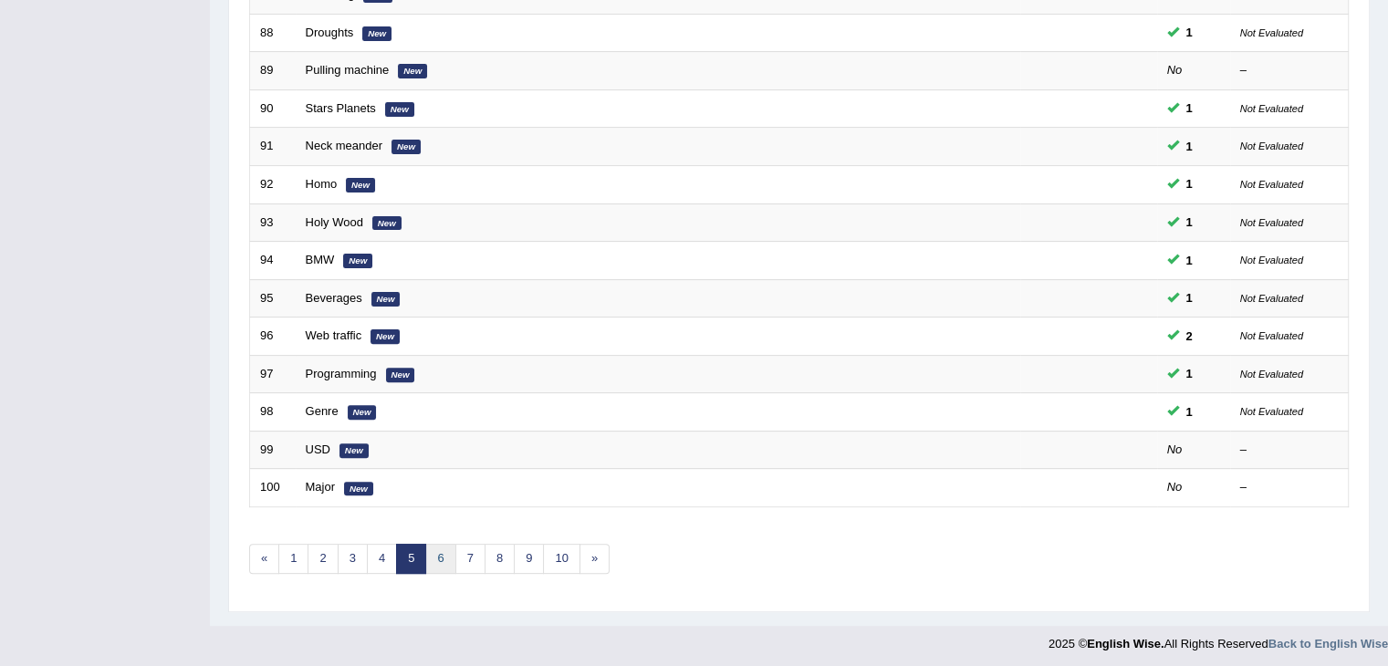
click at [446, 554] on link "6" at bounding box center [440, 559] width 30 height 30
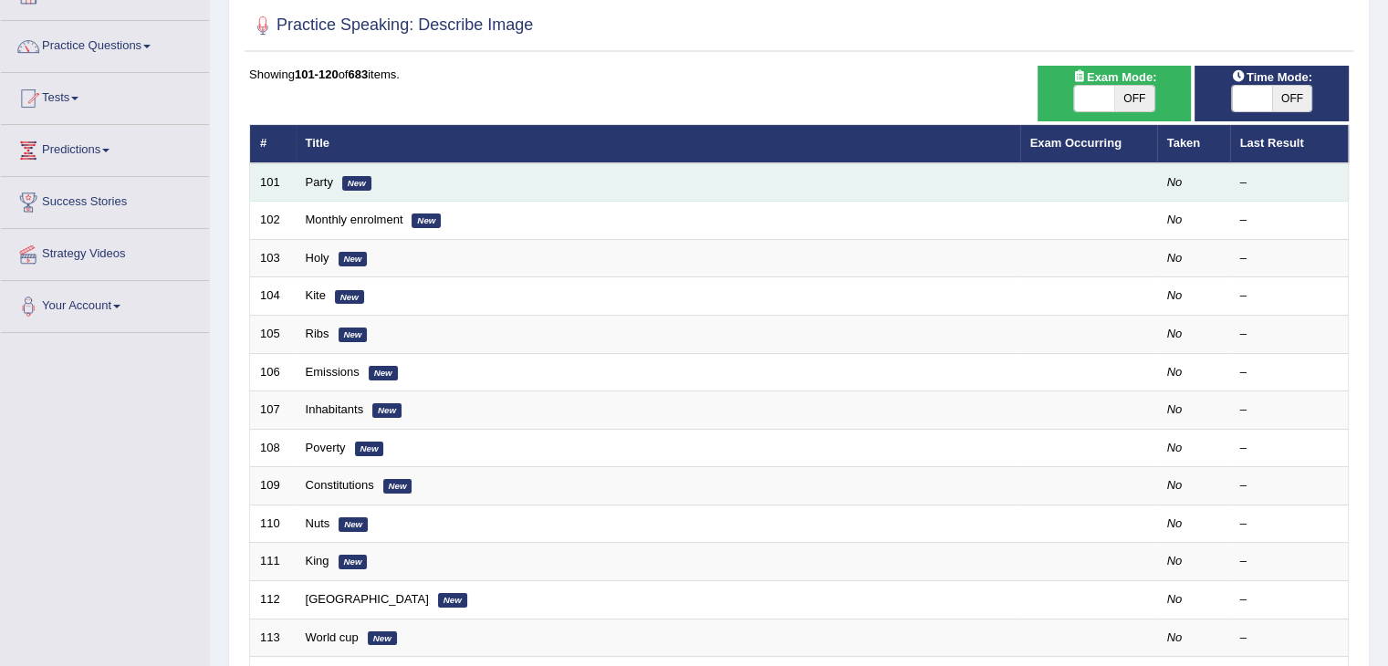
click at [310, 189] on td "Party New" at bounding box center [658, 182] width 724 height 38
click at [325, 176] on link "Party" at bounding box center [319, 182] width 27 height 14
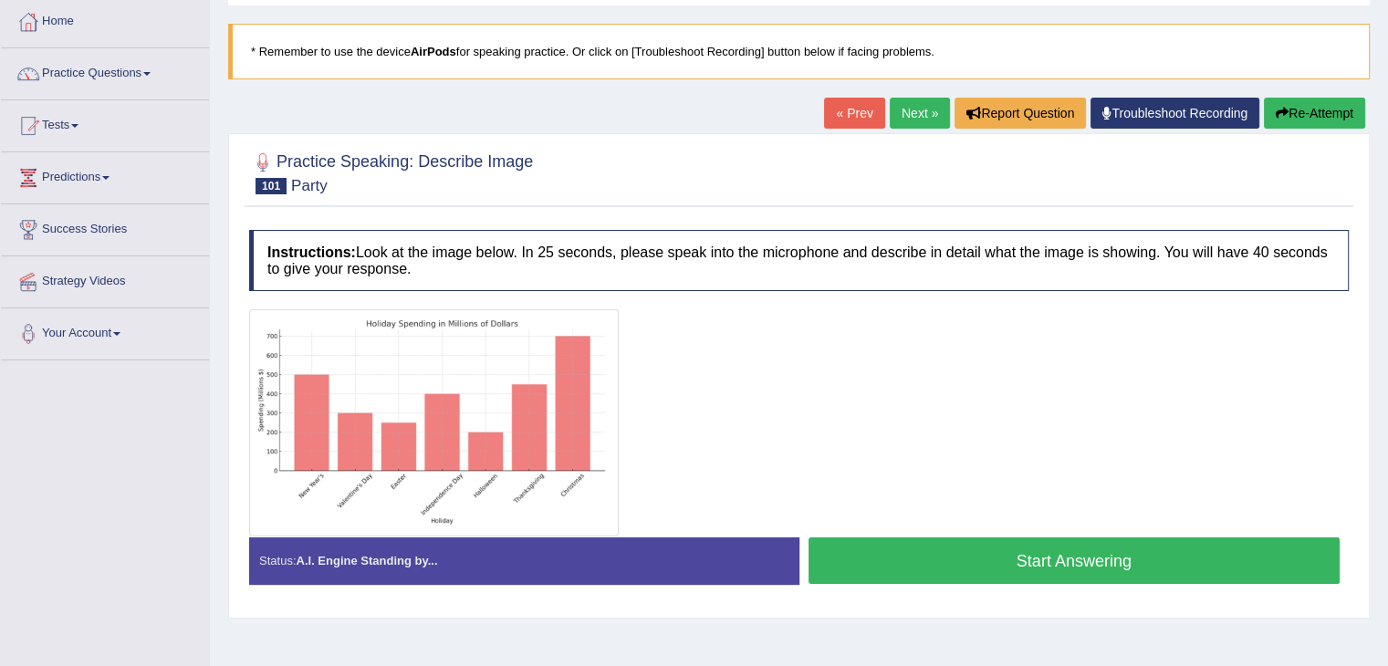
scroll to position [91, 0]
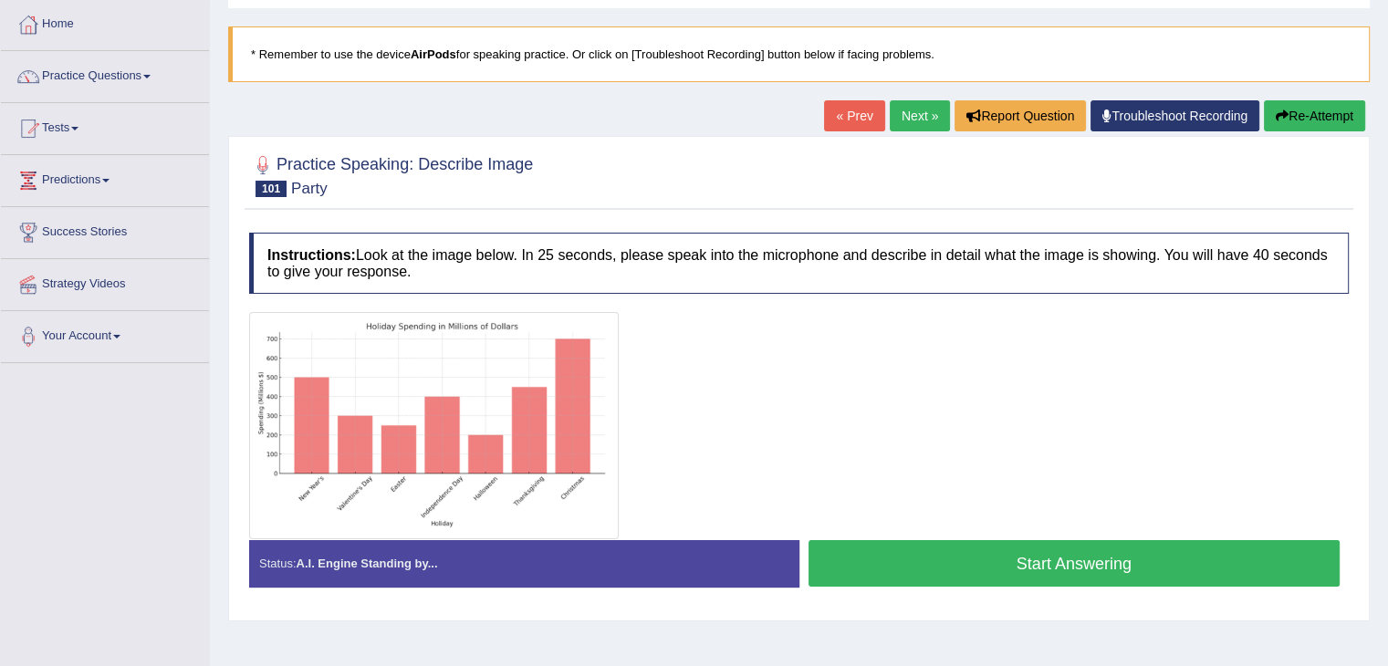
click at [919, 113] on link "Next »" at bounding box center [920, 115] width 60 height 31
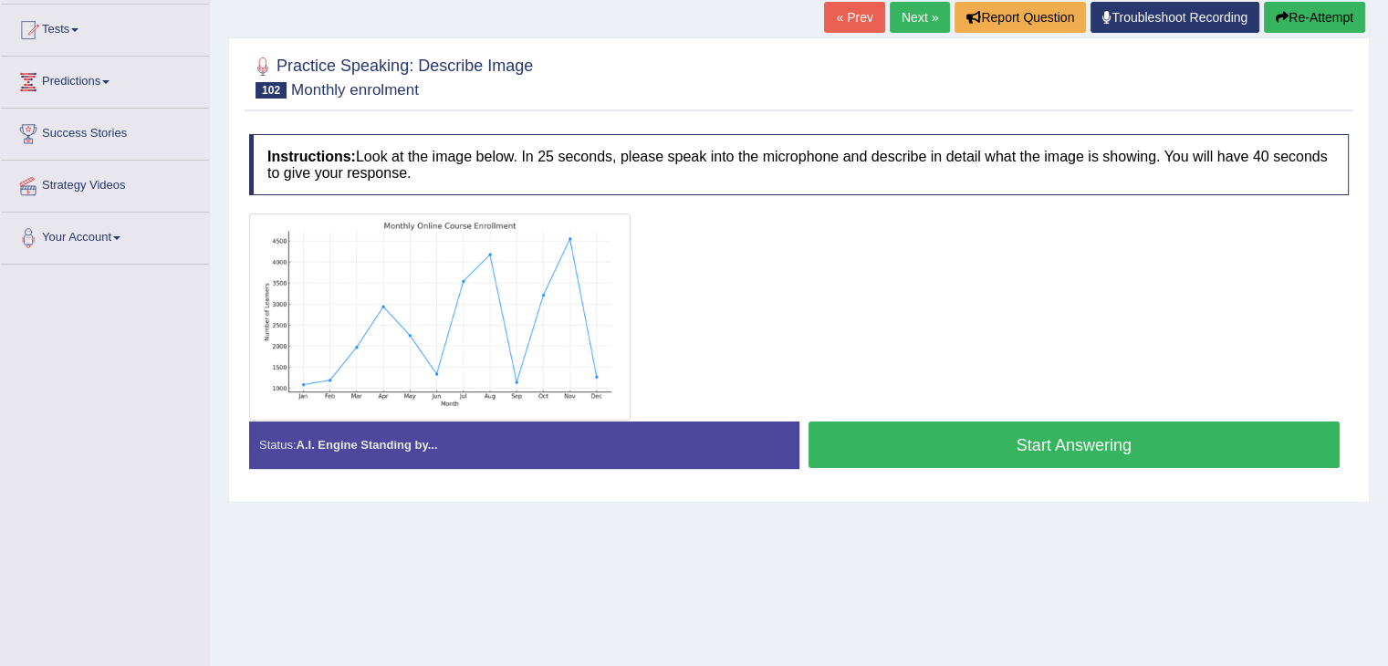
scroll to position [213, 0]
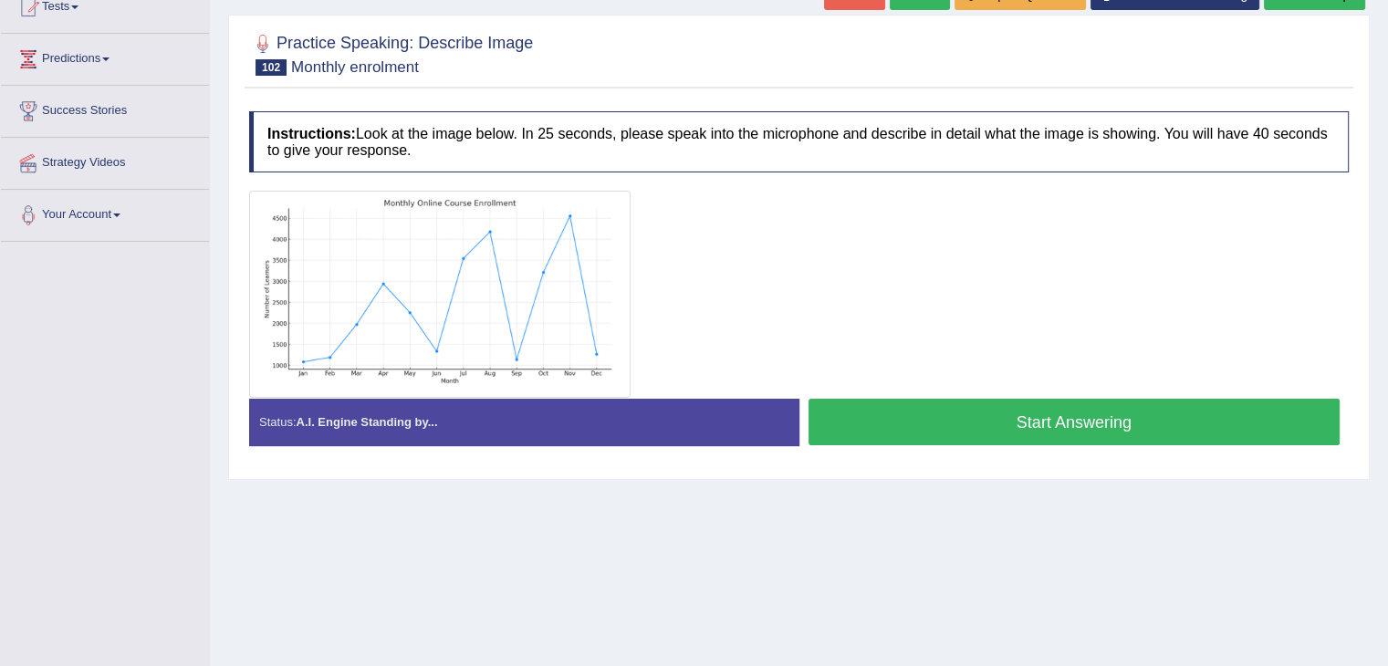
click at [980, 421] on button "Start Answering" at bounding box center [1074, 422] width 532 height 47
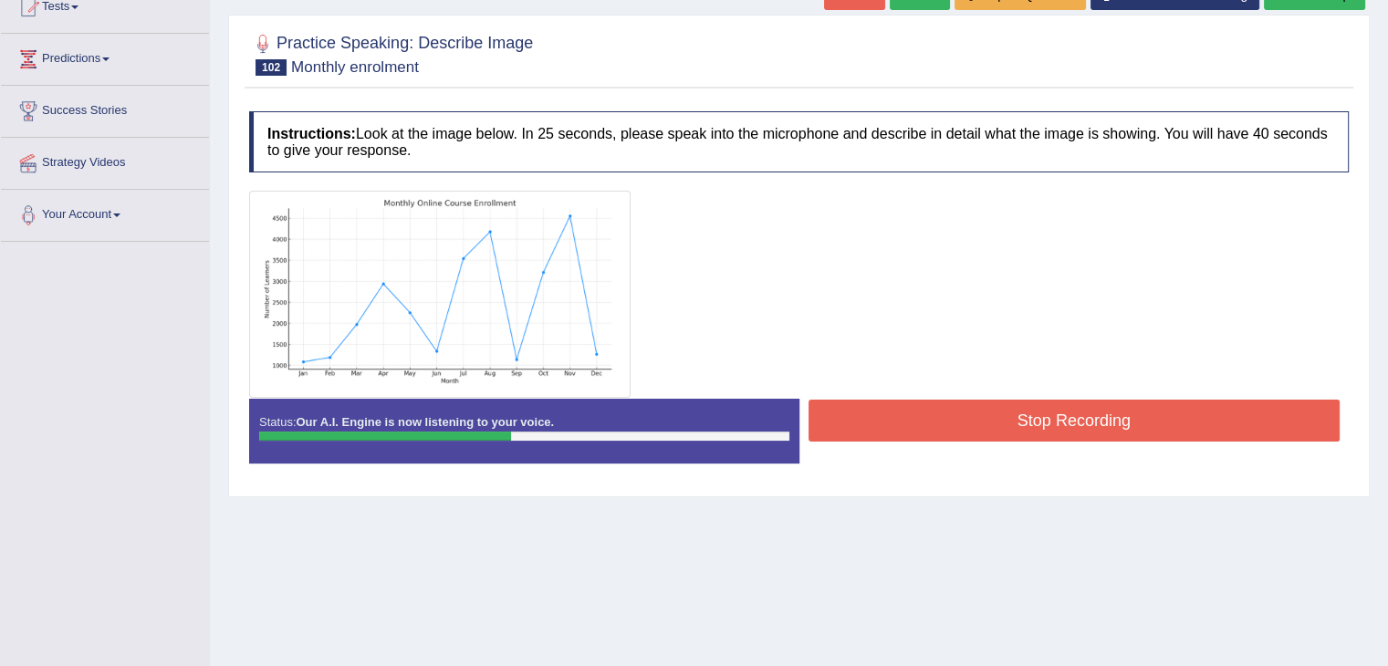
click at [1045, 421] on button "Stop Recording" at bounding box center [1074, 421] width 532 height 42
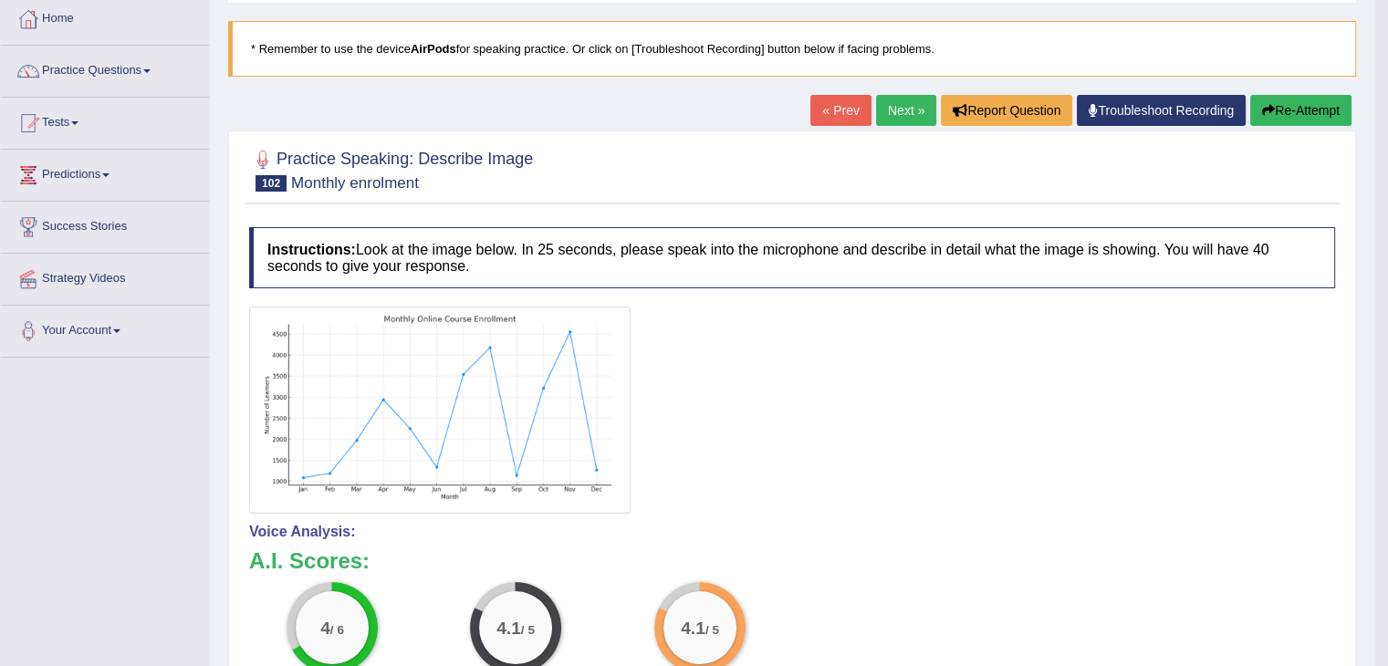
scroll to position [79, 0]
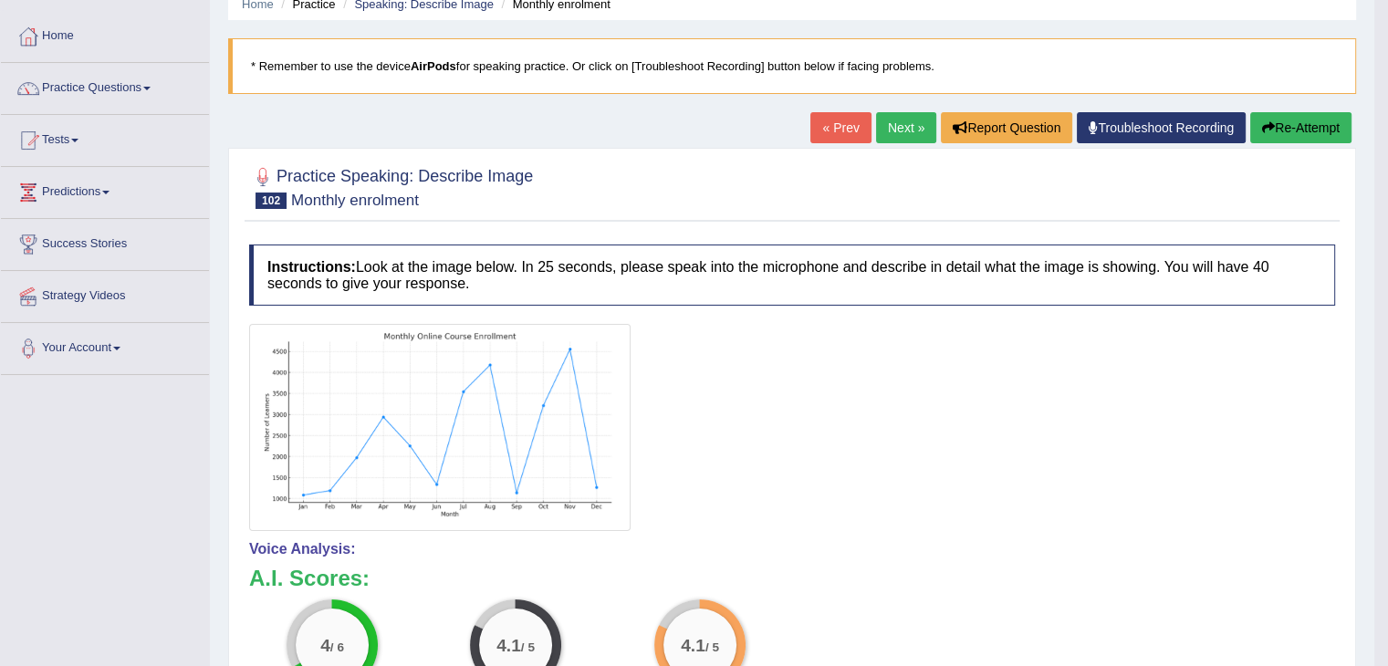
click at [901, 129] on link "Next »" at bounding box center [906, 127] width 60 height 31
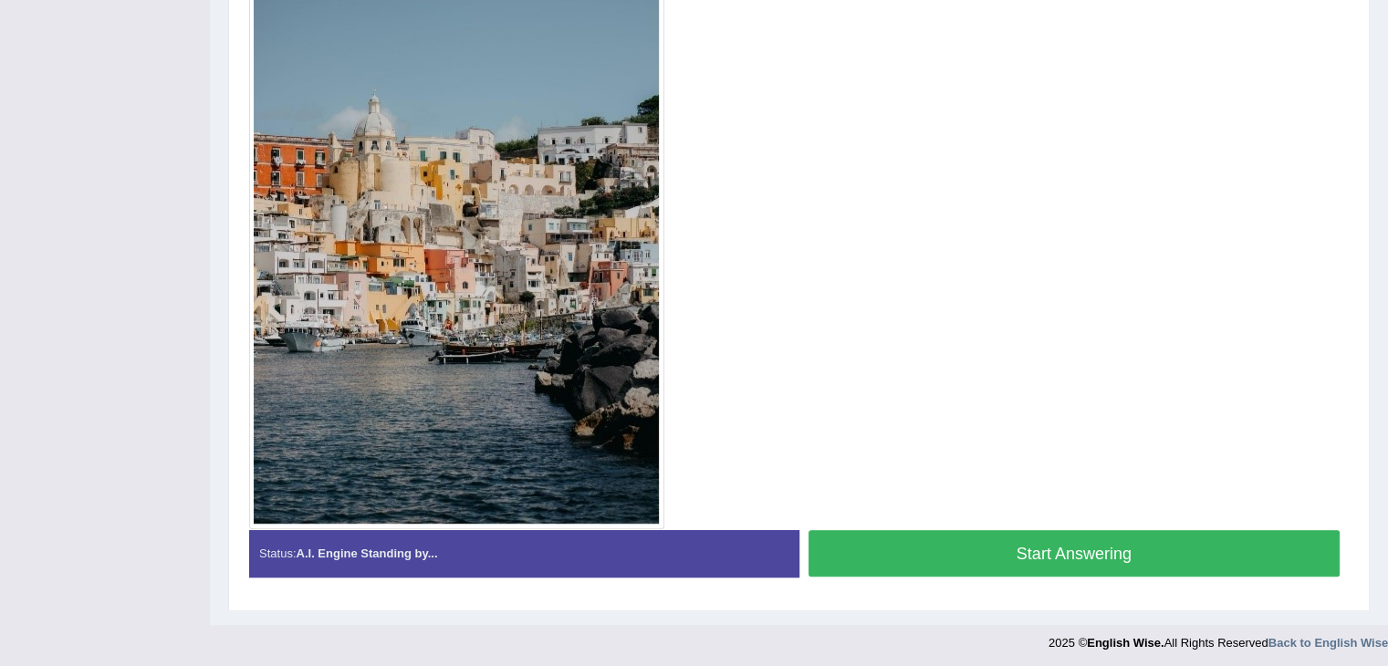
scroll to position [495, 0]
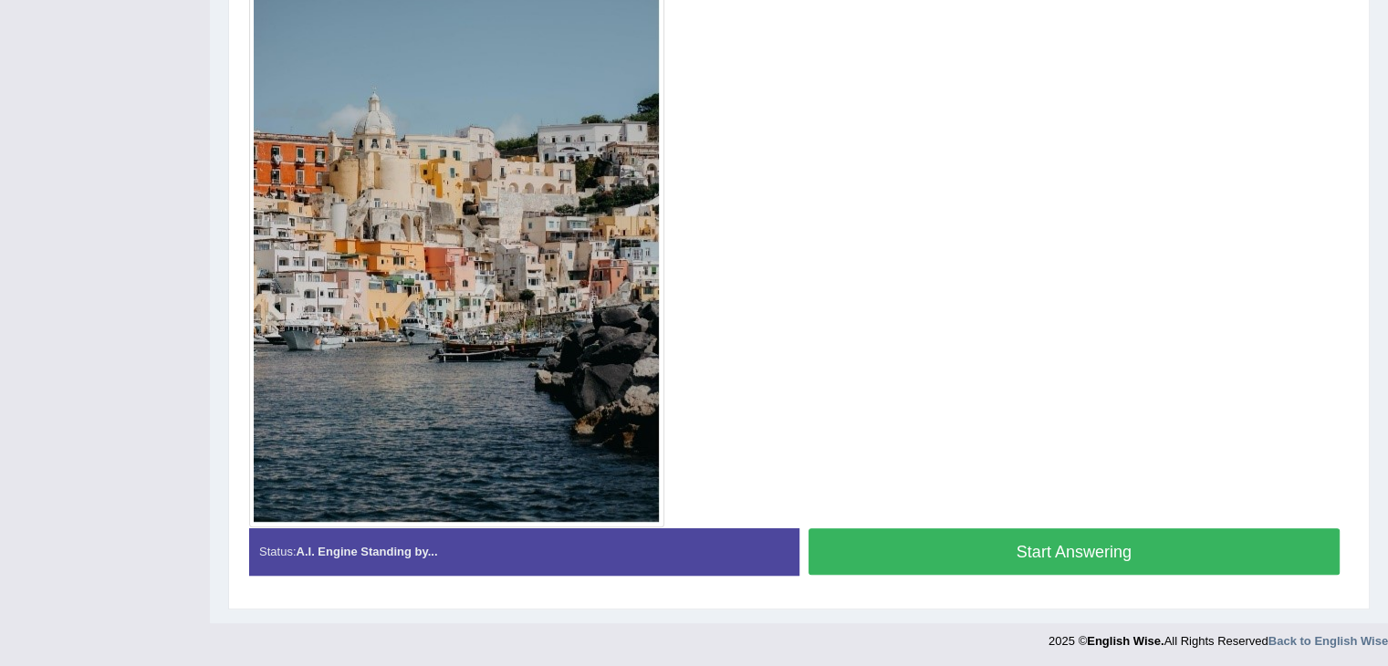
click at [1110, 543] on button "Start Answering" at bounding box center [1074, 551] width 532 height 47
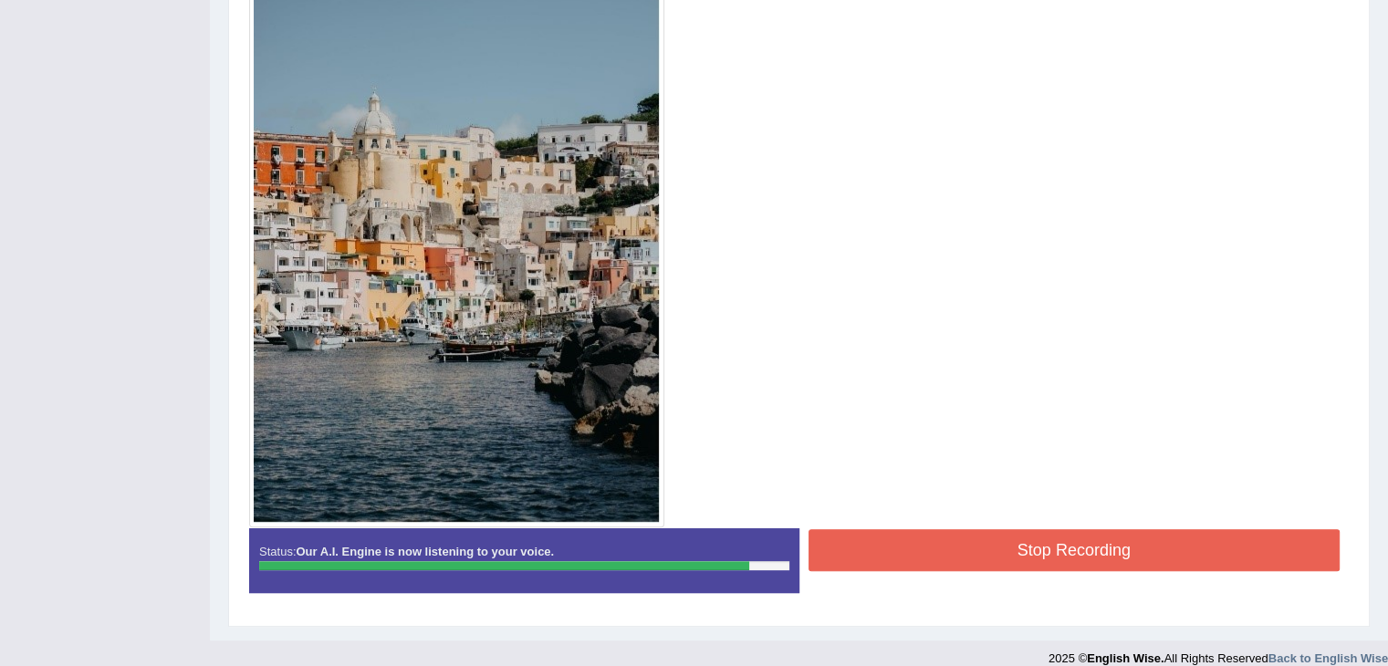
click at [1110, 546] on button "Stop Recording" at bounding box center [1074, 550] width 532 height 42
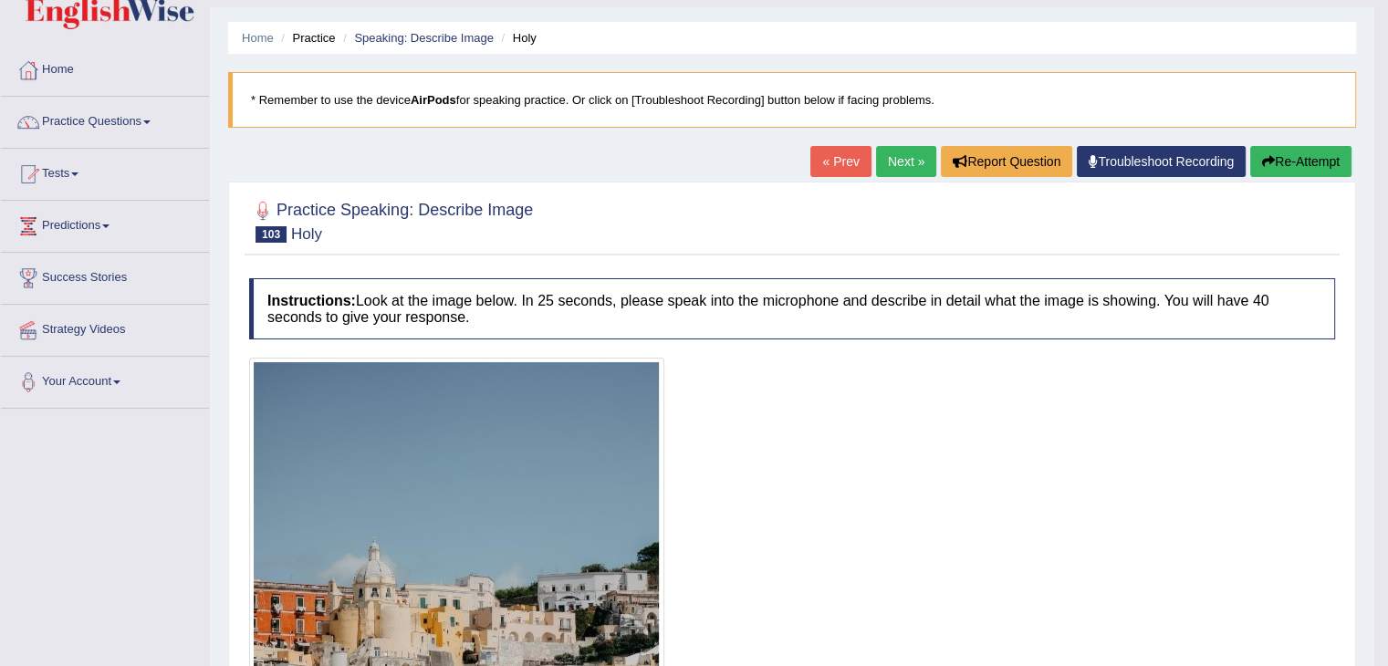
scroll to position [42, 0]
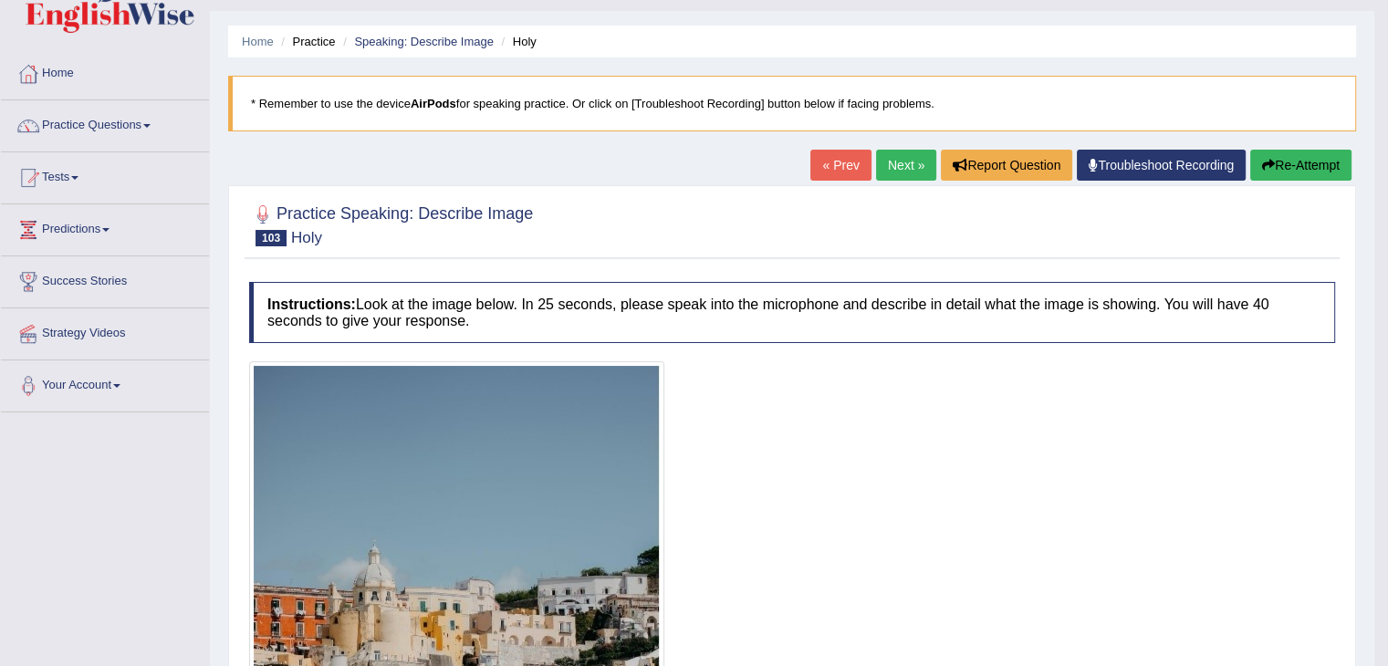
click at [912, 162] on link "Next »" at bounding box center [906, 165] width 60 height 31
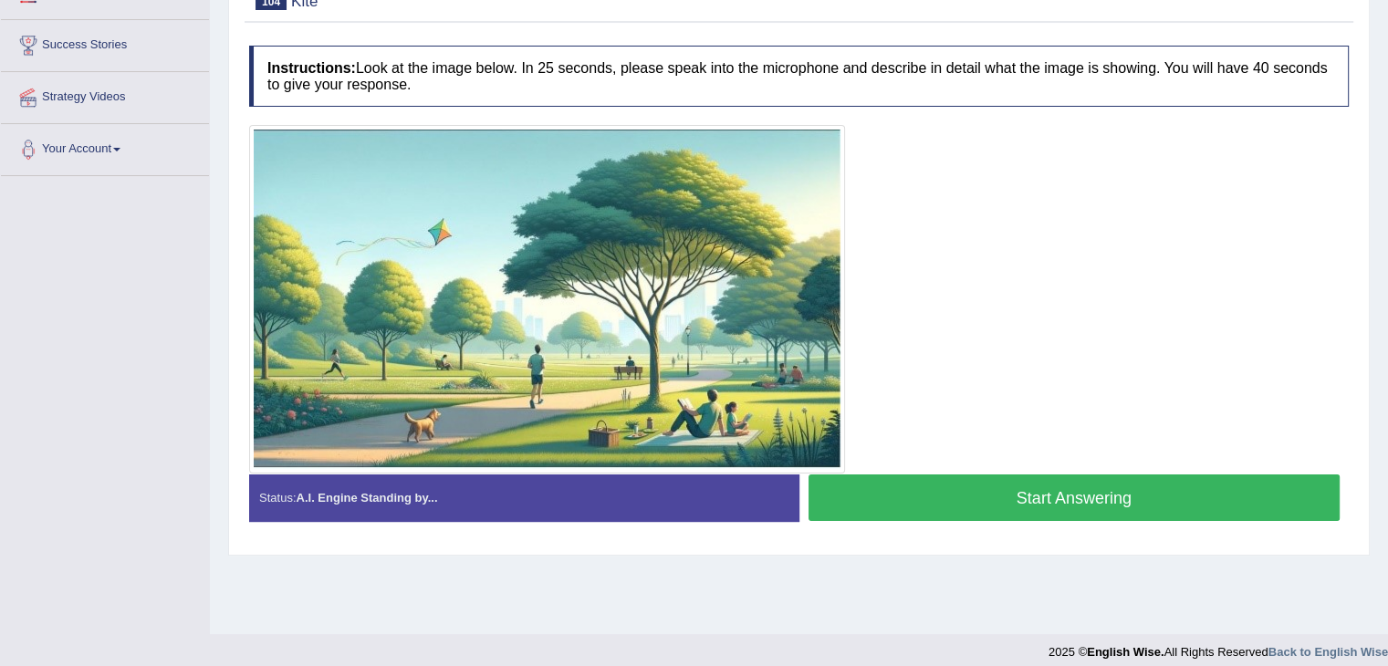
scroll to position [292, 0]
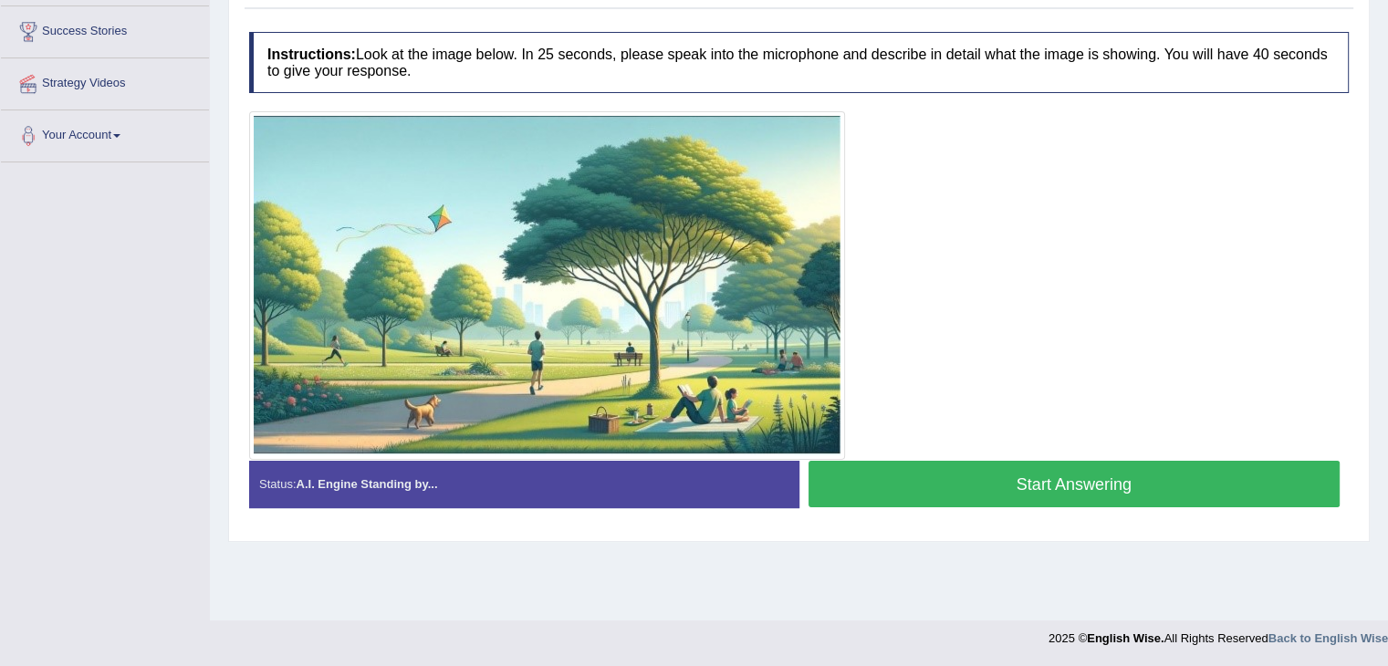
click at [911, 464] on button "Start Answering" at bounding box center [1074, 484] width 532 height 47
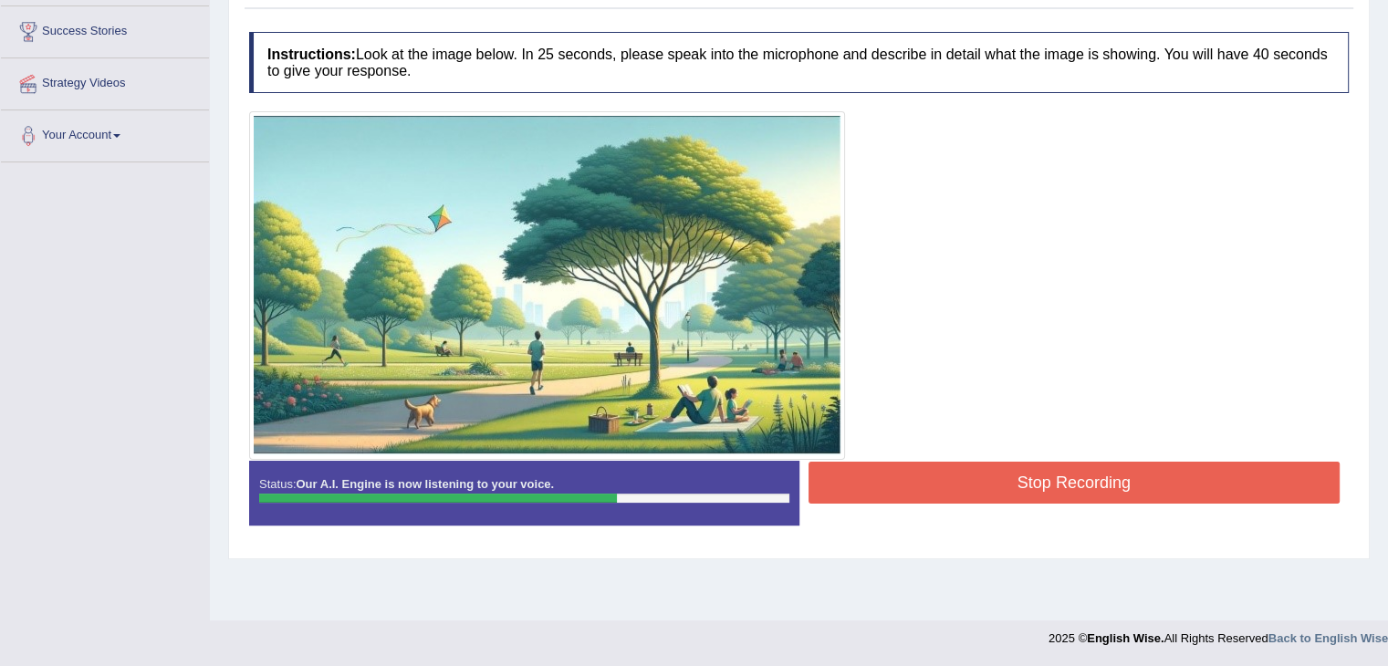
click at [911, 464] on button "Stop Recording" at bounding box center [1074, 483] width 532 height 42
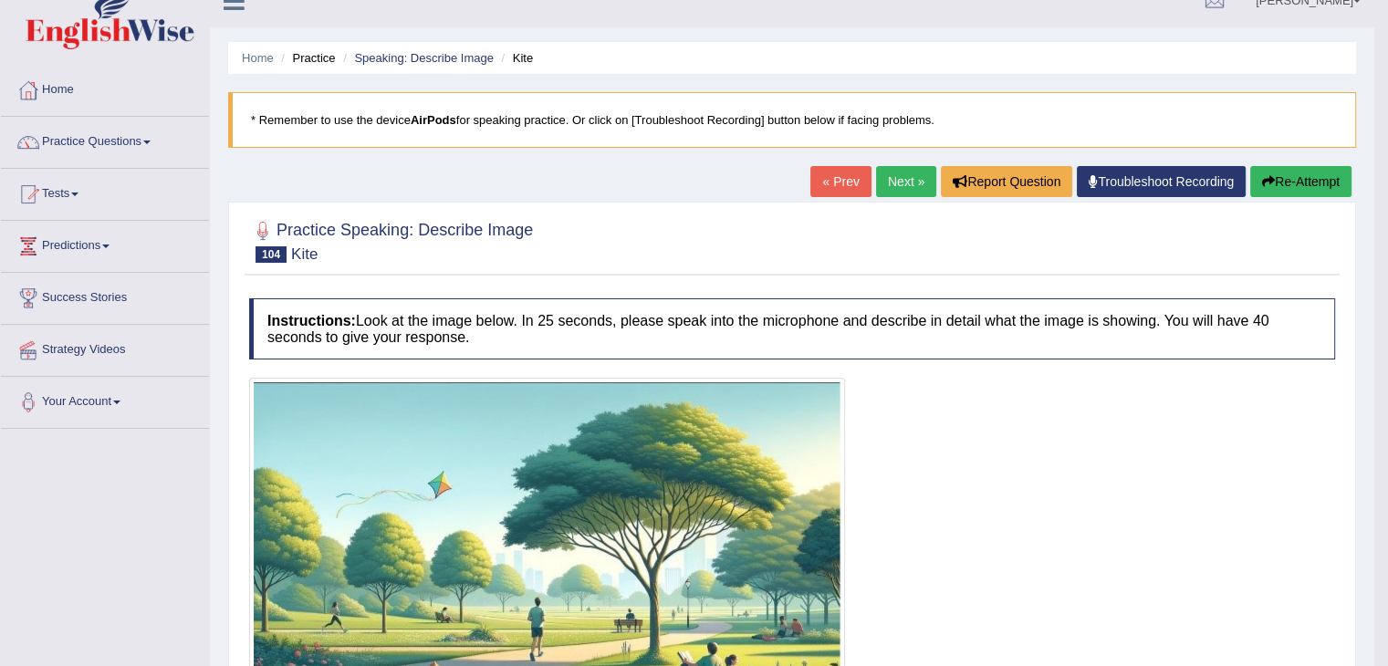
scroll to position [0, 0]
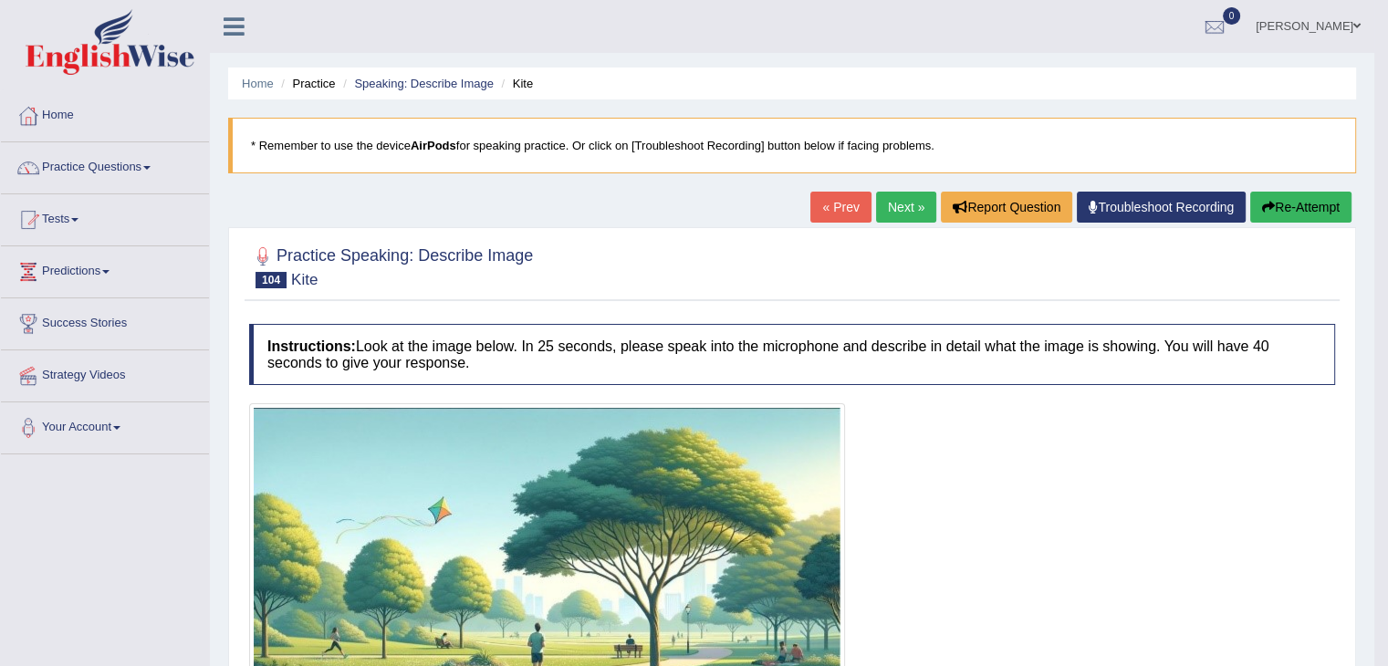
click at [906, 199] on link "Next »" at bounding box center [906, 207] width 60 height 31
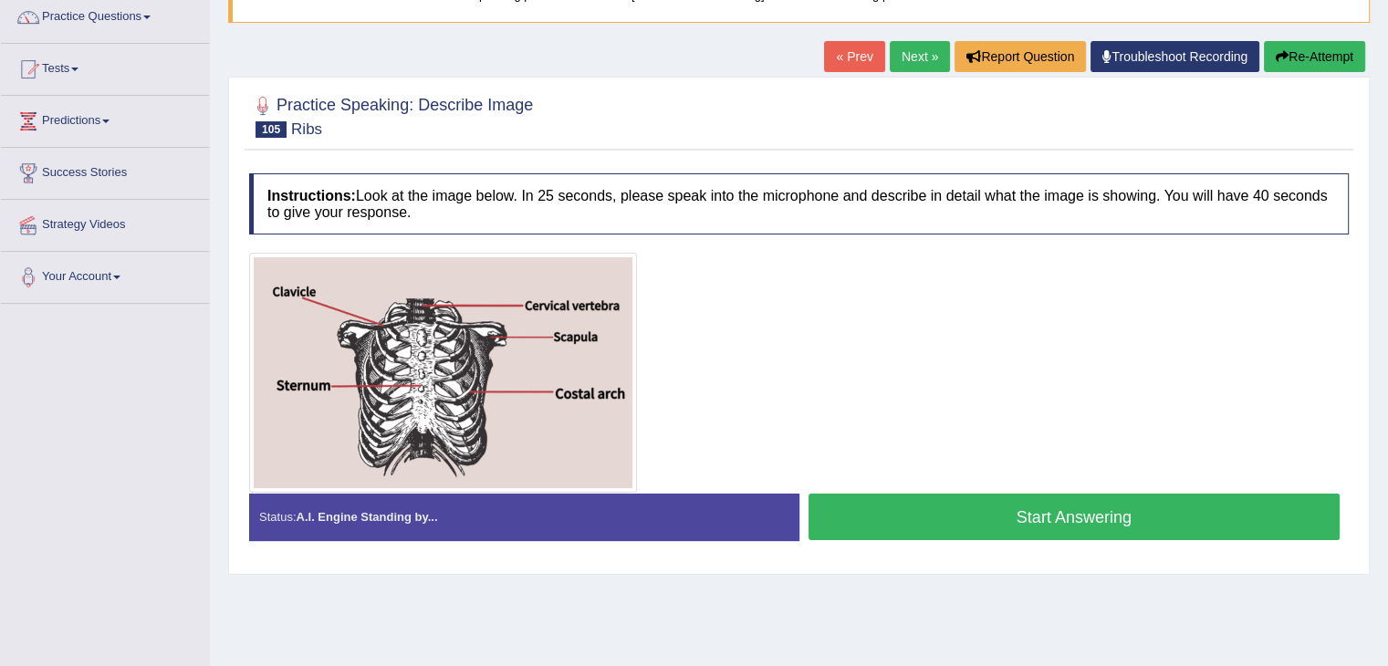
scroll to position [151, 0]
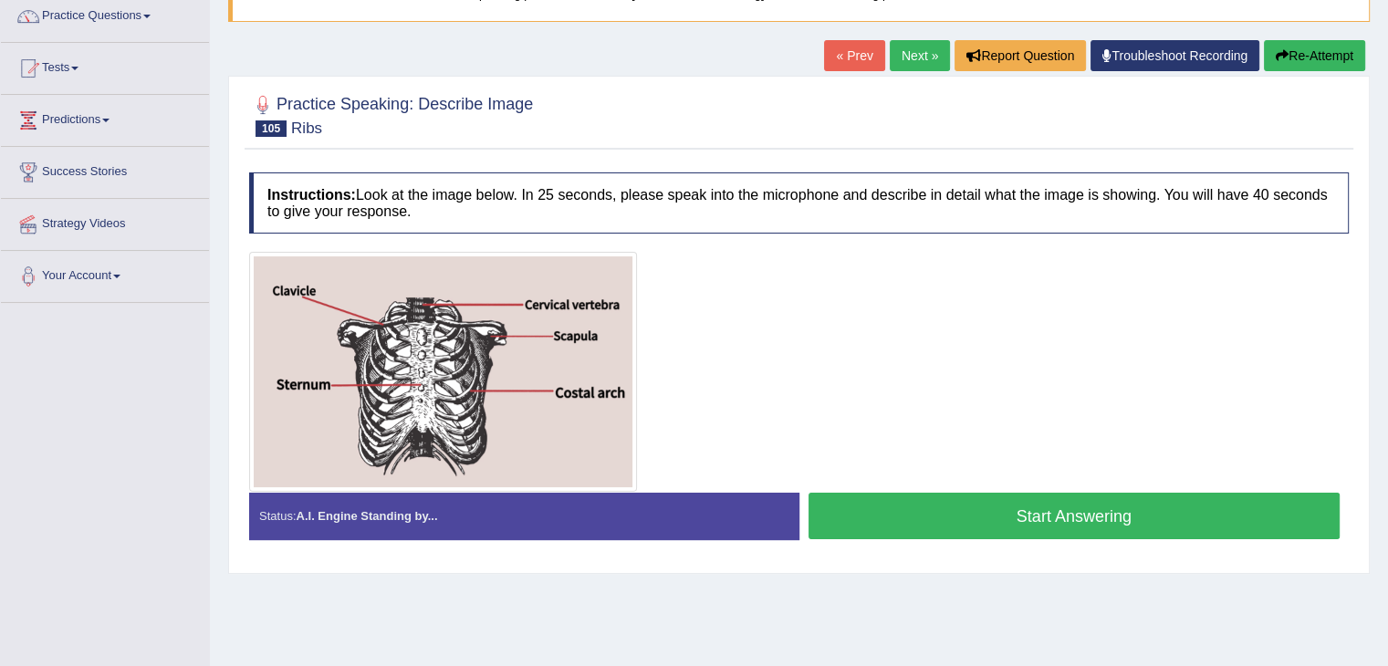
click at [1058, 507] on button "Start Answering" at bounding box center [1074, 516] width 532 height 47
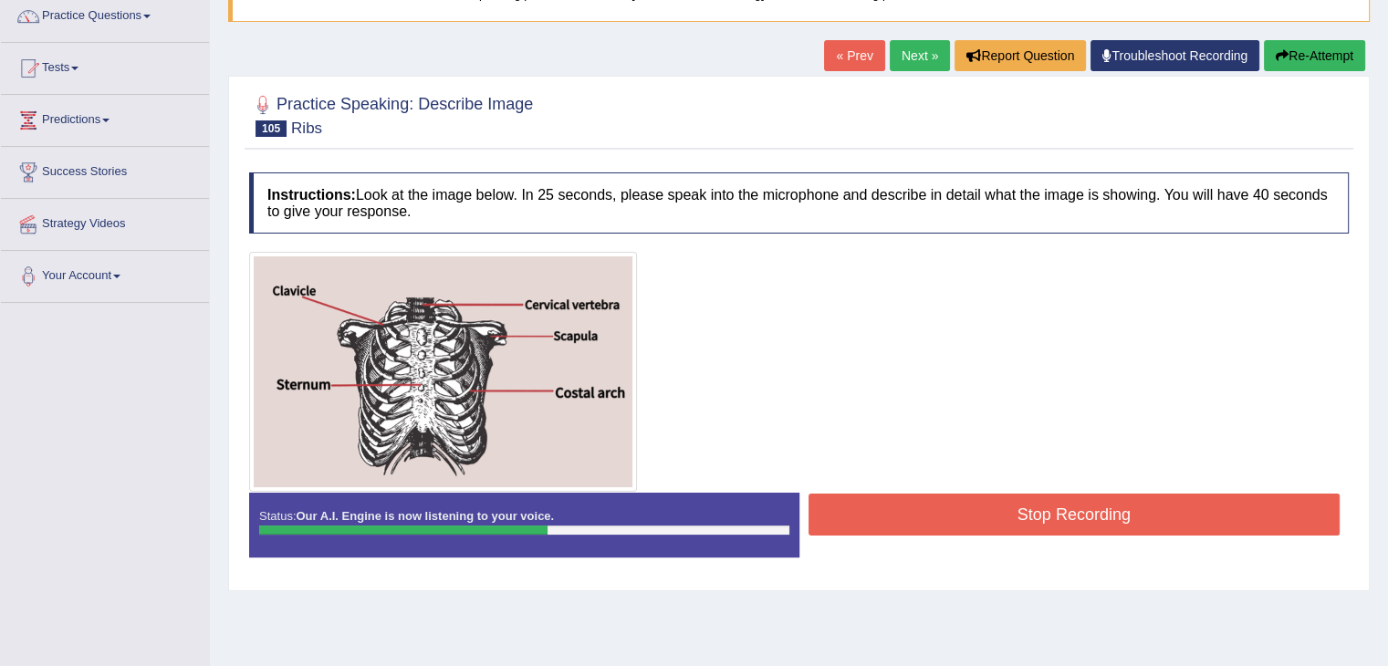
click at [1005, 514] on button "Stop Recording" at bounding box center [1074, 515] width 532 height 42
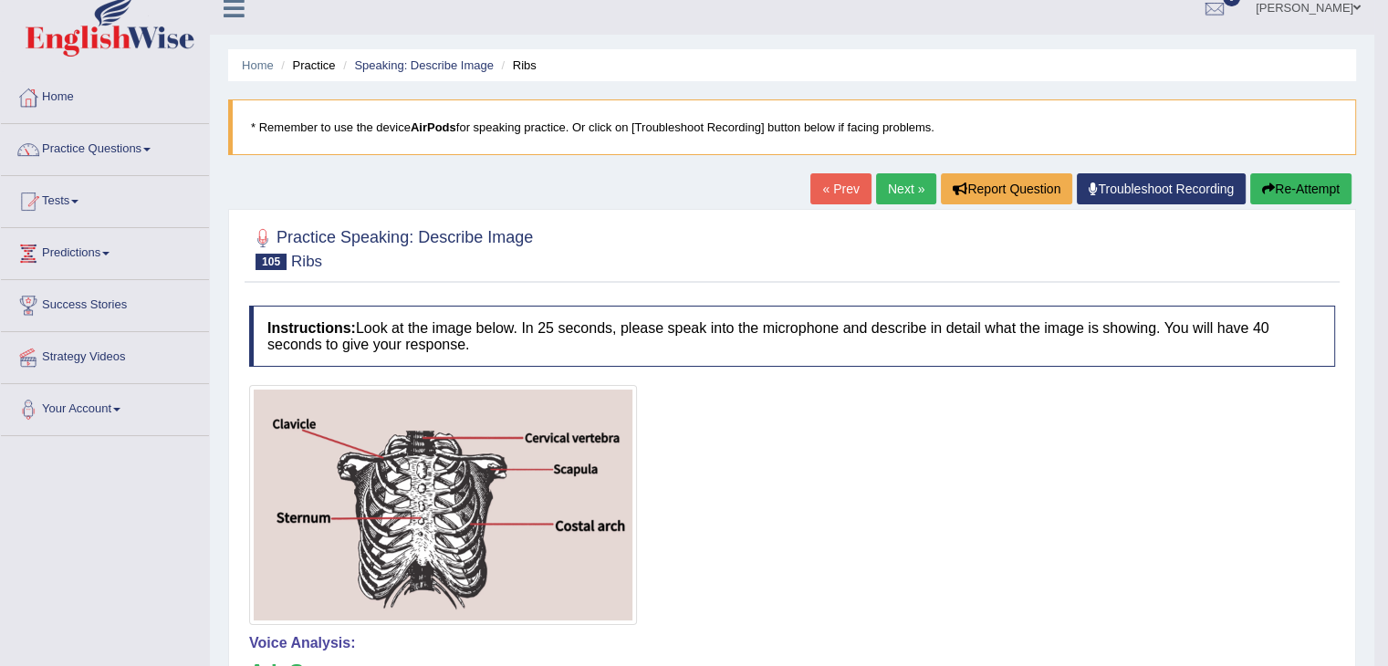
scroll to position [0, 0]
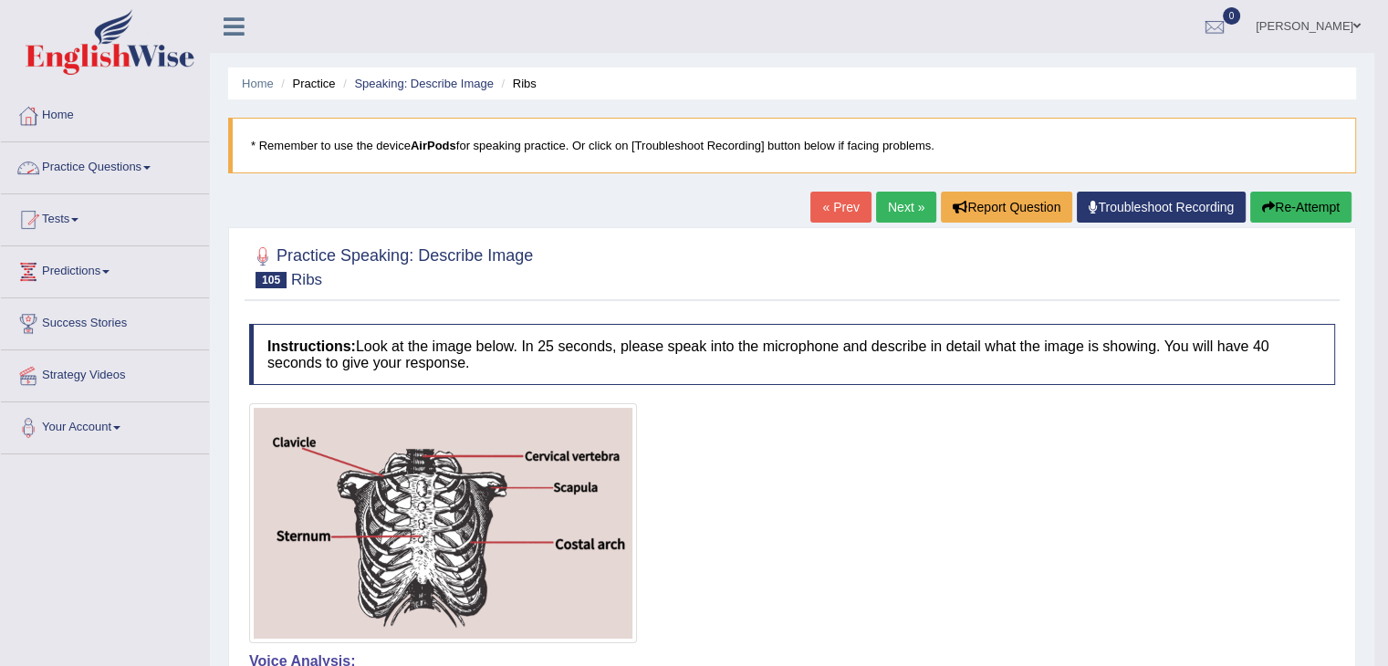
click at [151, 175] on link "Practice Questions" at bounding box center [105, 165] width 208 height 46
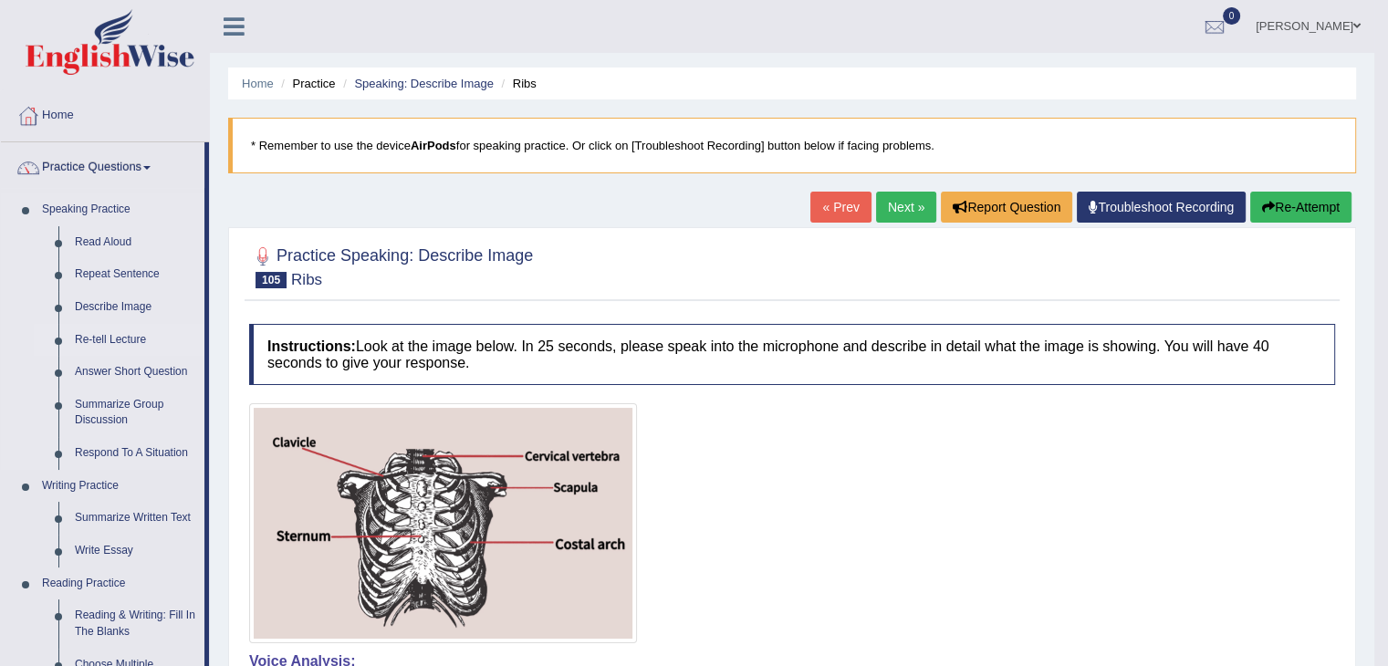
click at [146, 339] on link "Re-tell Lecture" at bounding box center [136, 340] width 138 height 33
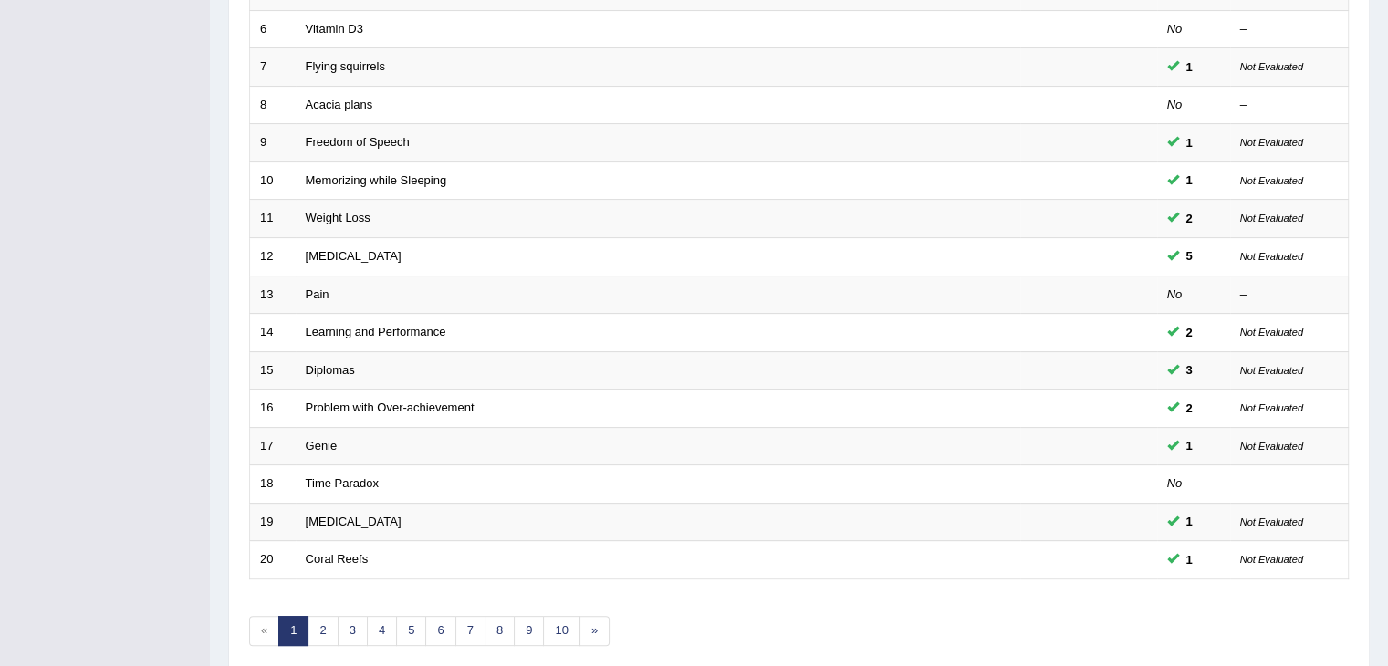
scroll to position [486, 0]
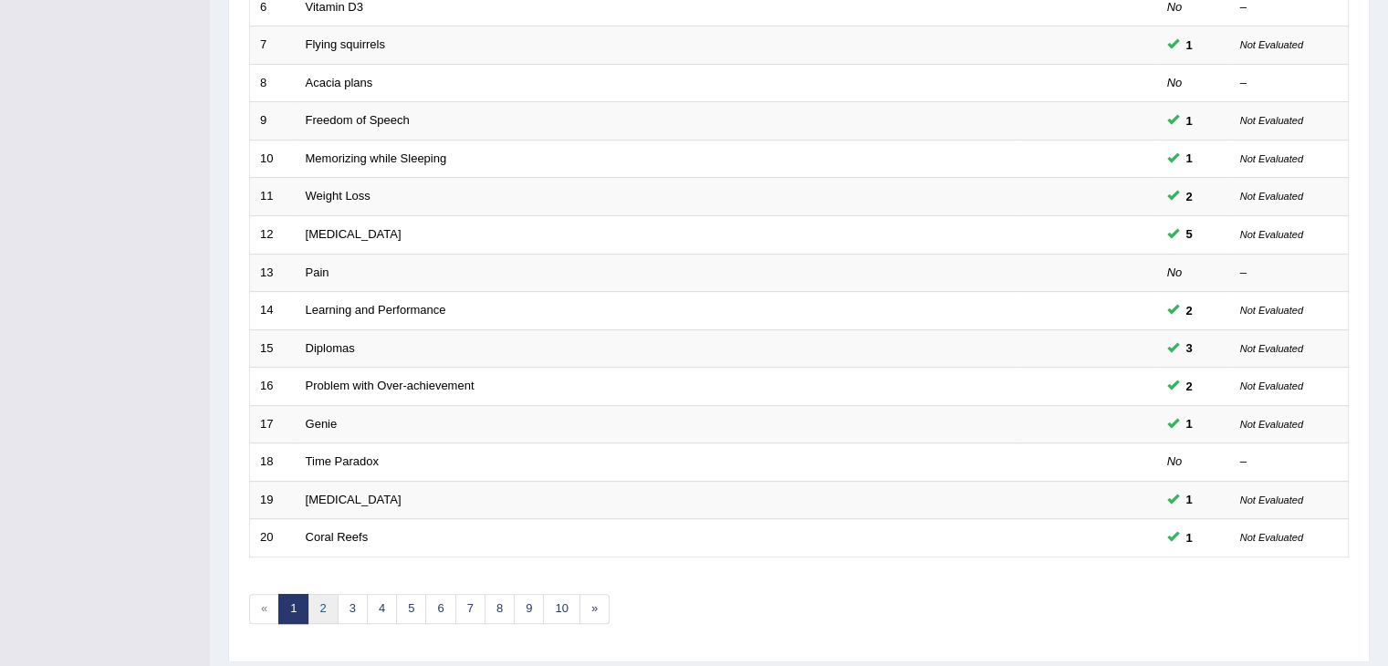
click at [322, 598] on link "2" at bounding box center [322, 609] width 30 height 30
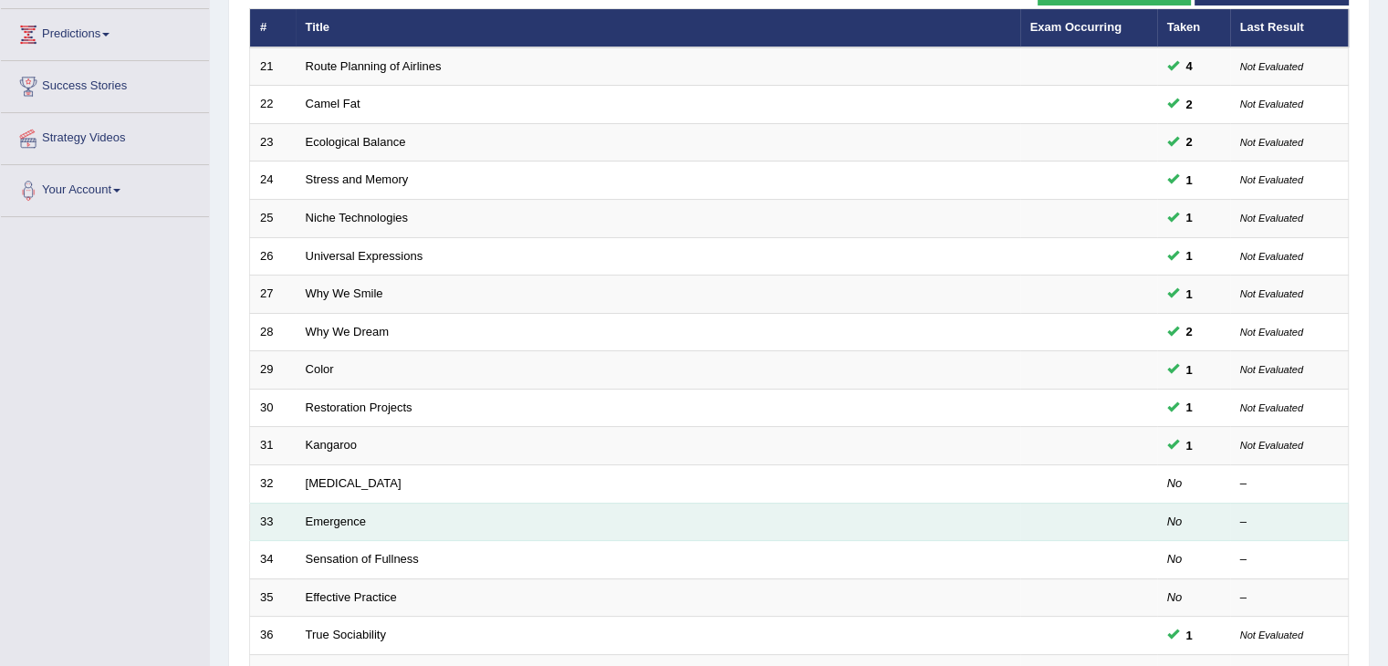
scroll to position [243, 0]
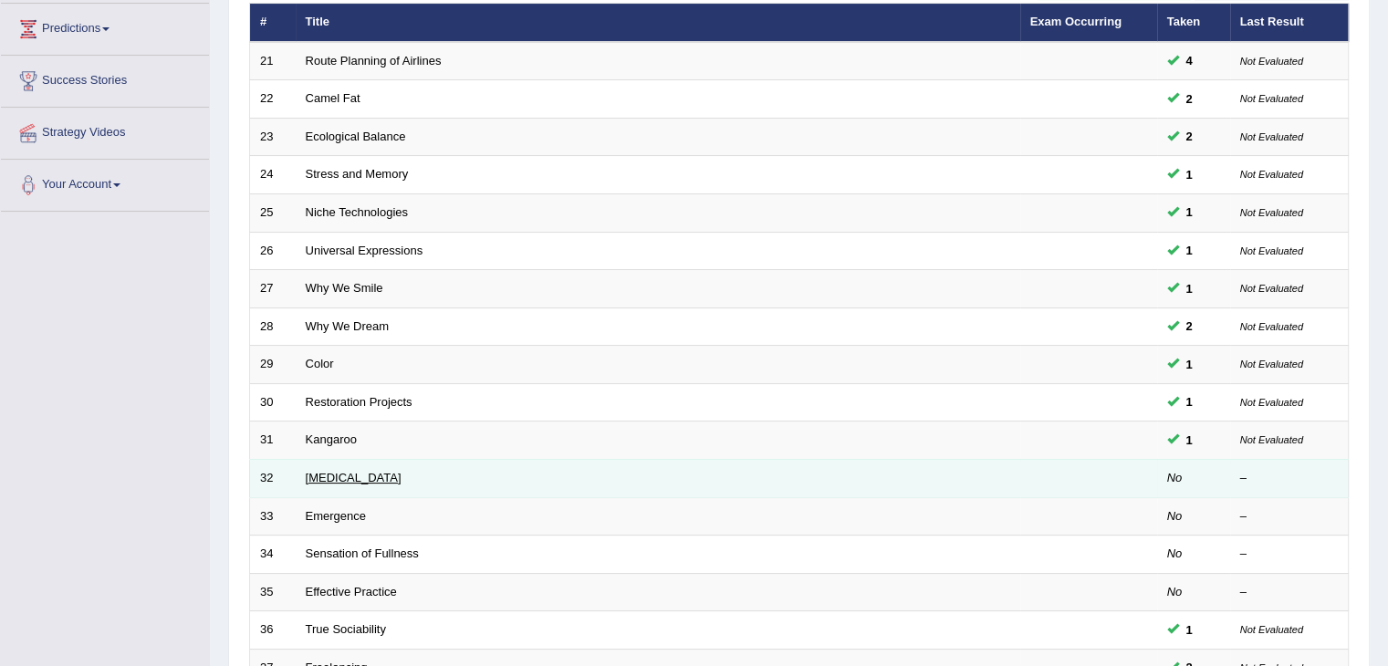
click at [320, 476] on link "[MEDICAL_DATA]" at bounding box center [354, 478] width 96 height 14
click at [320, 475] on link "Bipolar Disorder" at bounding box center [354, 478] width 96 height 14
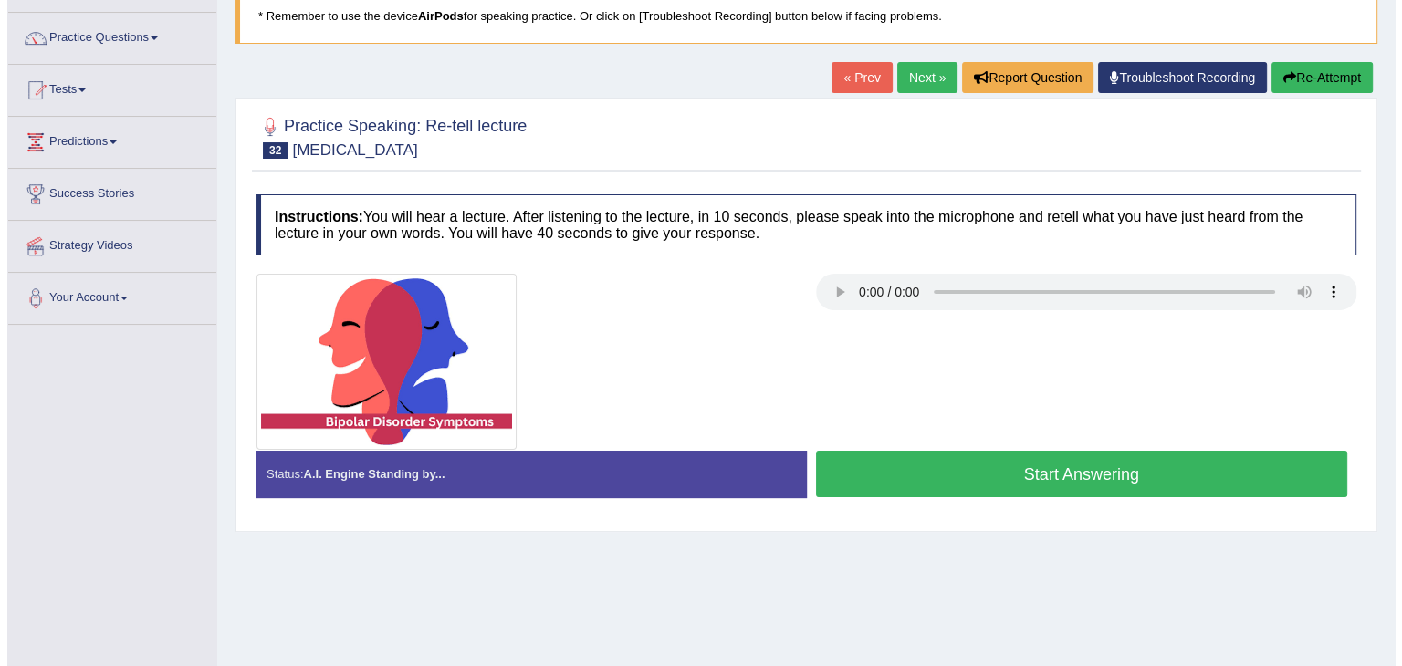
scroll to position [151, 0]
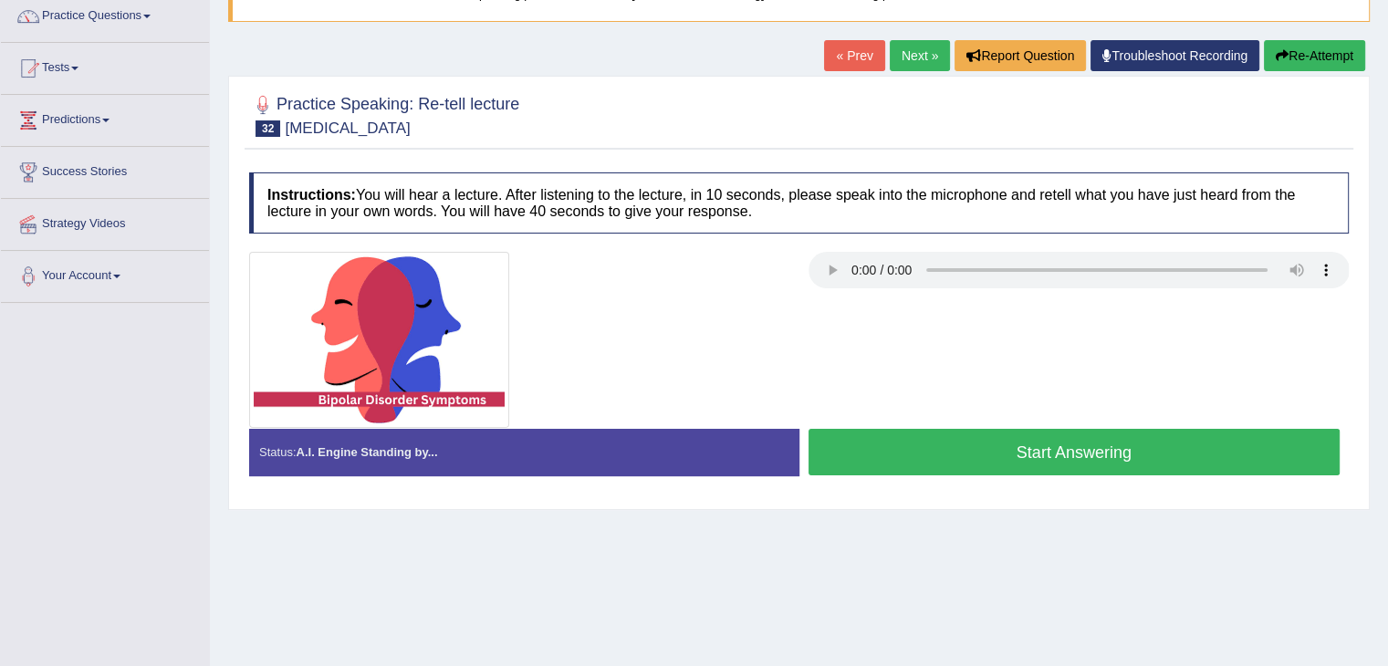
click at [1019, 456] on button "Start Answering" at bounding box center [1074, 452] width 532 height 47
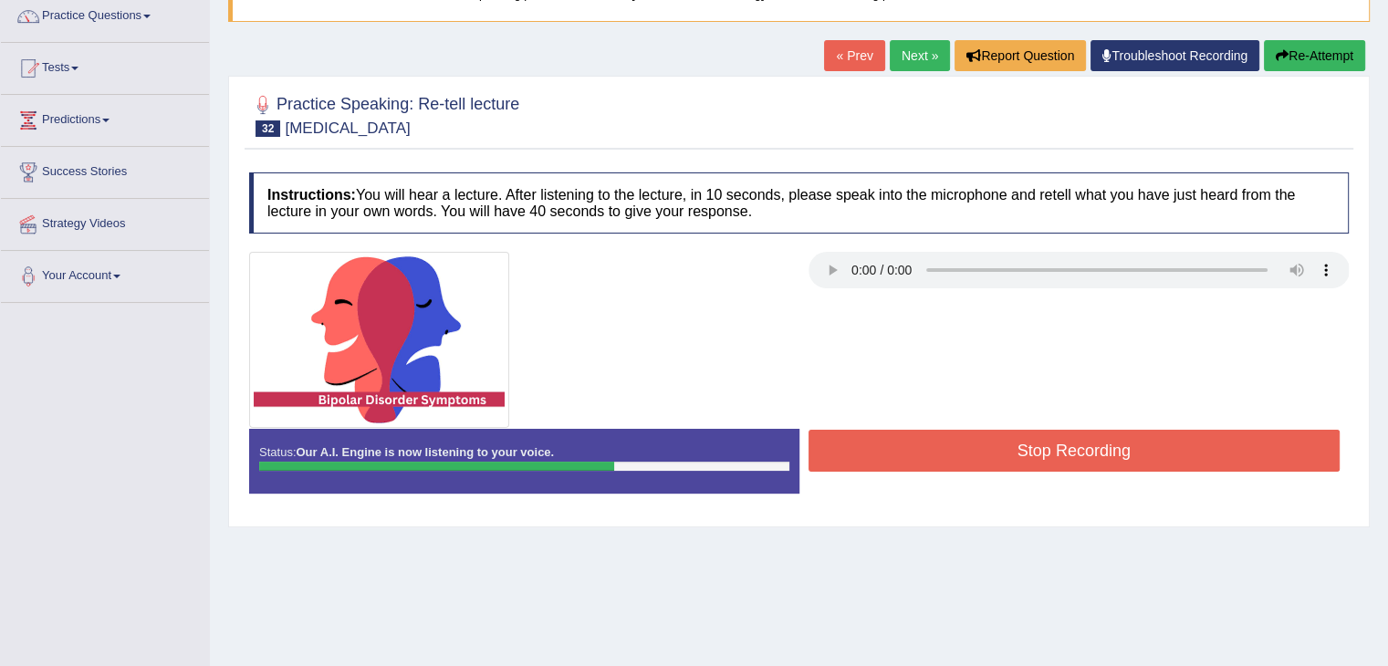
drag, startPoint x: 1033, startPoint y: 446, endPoint x: 1073, endPoint y: 446, distance: 40.1
click at [1059, 444] on button "Stop Recording" at bounding box center [1074, 451] width 532 height 42
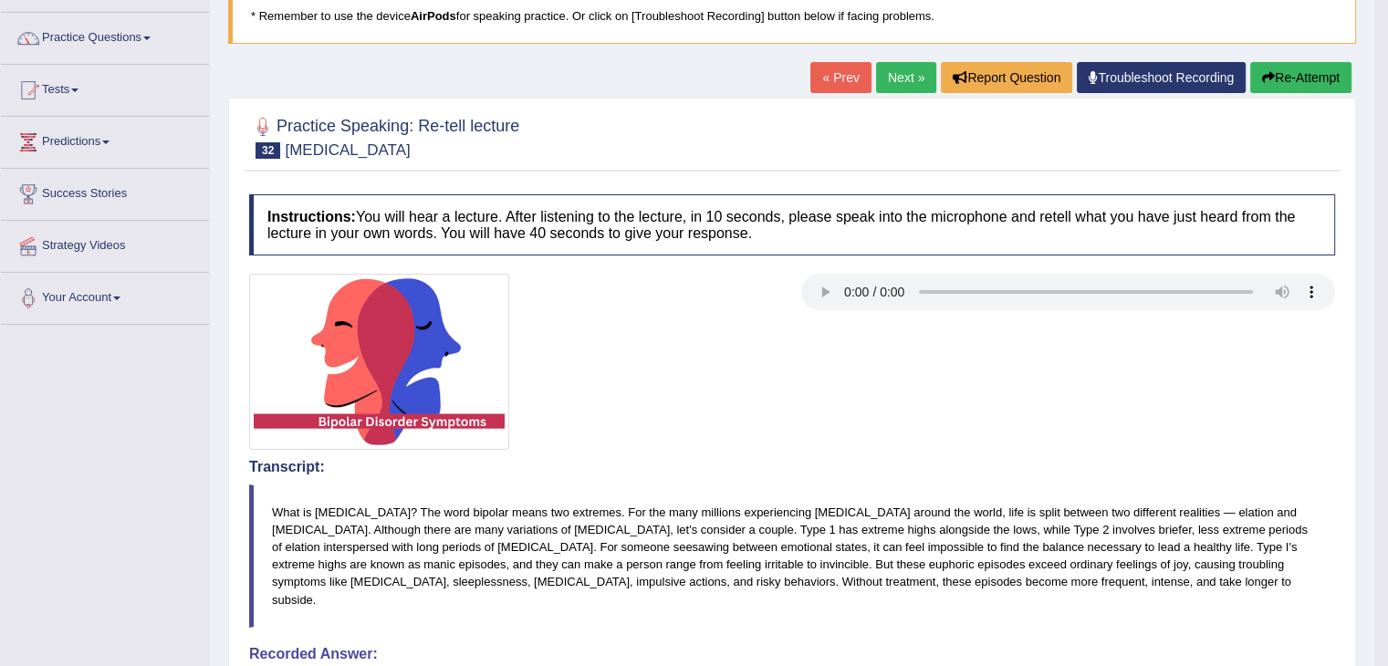
scroll to position [76, 0]
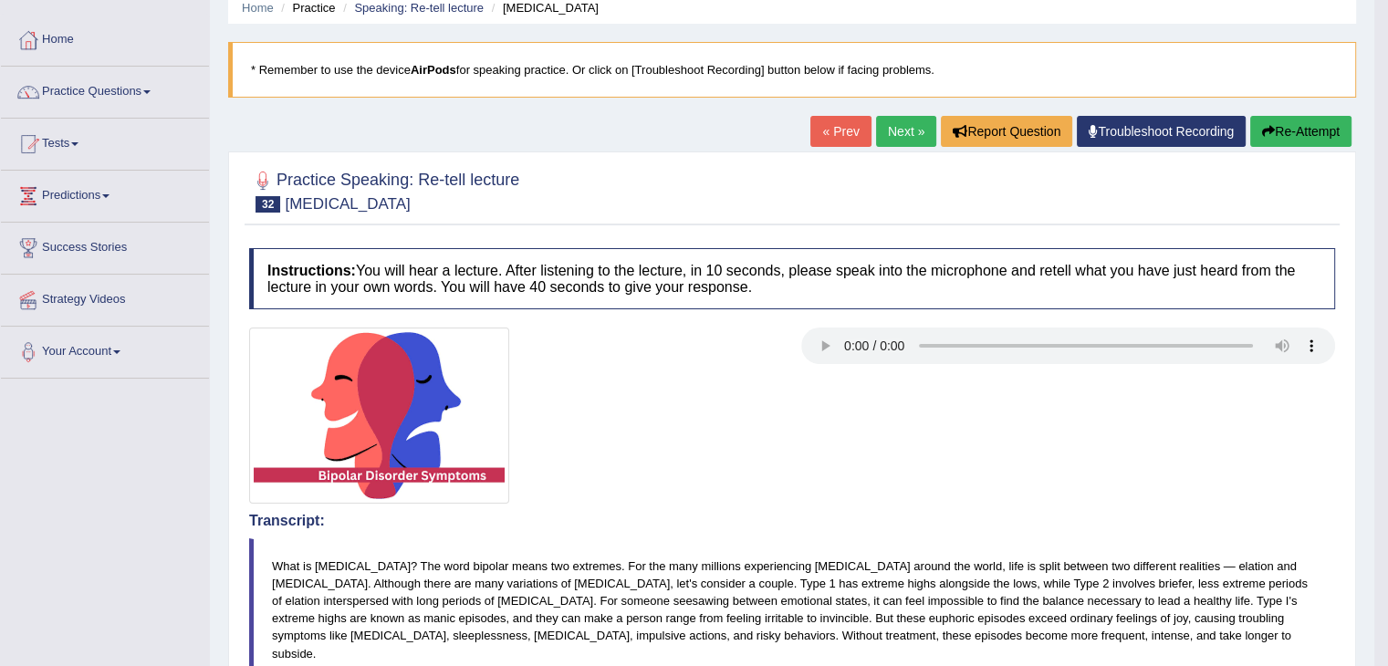
drag, startPoint x: 1317, startPoint y: 121, endPoint x: 1303, endPoint y: 121, distance: 13.7
click at [1311, 121] on button "Re-Attempt" at bounding box center [1300, 131] width 101 height 31
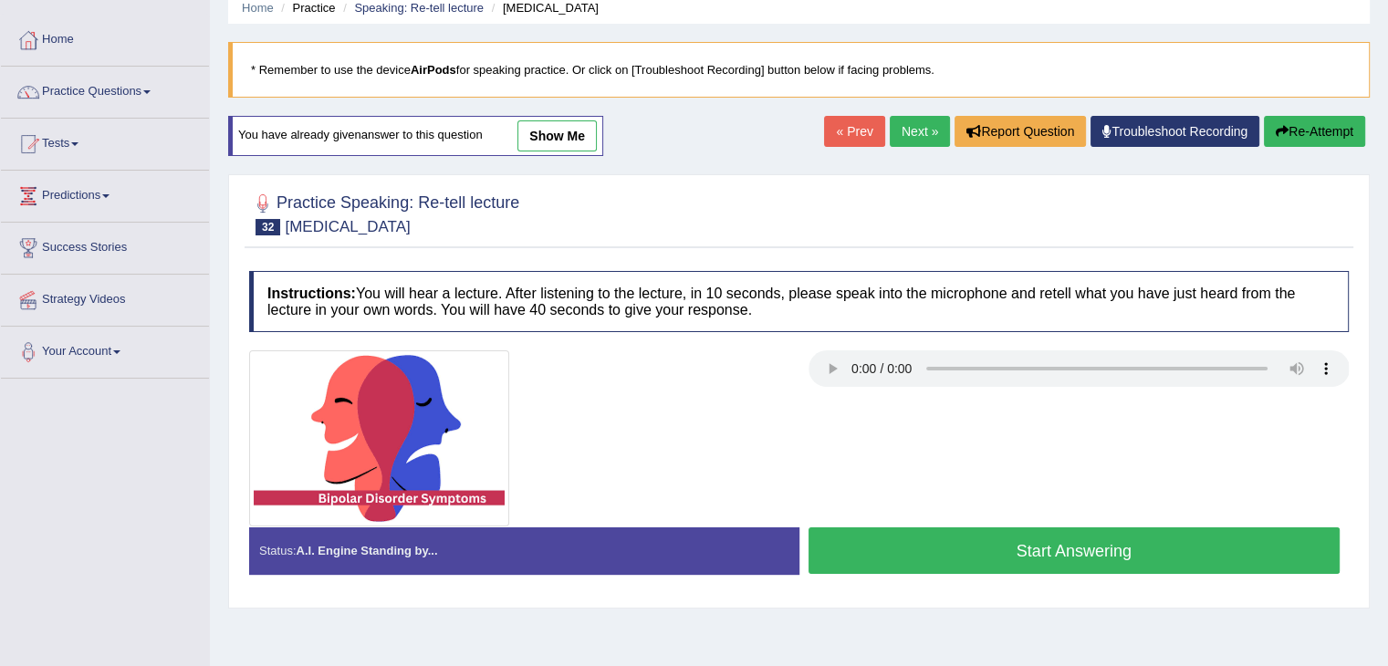
click at [989, 548] on button "Start Answering" at bounding box center [1074, 550] width 532 height 47
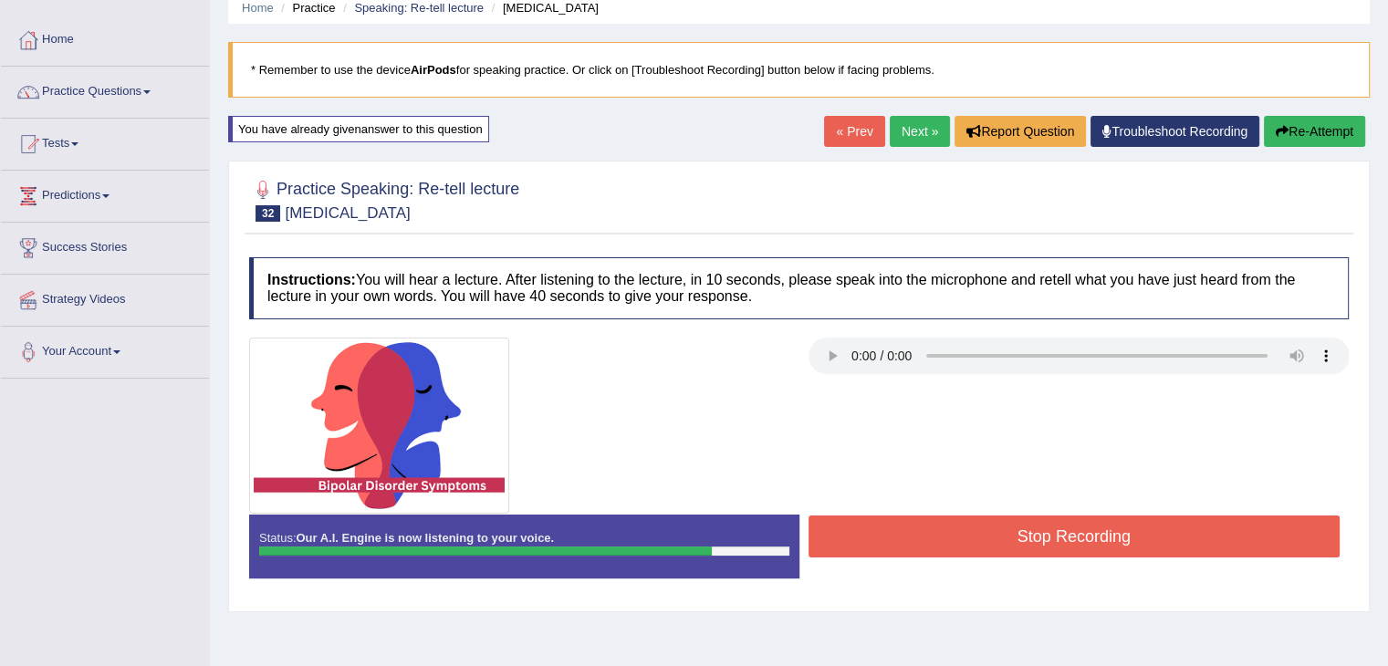
click at [964, 548] on button "Stop Recording" at bounding box center [1074, 537] width 532 height 42
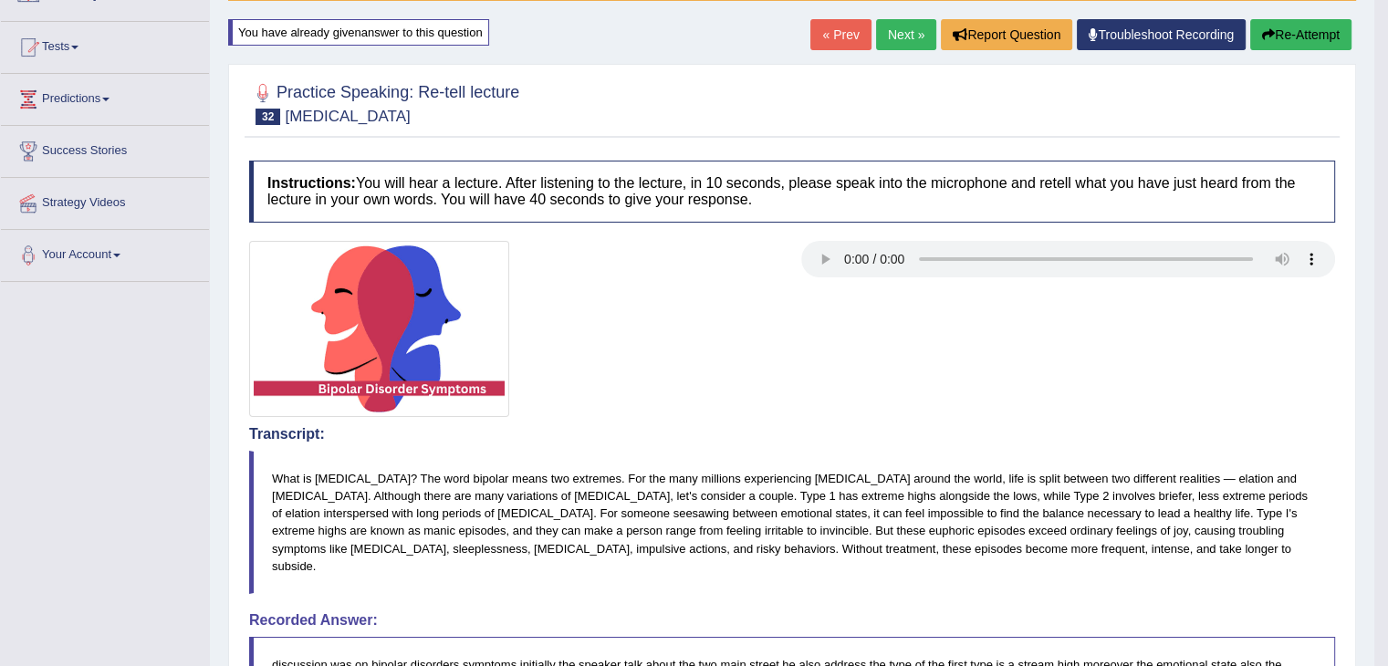
scroll to position [167, 0]
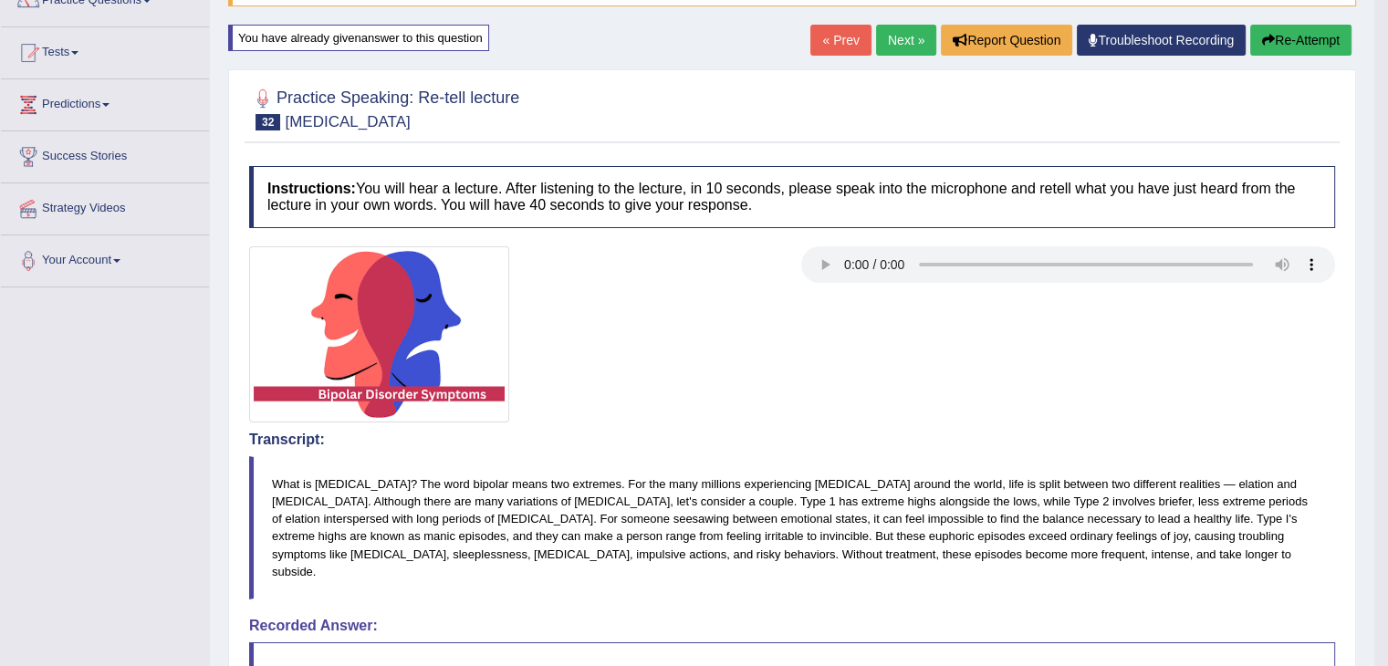
click at [910, 40] on link "Next »" at bounding box center [906, 40] width 60 height 31
